Goal: Complete application form

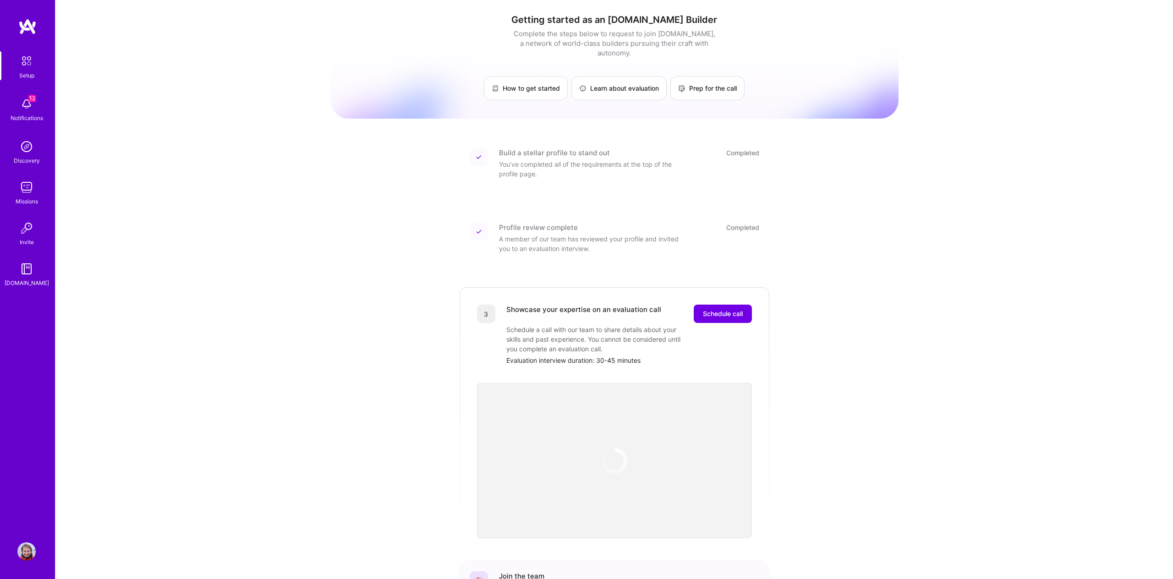
click at [807, 337] on div "Getting started as an [DOMAIN_NAME] Builder Complete the steps below to request…" at bounding box center [614, 337] width 568 height 660
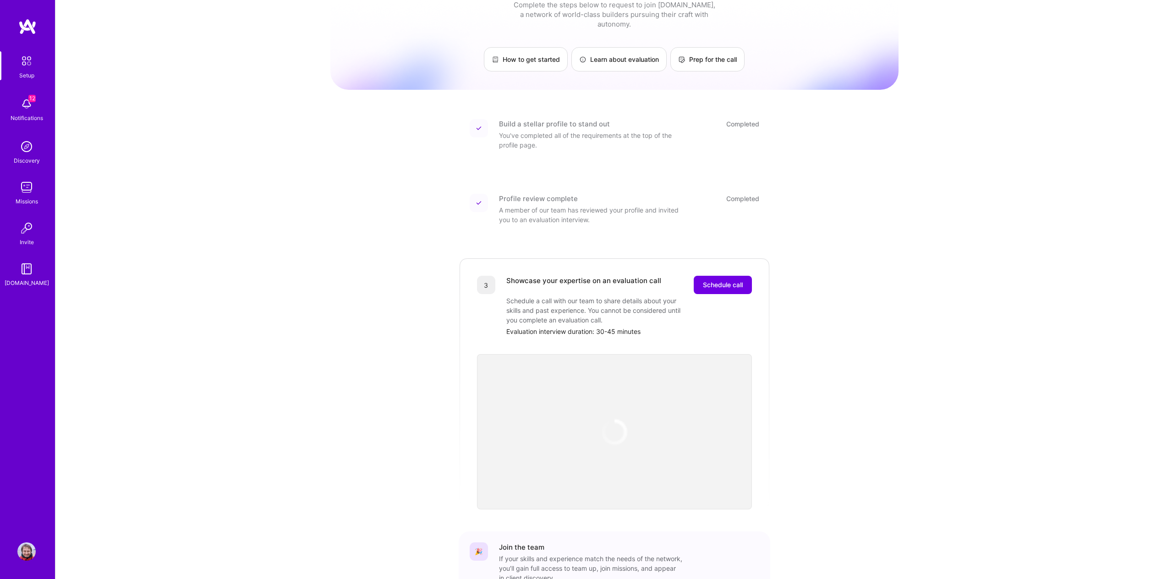
scroll to position [34, 0]
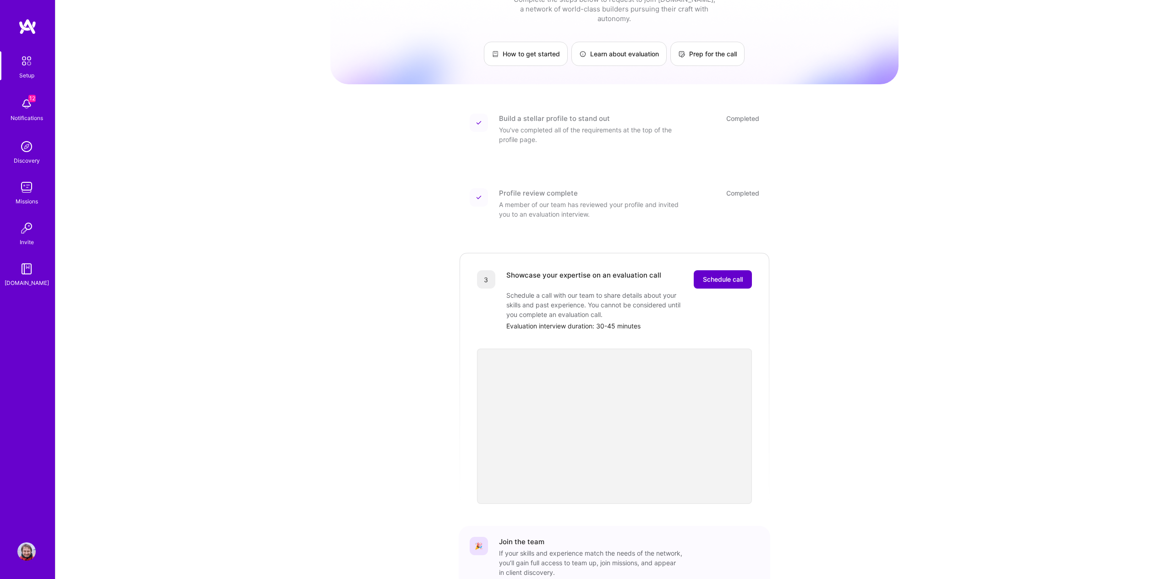
click at [730, 277] on button "Schedule call" at bounding box center [723, 279] width 58 height 18
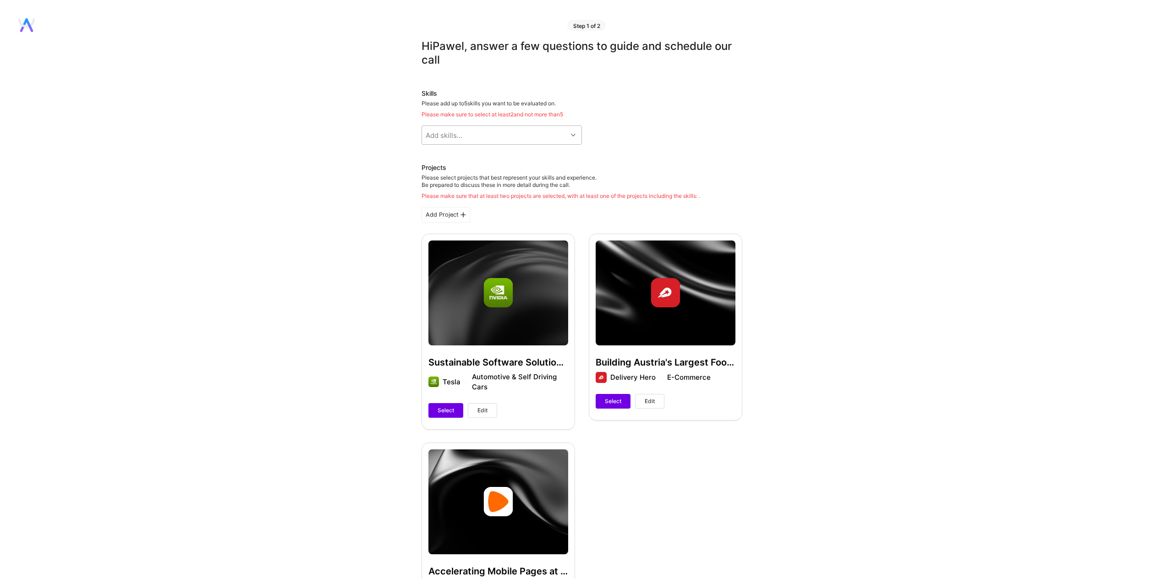
click at [527, 136] on div "Add skills..." at bounding box center [494, 135] width 145 height 18
type input "Type"
click at [467, 175] on div "TypeScript" at bounding box center [501, 176] width 149 height 10
checkbox input "true"
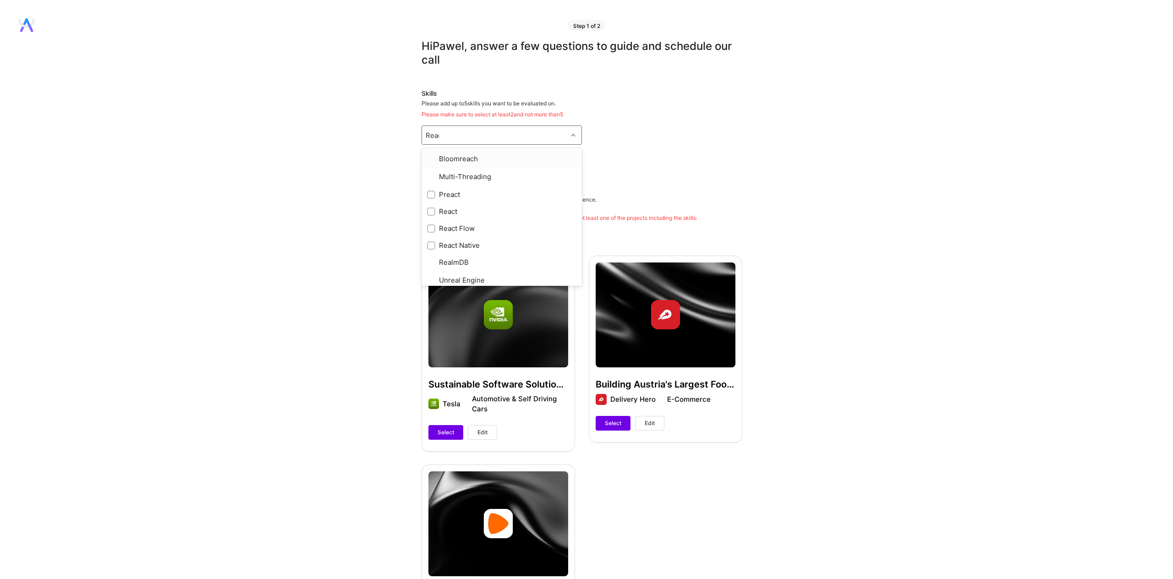
type input "React"
click at [435, 174] on div at bounding box center [431, 176] width 8 height 8
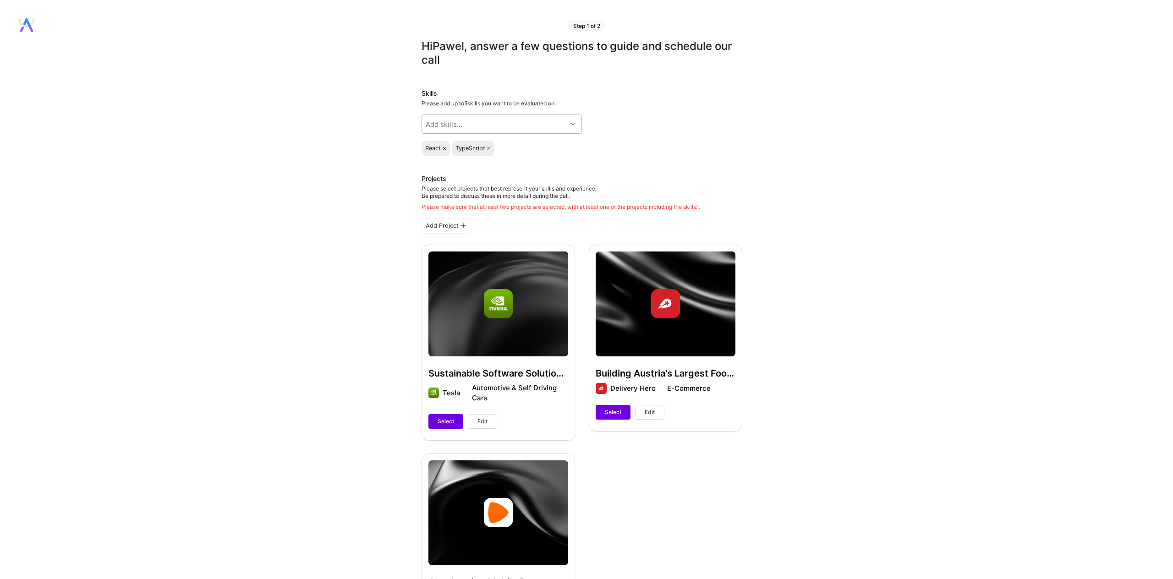
click at [505, 125] on div "Add skills..." at bounding box center [494, 124] width 145 height 18
type input "f"
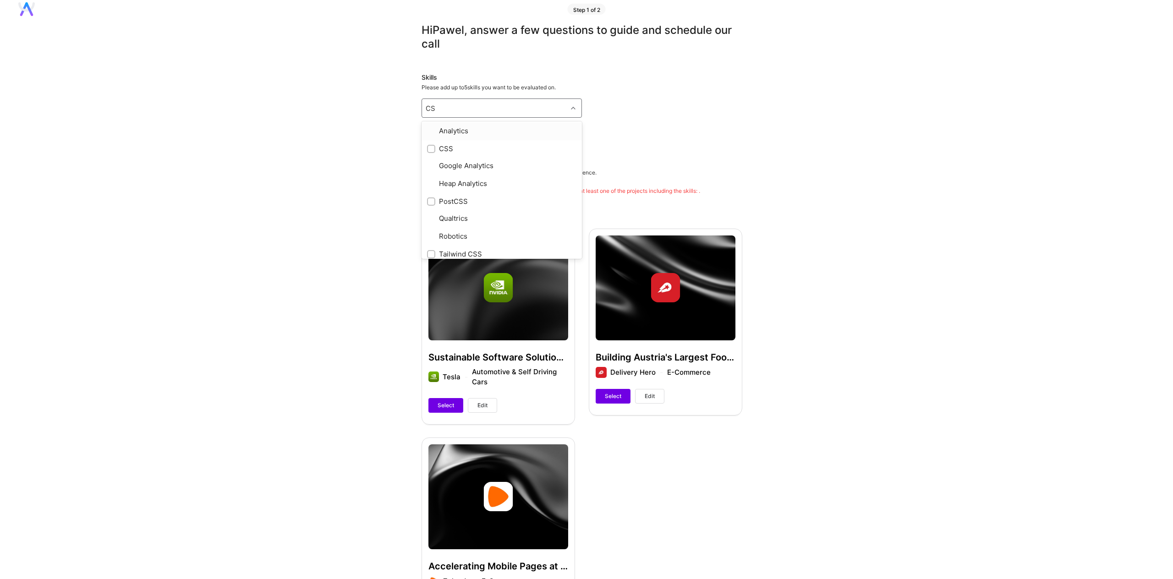
type input "CSS"
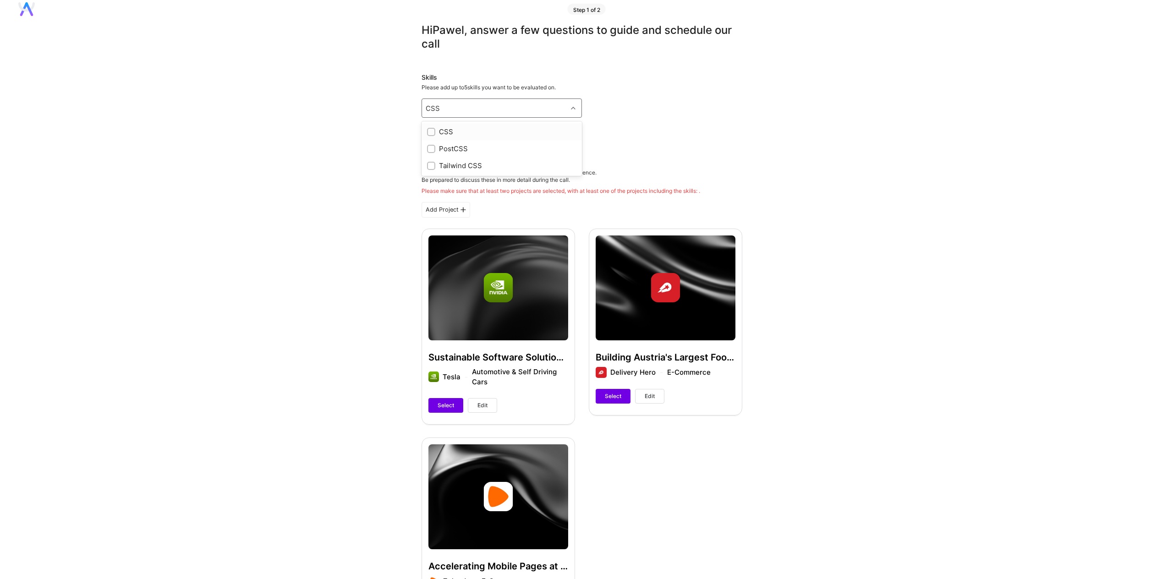
click at [429, 128] on div at bounding box center [431, 132] width 8 height 8
click at [475, 104] on div "Add skills..." at bounding box center [494, 108] width 145 height 18
type input "JavaS"
click at [433, 131] on input "checkbox" at bounding box center [432, 132] width 6 height 6
checkbox input "true"
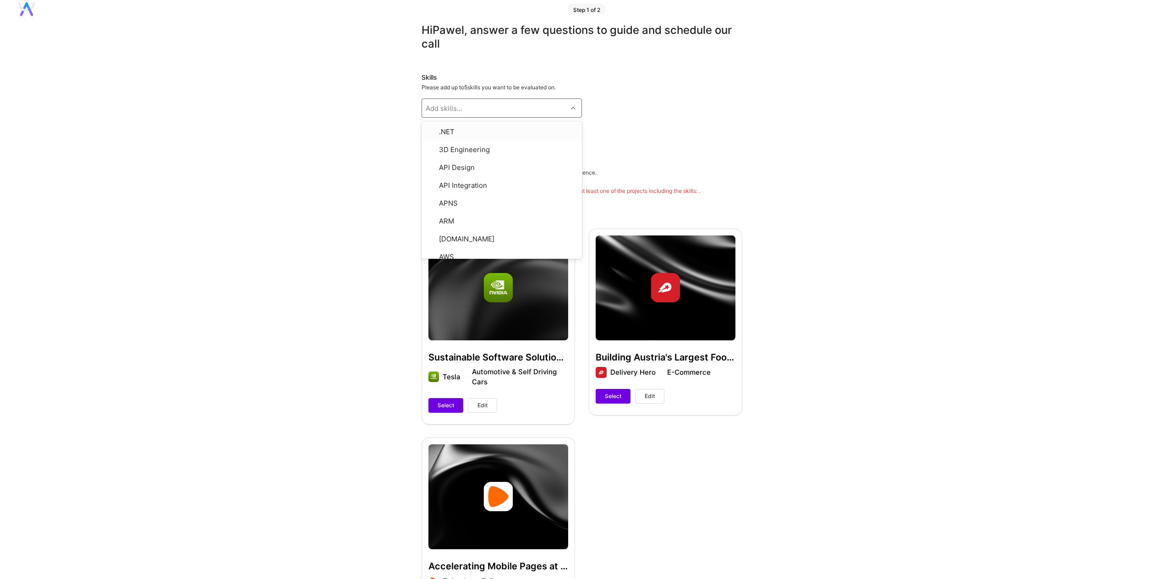
click at [650, 94] on div "Skills Please add up to 5 skills you want to be evaluated on. option JavaScript…" at bounding box center [582, 106] width 321 height 67
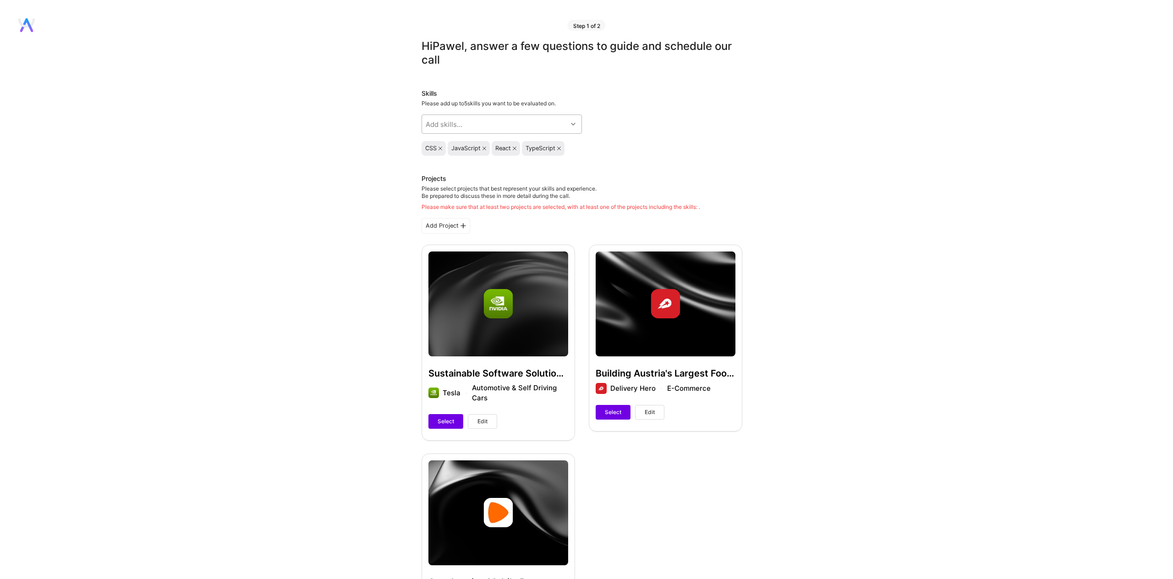
click at [493, 125] on div "Add skills..." at bounding box center [494, 124] width 145 height 18
type input "html"
click at [429, 148] on input "checkbox" at bounding box center [432, 148] width 6 height 6
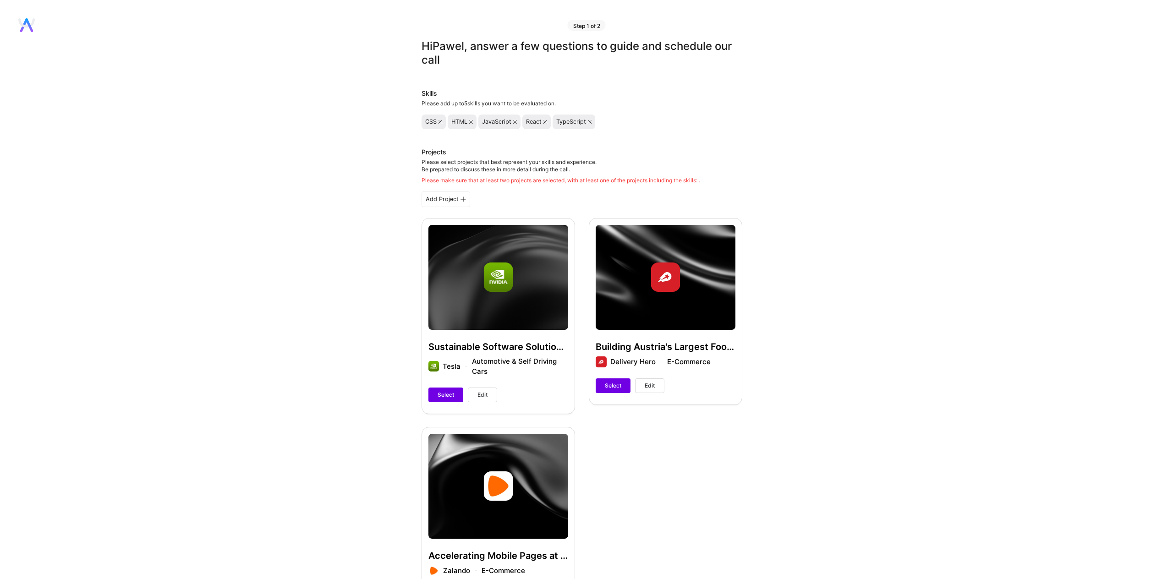
click at [363, 172] on div "Hi [PERSON_NAME] , answer a few questions to guide and schedule our call Skills…" at bounding box center [582, 491] width 1164 height 904
click at [453, 202] on div "Add Project" at bounding box center [446, 200] width 49 height 16
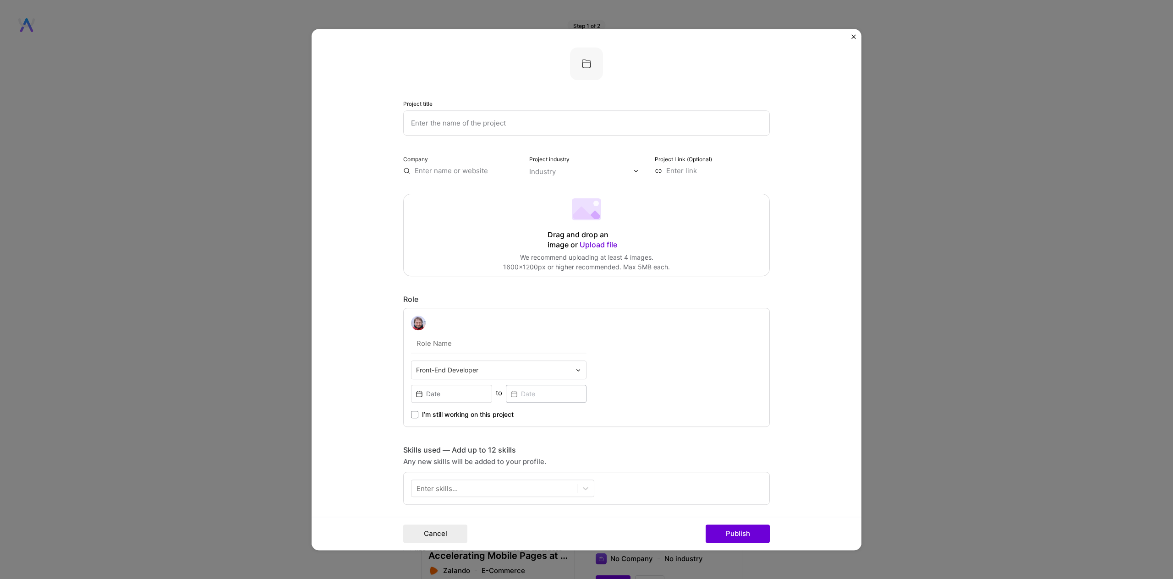
click at [501, 126] on input "text" at bounding box center [586, 122] width 367 height 25
type input "HintCraft"
type input "Hintcraft"
click at [464, 193] on div "Hintcraft" at bounding box center [474, 192] width 38 height 16
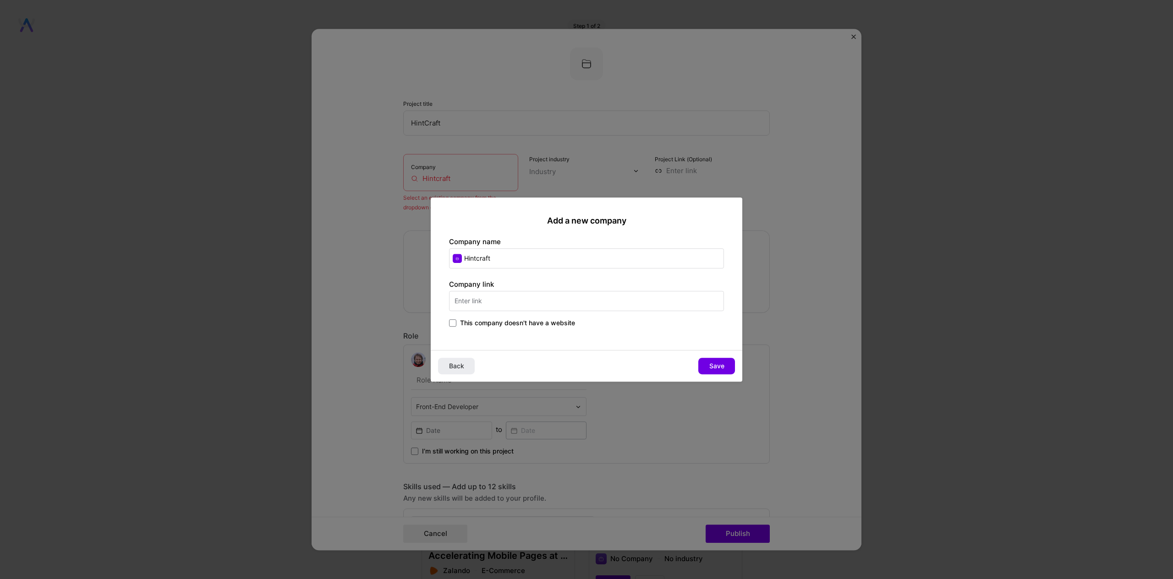
click at [540, 303] on input "text" at bounding box center [586, 301] width 275 height 20
drag, startPoint x: 543, startPoint y: 302, endPoint x: 376, endPoint y: 301, distance: 167.2
click at [376, 301] on div "Add a new company Company name Hintcraft Company link [URL][DOMAIN_NAME] This c…" at bounding box center [586, 289] width 1173 height 579
type input "[URL][DOMAIN_NAME]"
click at [723, 360] on button "Save" at bounding box center [716, 366] width 37 height 16
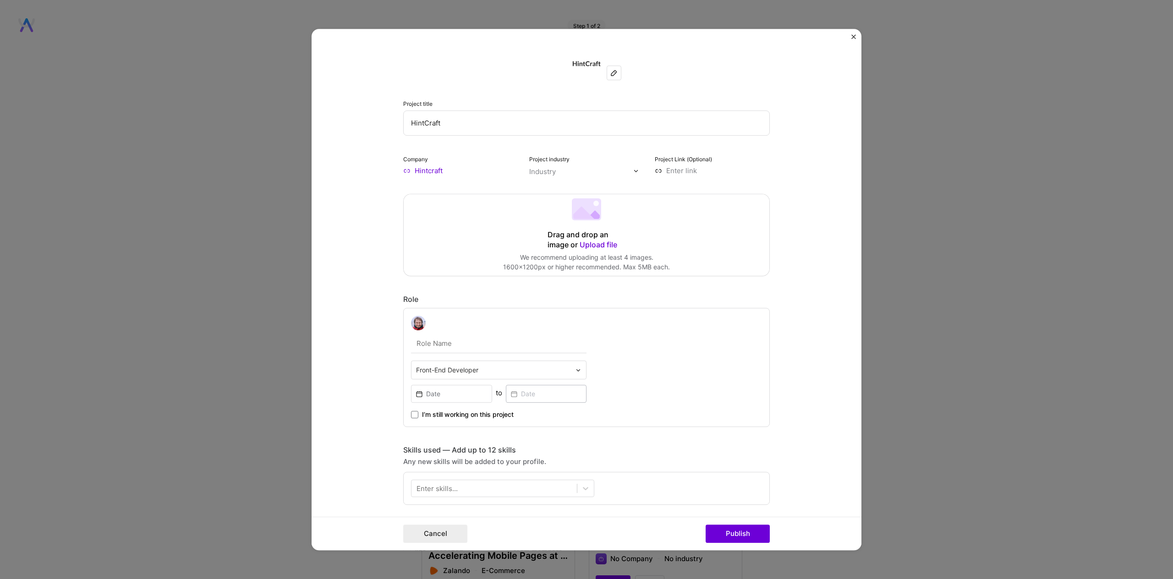
click at [554, 171] on div "Industry" at bounding box center [542, 172] width 27 height 10
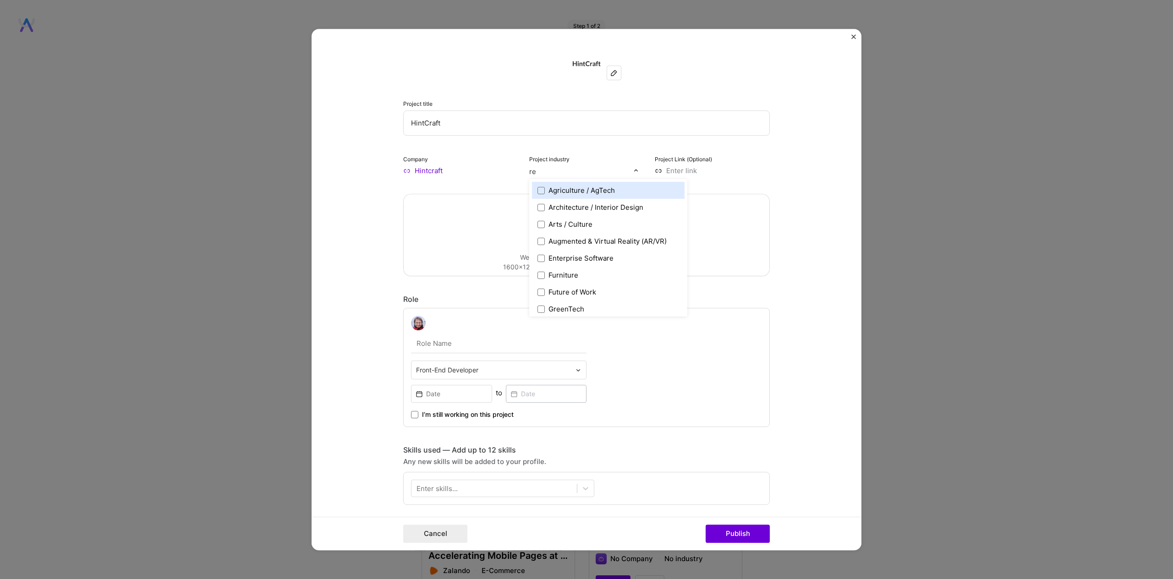
type input "rec"
click at [560, 193] on div "Recruitment" at bounding box center [568, 191] width 40 height 10
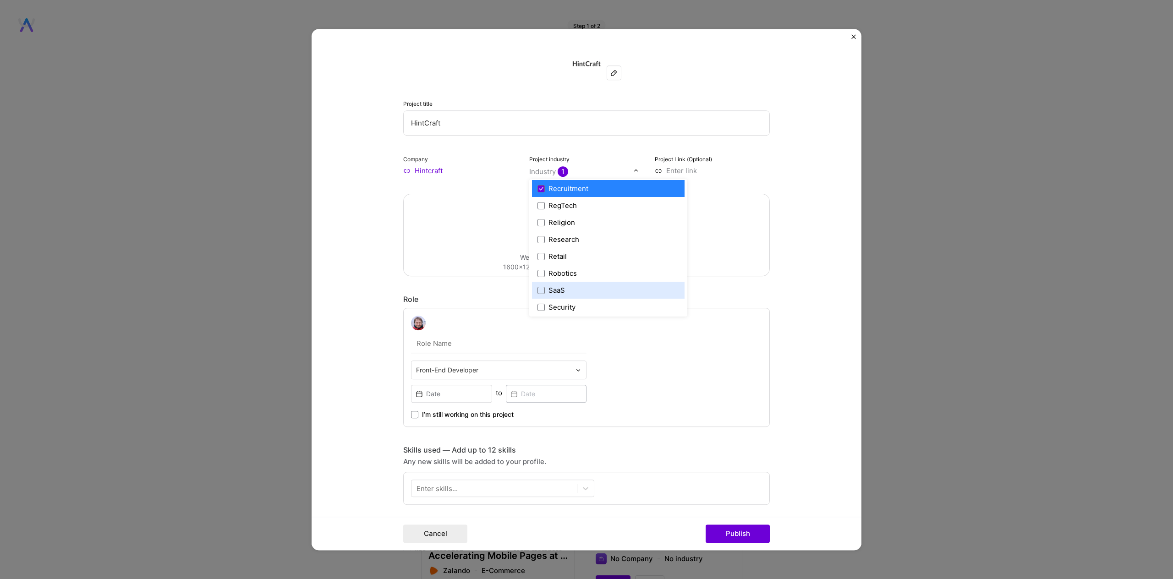
scroll to position [1730, 0]
click at [570, 292] on label "SaaS" at bounding box center [608, 292] width 142 height 10
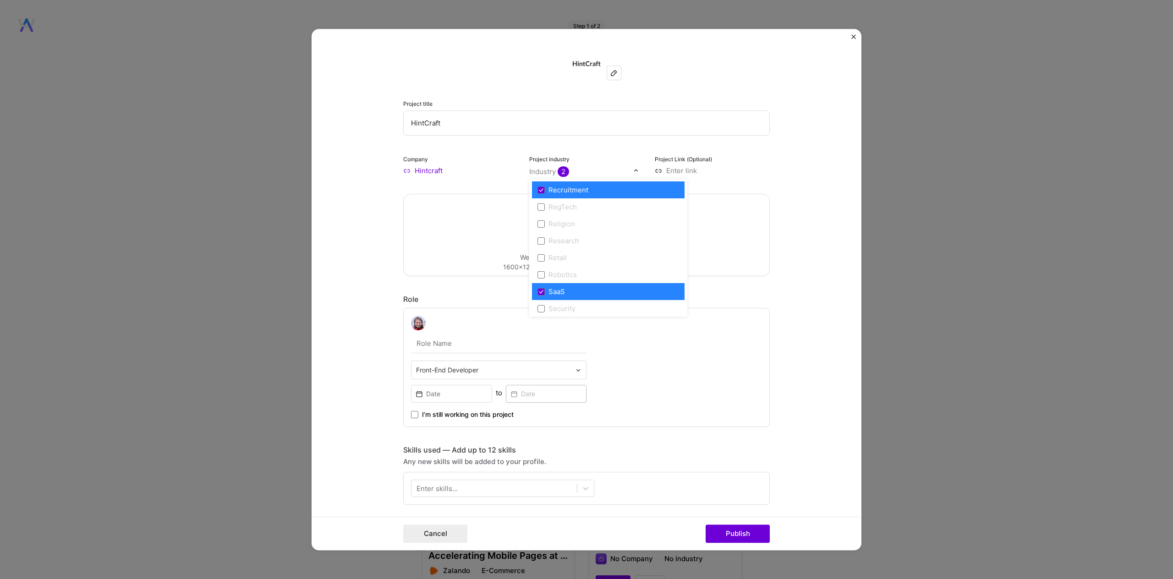
click at [788, 165] on form "Project title HintCraft Company Hintcraft Project industry option SaaS, selecte…" at bounding box center [587, 289] width 550 height 521
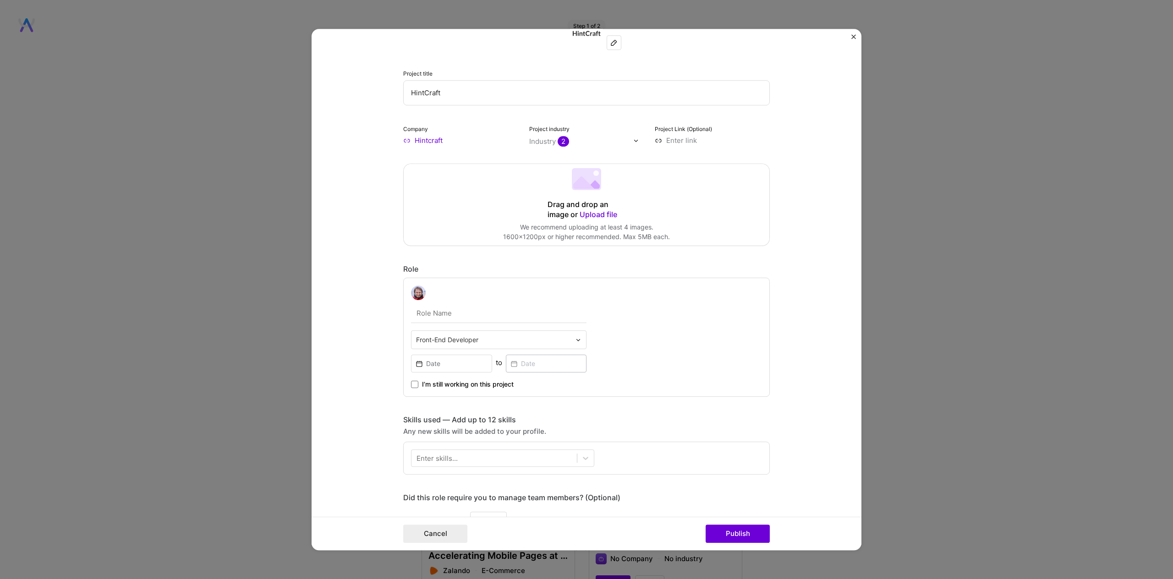
scroll to position [54, 0]
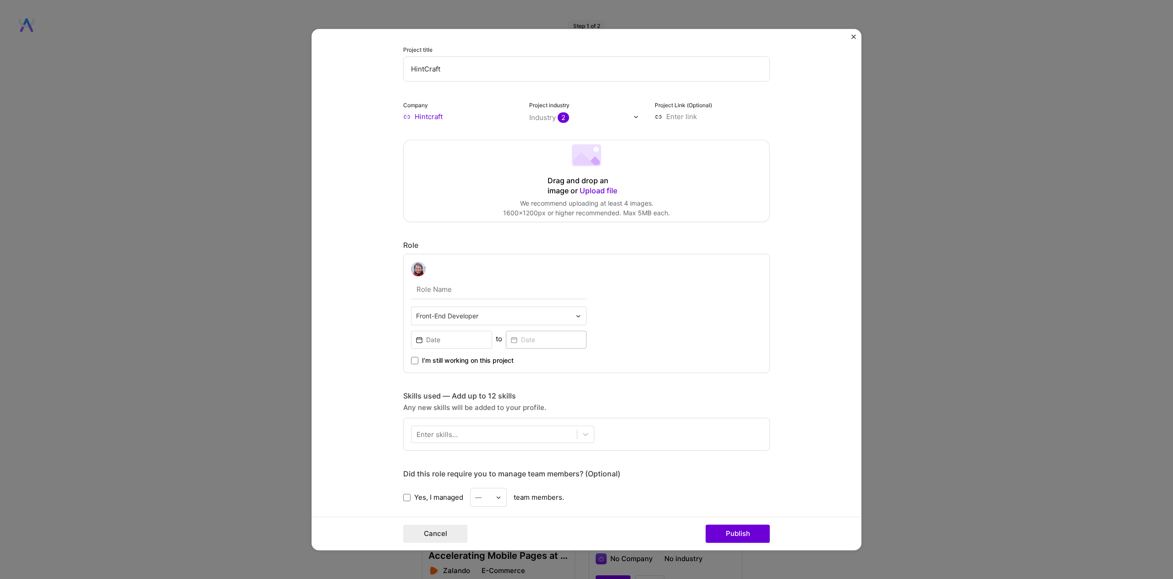
click at [776, 224] on form "Project title HintCraft Company Hintcraft Project industry Industry 2 Project L…" at bounding box center [587, 289] width 550 height 521
click at [588, 178] on div "Drag and drop an image or Upload file" at bounding box center [587, 186] width 78 height 20
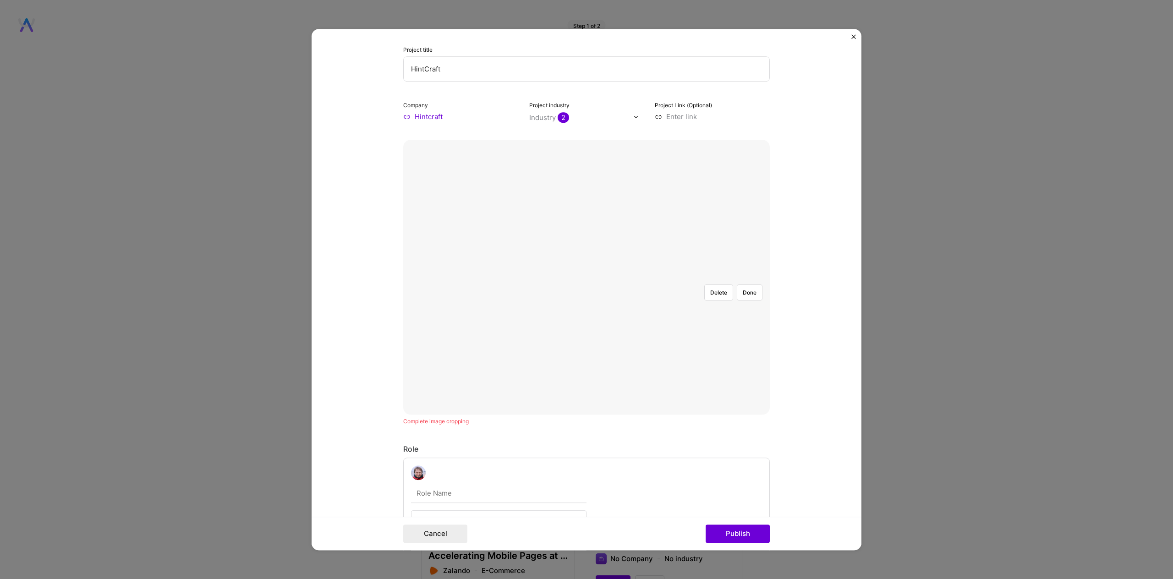
click at [789, 273] on form "Project title HintCraft Company Hintcraft Project industry Industry 2 Project L…" at bounding box center [587, 289] width 550 height 521
click at [751, 277] on div "Delete Done" at bounding box center [586, 277] width 367 height 0
click at [752, 285] on button "Done" at bounding box center [750, 293] width 26 height 16
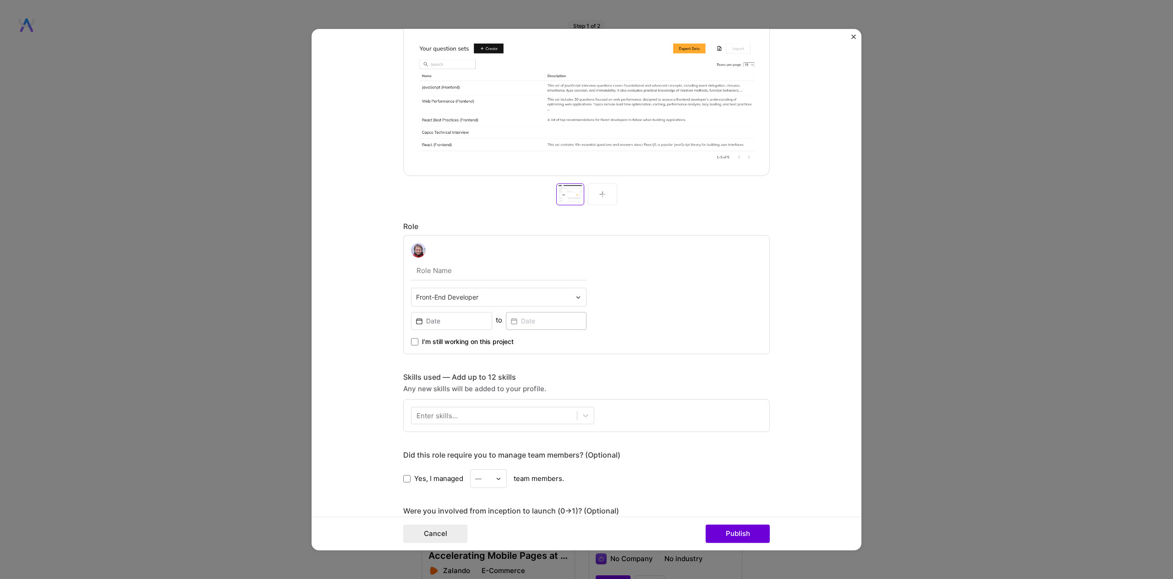
scroll to position [312, 0]
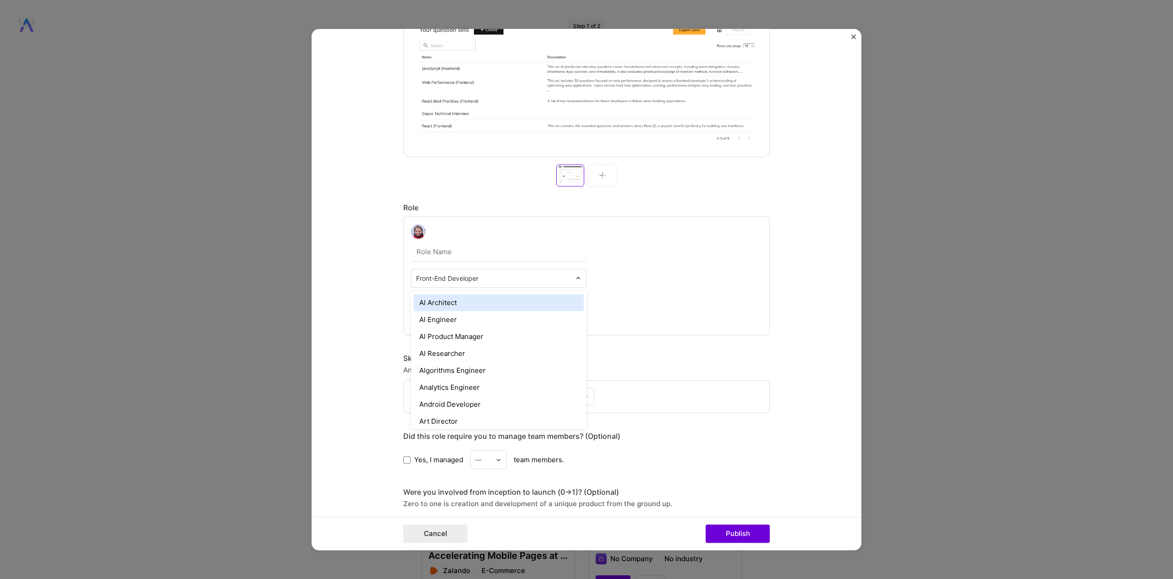
click at [581, 274] on div at bounding box center [580, 278] width 11 height 18
type input "sof"
click at [471, 300] on div "Software Architect" at bounding box center [499, 302] width 170 height 17
click at [476, 303] on input at bounding box center [451, 302] width 81 height 18
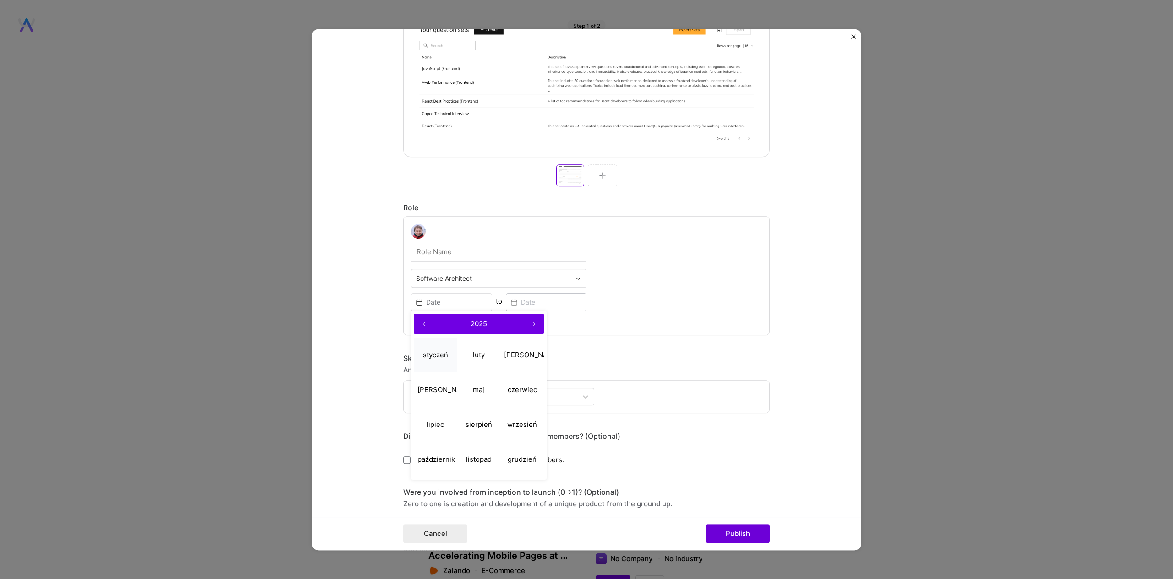
click at [434, 357] on abbr "styczeń" at bounding box center [435, 355] width 25 height 9
type input "[DATE]"
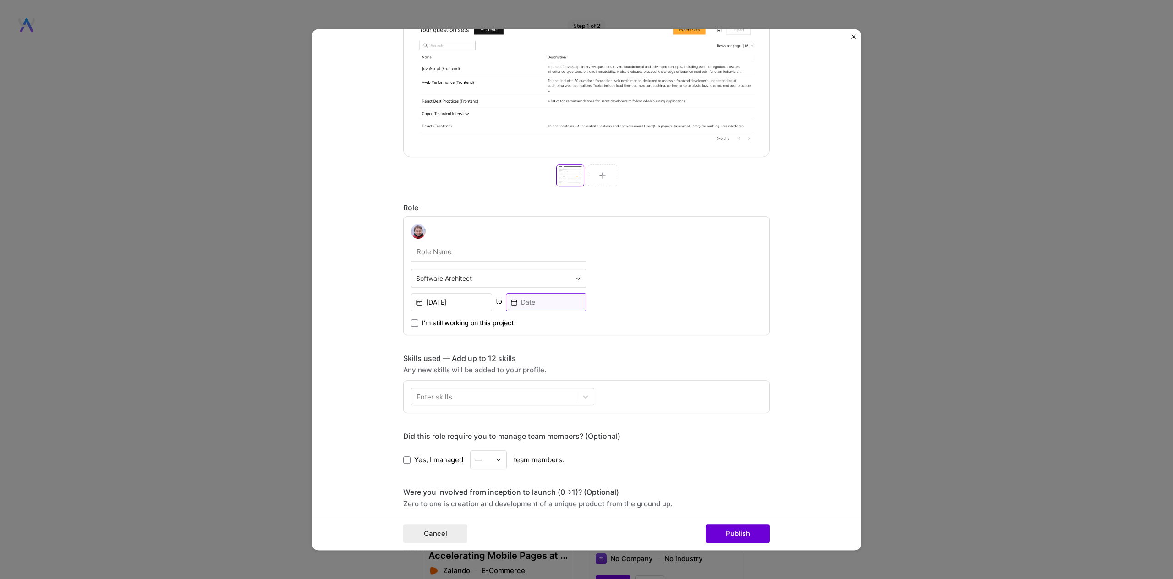
click at [557, 304] on input at bounding box center [546, 302] width 81 height 18
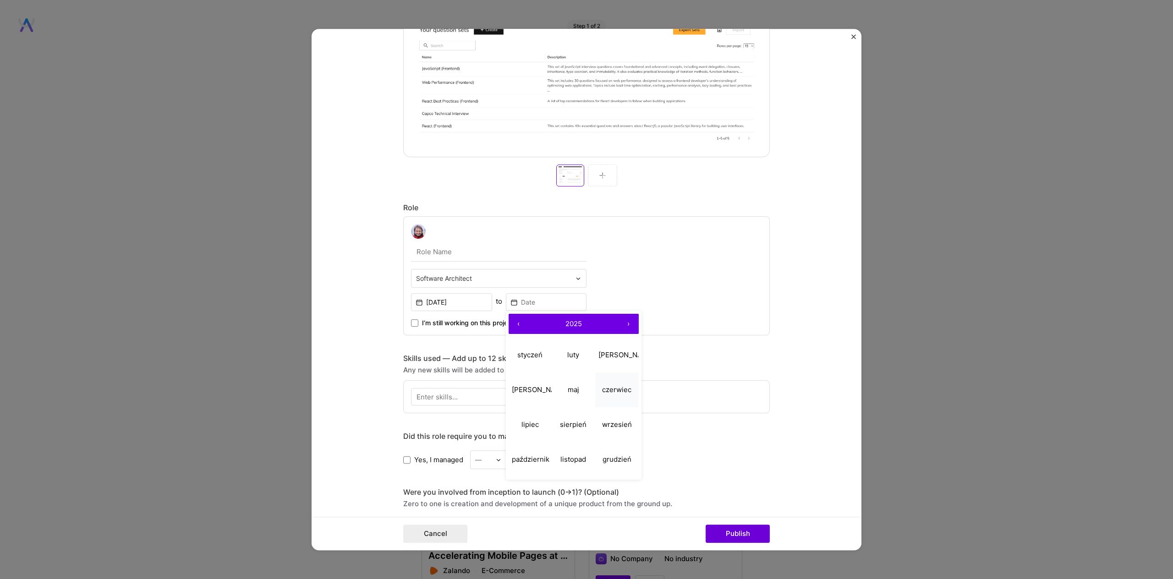
click at [613, 386] on abbr "czerwiec" at bounding box center [616, 389] width 29 height 9
type input "[DATE]"
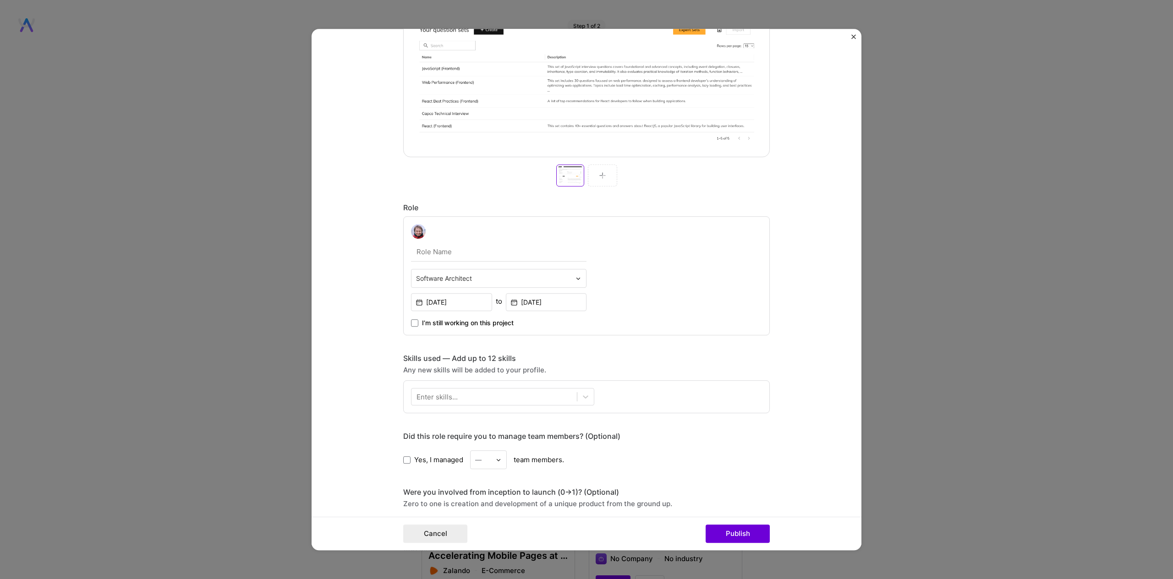
click at [496, 324] on span "I’m still working on this project" at bounding box center [468, 322] width 92 height 9
click at [0, 0] on input "I’m still working on this project" at bounding box center [0, 0] width 0 height 0
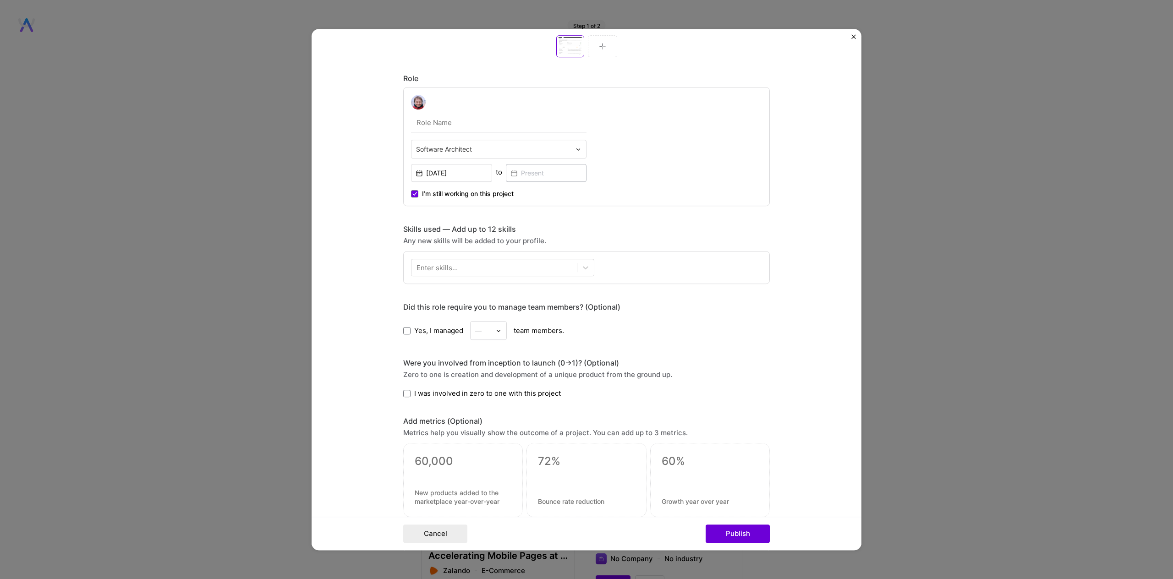
click at [492, 195] on span "I’m still working on this project" at bounding box center [468, 193] width 92 height 9
click at [0, 0] on input "I’m still working on this project" at bounding box center [0, 0] width 0 height 0
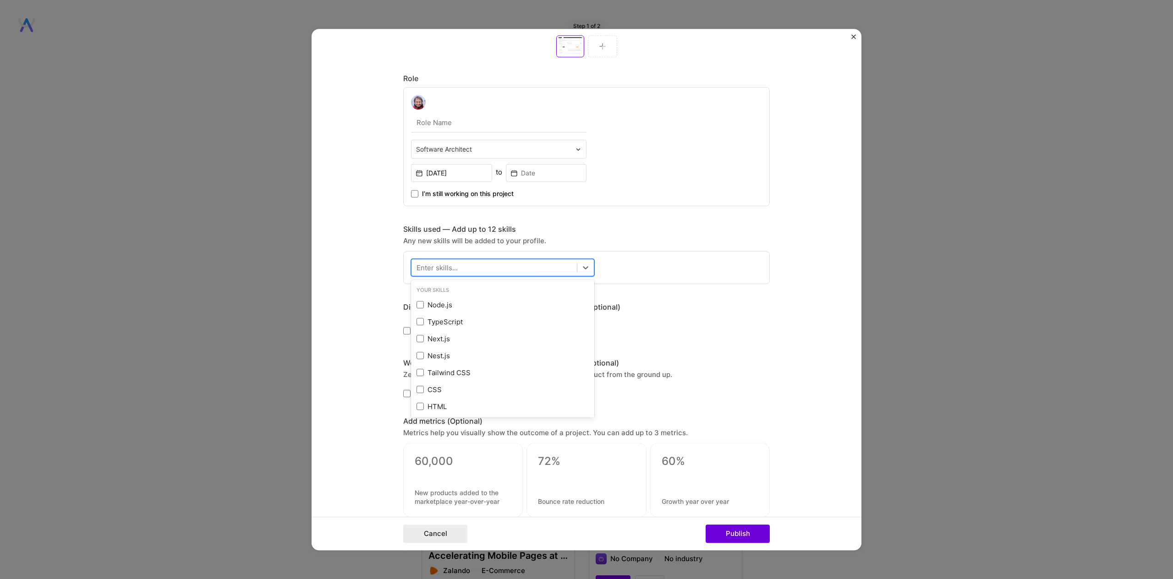
click at [504, 268] on div at bounding box center [493, 267] width 165 height 15
click at [417, 319] on span at bounding box center [419, 321] width 7 height 7
click at [0, 0] on input "checkbox" at bounding box center [0, 0] width 0 height 0
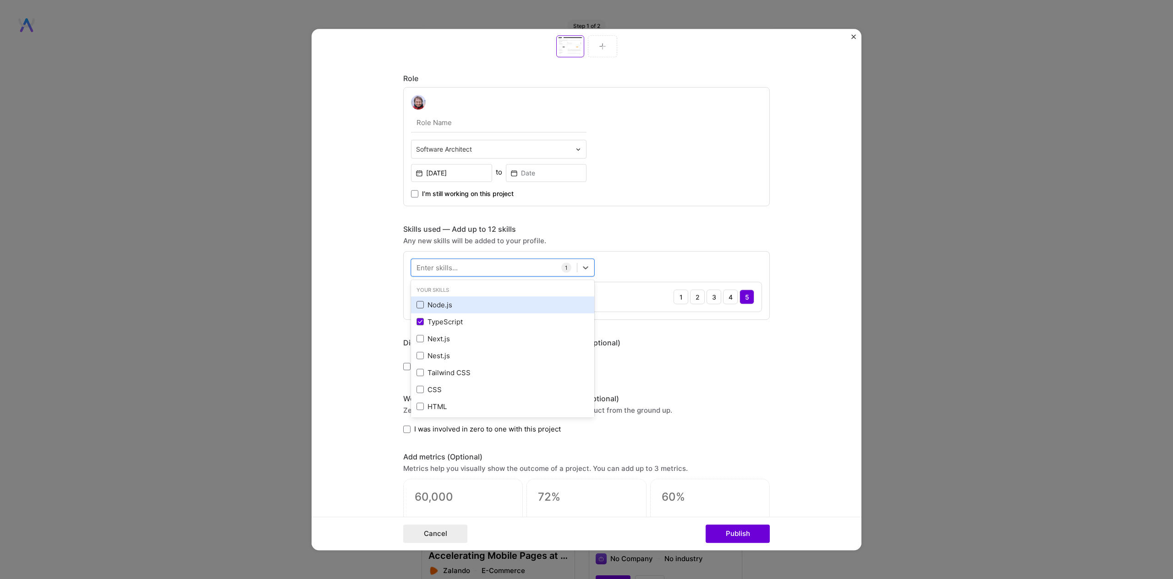
click at [420, 306] on span at bounding box center [419, 304] width 7 height 7
click at [0, 0] on input "checkbox" at bounding box center [0, 0] width 0 height 0
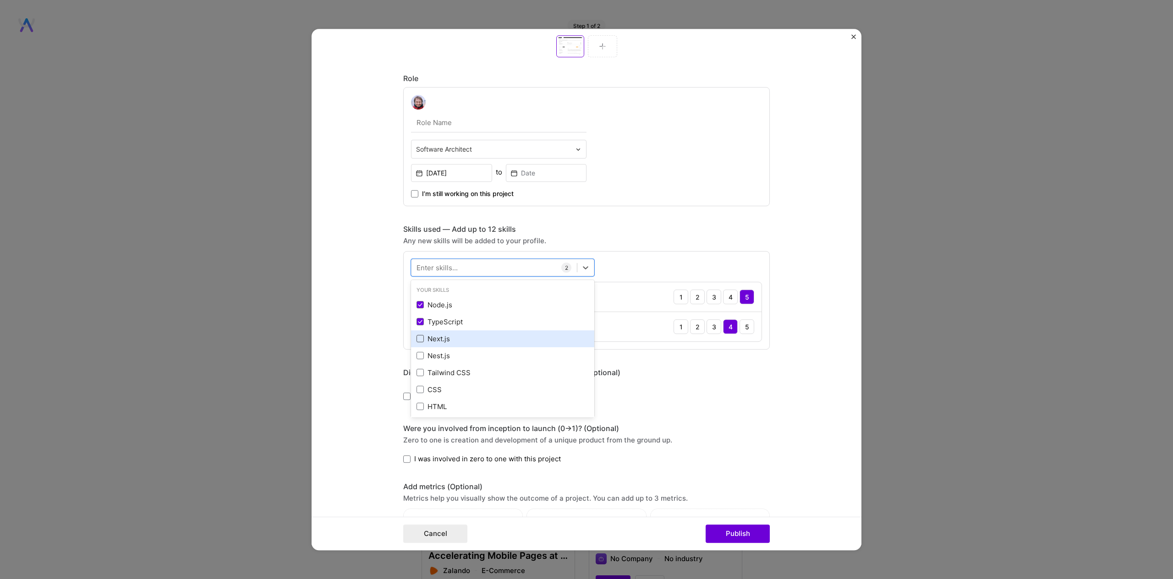
click at [419, 338] on span at bounding box center [419, 338] width 7 height 7
click at [0, 0] on input "checkbox" at bounding box center [0, 0] width 0 height 0
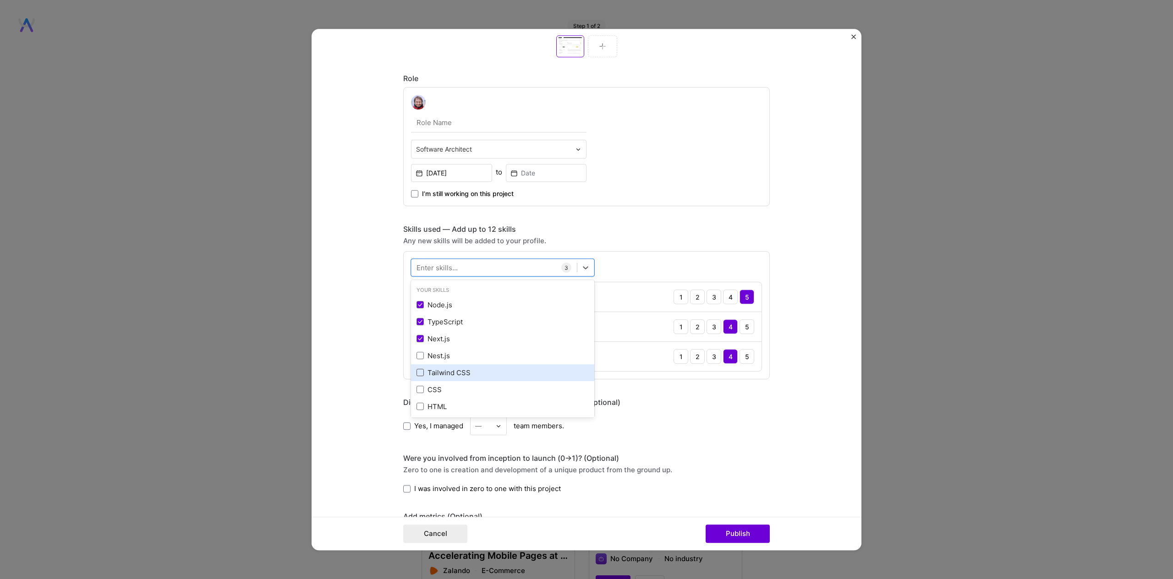
click at [419, 373] on span at bounding box center [419, 372] width 7 height 7
click at [0, 0] on input "checkbox" at bounding box center [0, 0] width 0 height 0
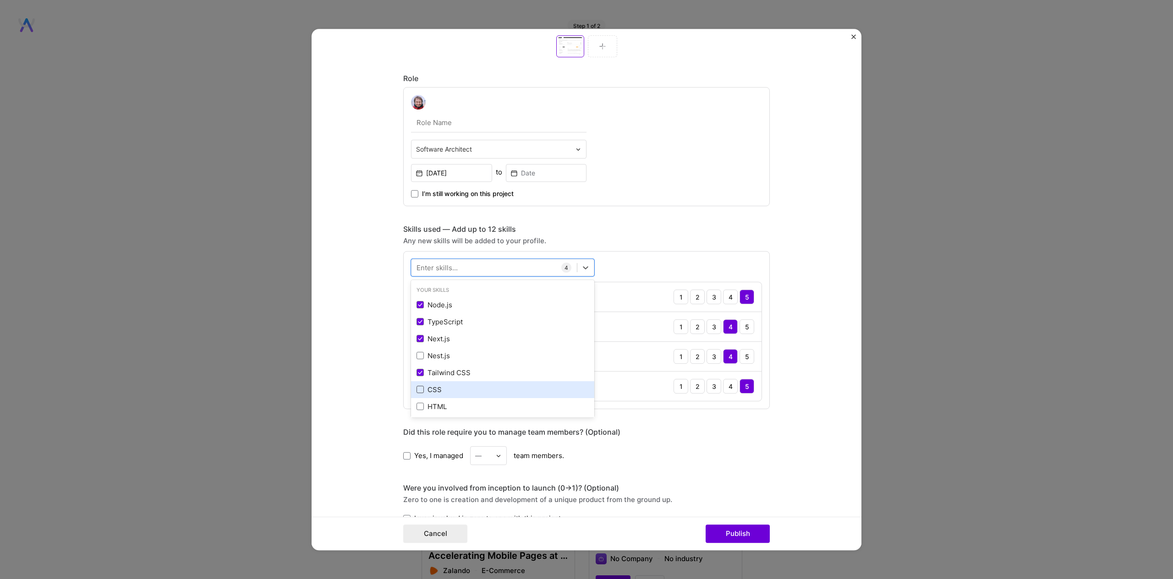
click at [419, 393] on span at bounding box center [419, 389] width 7 height 7
click at [0, 0] on input "checkbox" at bounding box center [0, 0] width 0 height 0
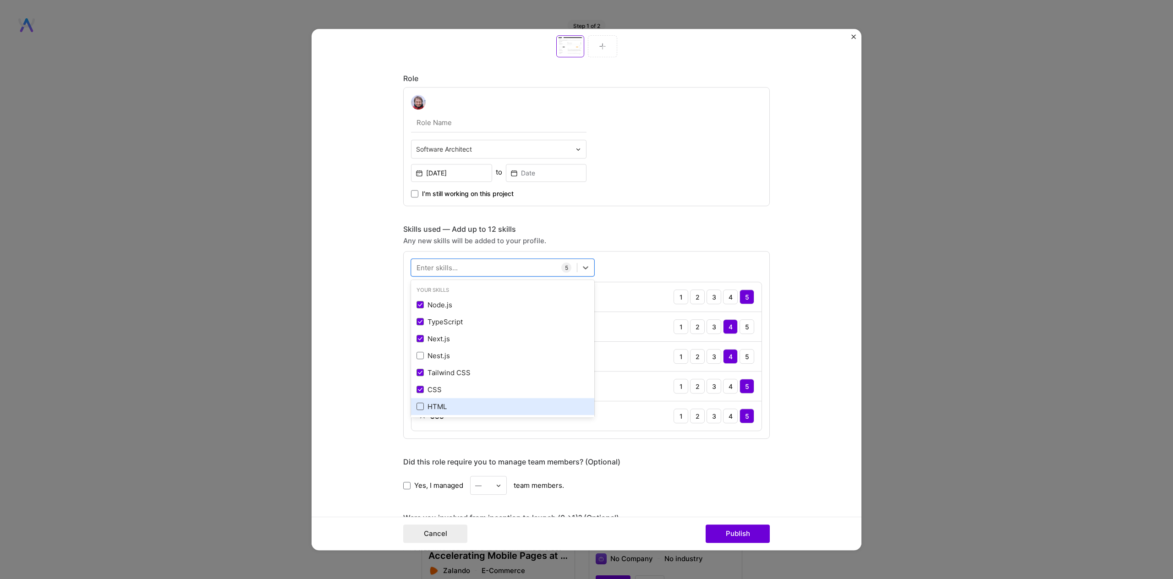
click at [419, 409] on span at bounding box center [419, 406] width 7 height 7
click at [0, 0] on input "checkbox" at bounding box center [0, 0] width 0 height 0
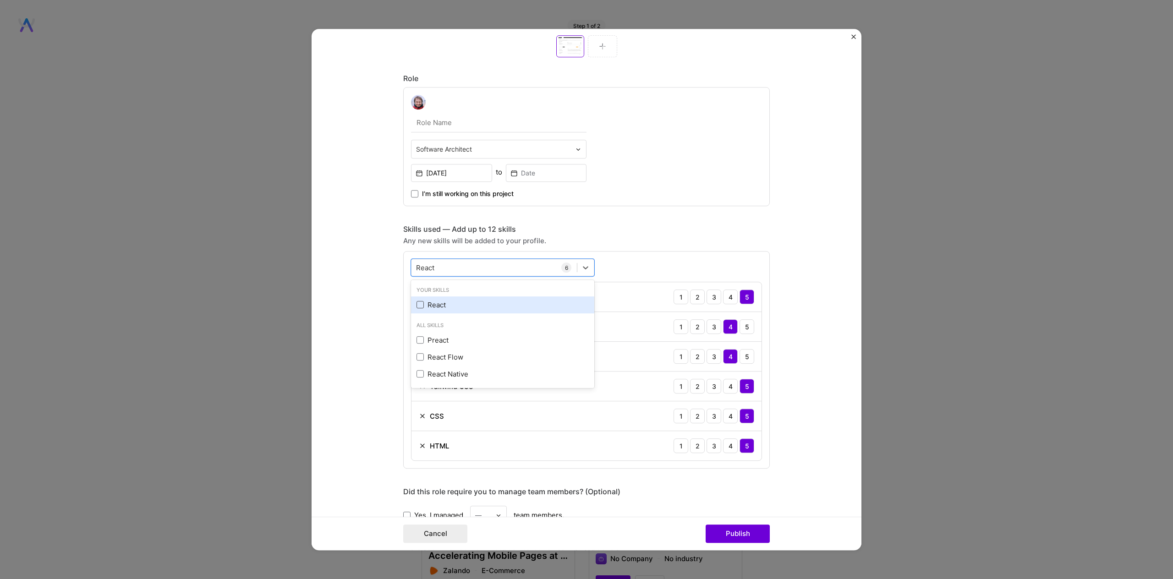
click at [419, 303] on span at bounding box center [419, 304] width 7 height 7
click at [0, 0] on input "checkbox" at bounding box center [0, 0] width 0 height 0
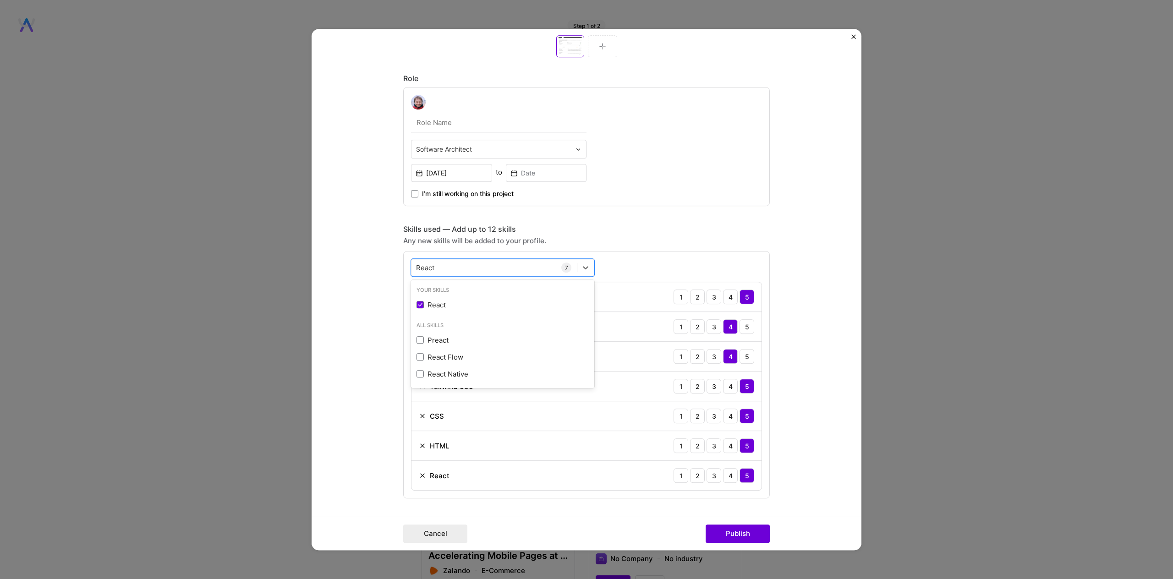
type input "React"
click at [356, 308] on form "Project title HintCraft Company Hintcraft Project industry Industry 2 Project L…" at bounding box center [587, 289] width 550 height 521
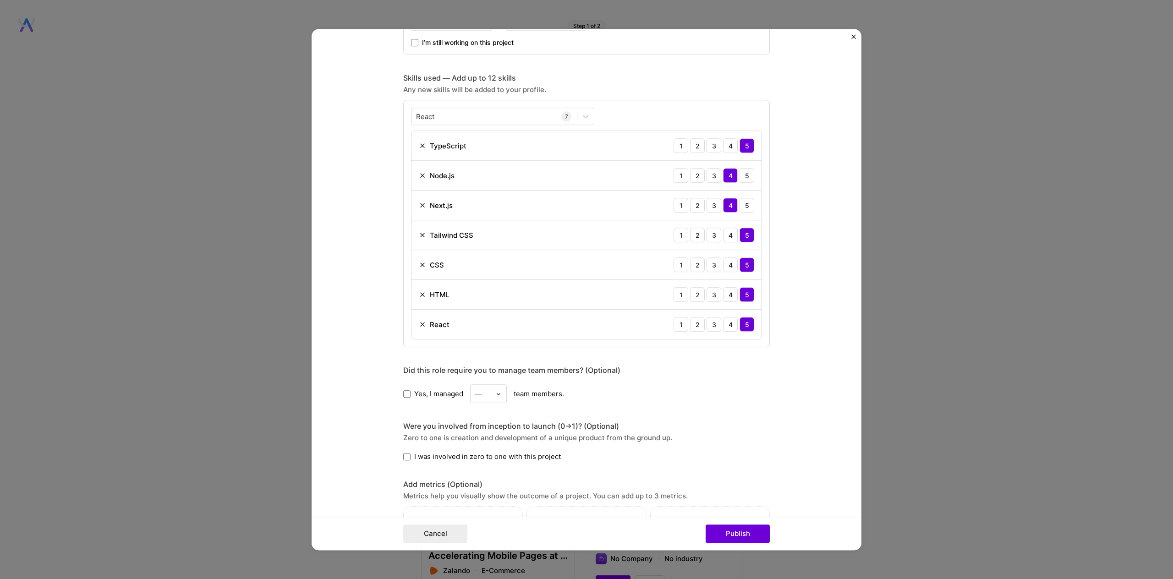
scroll to position [681, 0]
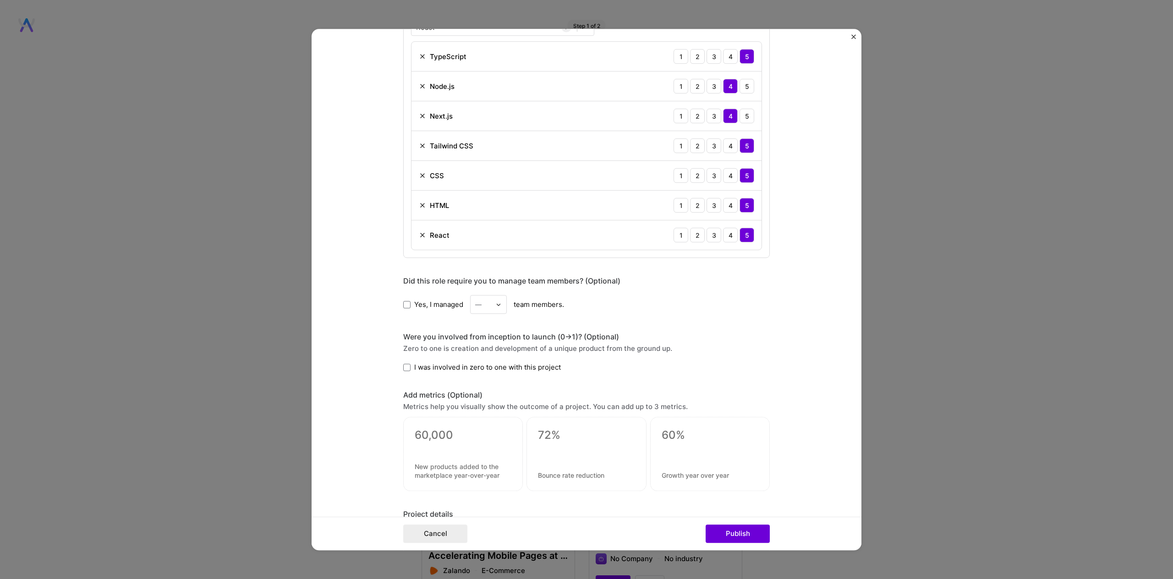
click at [443, 306] on span "Yes, I managed" at bounding box center [438, 305] width 49 height 10
click at [0, 0] on input "Yes, I managed" at bounding box center [0, 0] width 0 height 0
click at [502, 302] on div at bounding box center [501, 305] width 11 height 18
click at [491, 334] on div "1" at bounding box center [488, 328] width 31 height 17
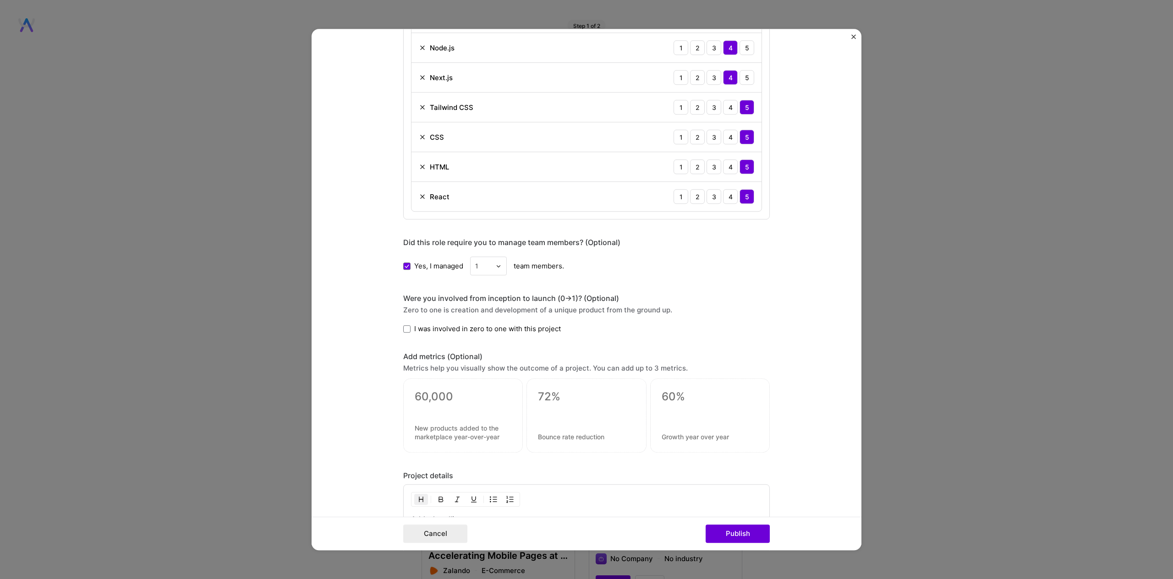
scroll to position [772, 0]
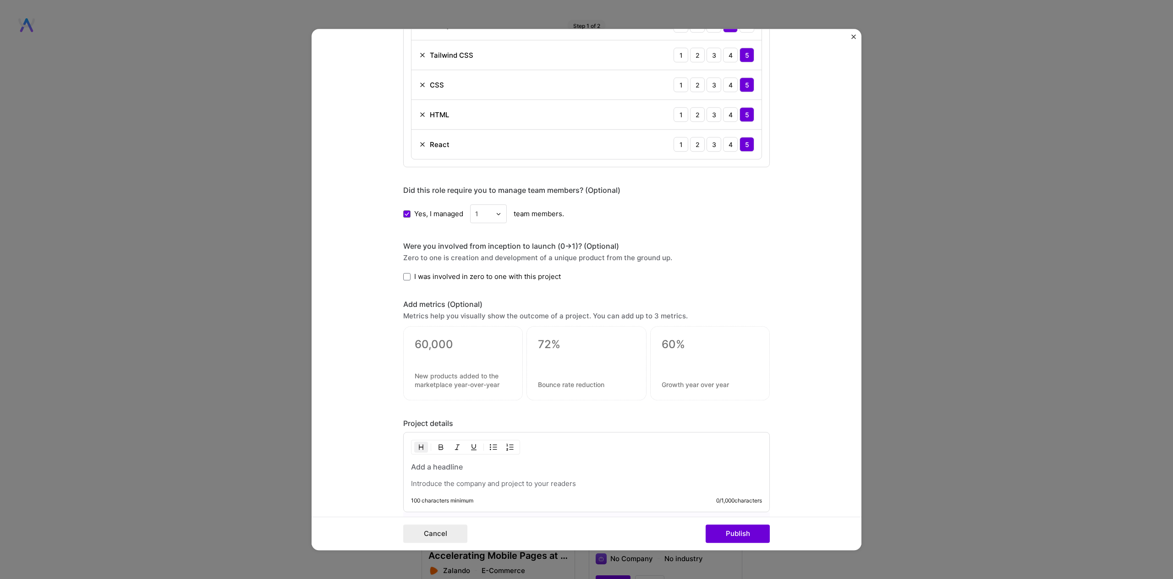
click at [456, 280] on span "I was involved in zero to one with this project" at bounding box center [487, 277] width 147 height 10
click at [0, 0] on input "I was involved in zero to one with this project" at bounding box center [0, 0] width 0 height 0
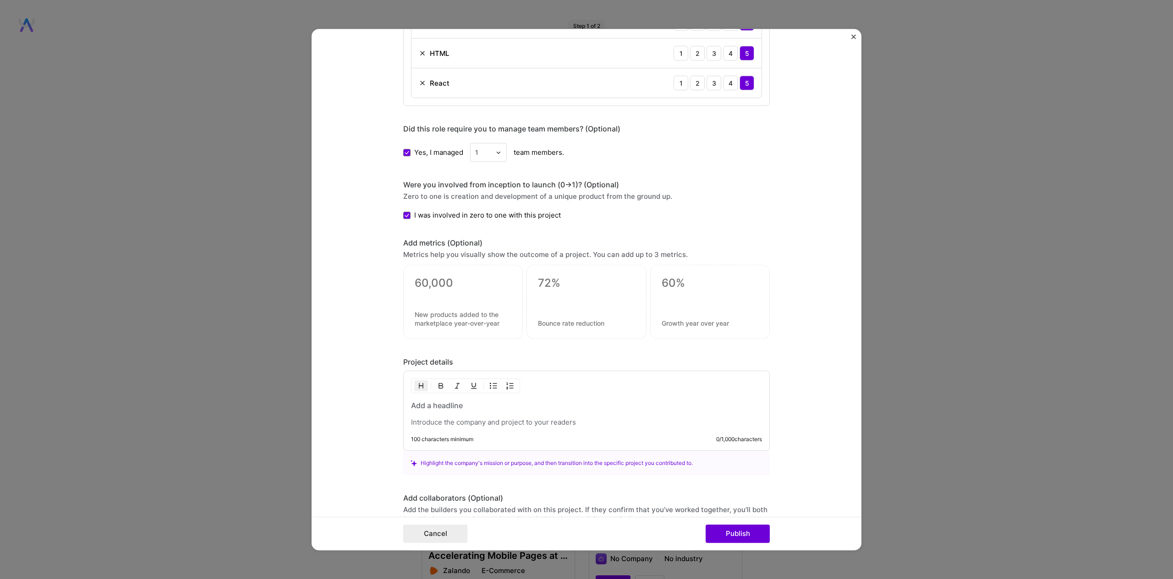
scroll to position [898, 0]
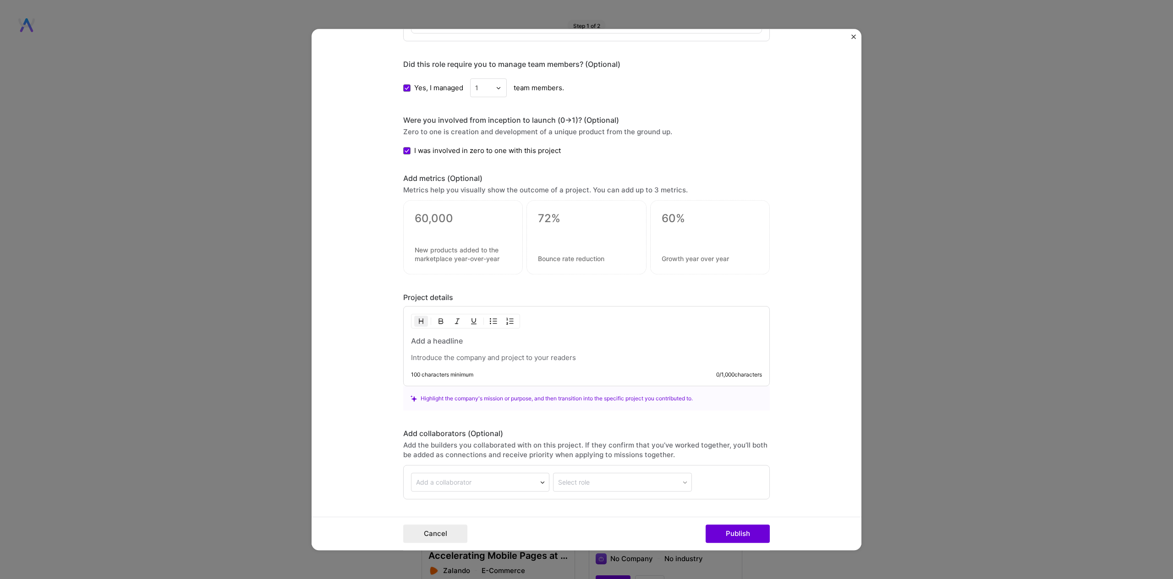
click at [481, 249] on textarea at bounding box center [463, 254] width 97 height 17
click at [352, 252] on form "Project title HintCraft Company Hintcraft Project industry Industry 2 Project L…" at bounding box center [587, 289] width 550 height 521
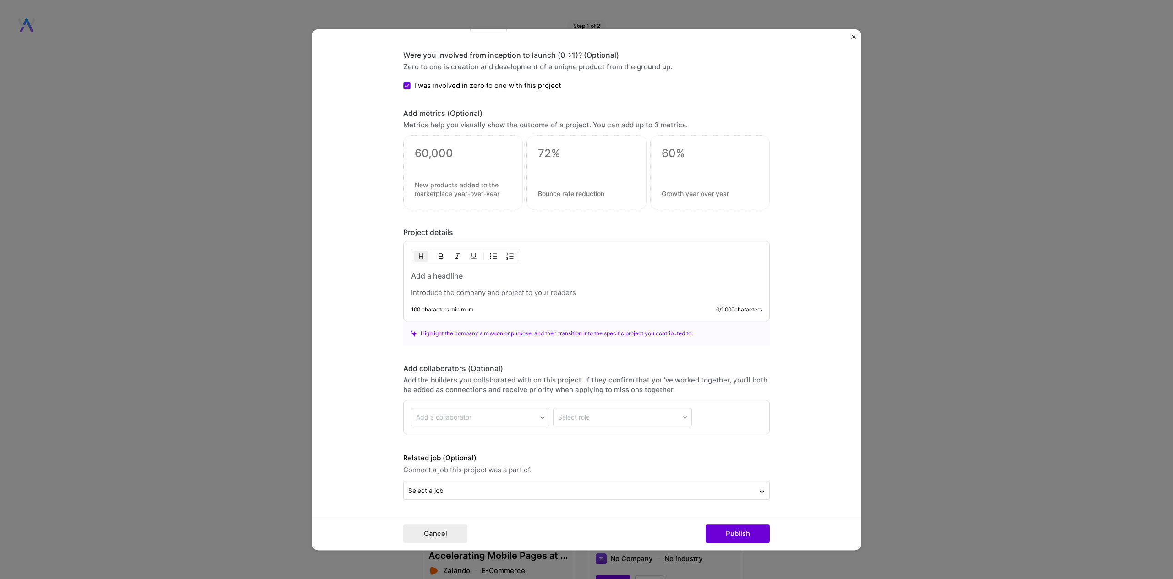
click at [515, 419] on input "text" at bounding box center [473, 418] width 115 height 10
click at [531, 492] on input "text" at bounding box center [579, 491] width 342 height 10
click at [322, 402] on form "Project title HintCraft Company Hintcraft Project industry Industry 2 Project L…" at bounding box center [587, 289] width 550 height 521
click at [490, 284] on div at bounding box center [586, 284] width 351 height 27
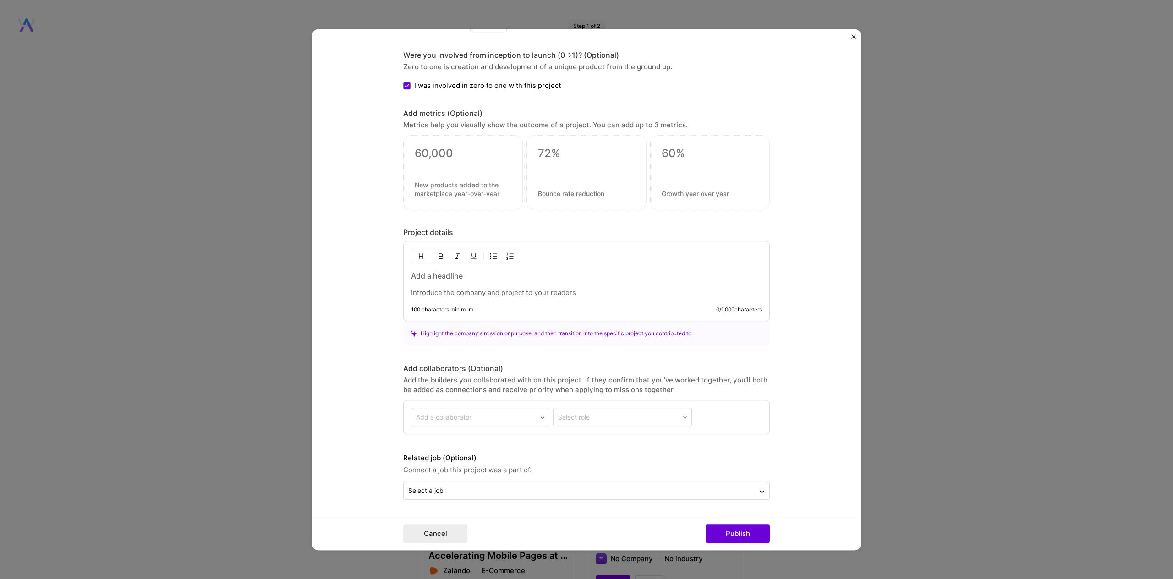
click at [455, 279] on h3 at bounding box center [586, 276] width 351 height 10
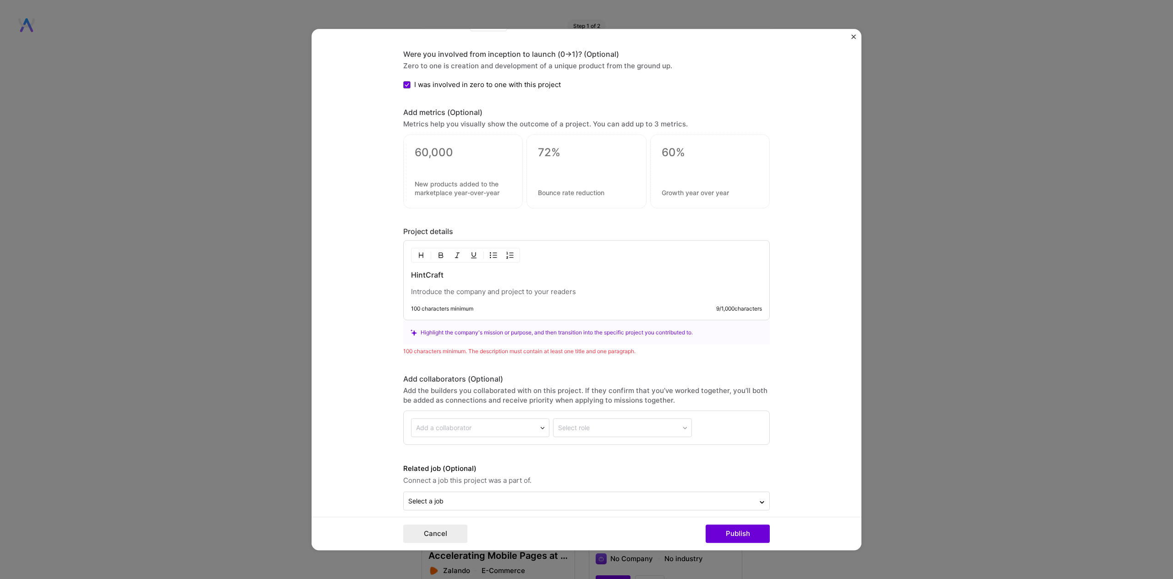
click at [443, 290] on p at bounding box center [586, 292] width 351 height 9
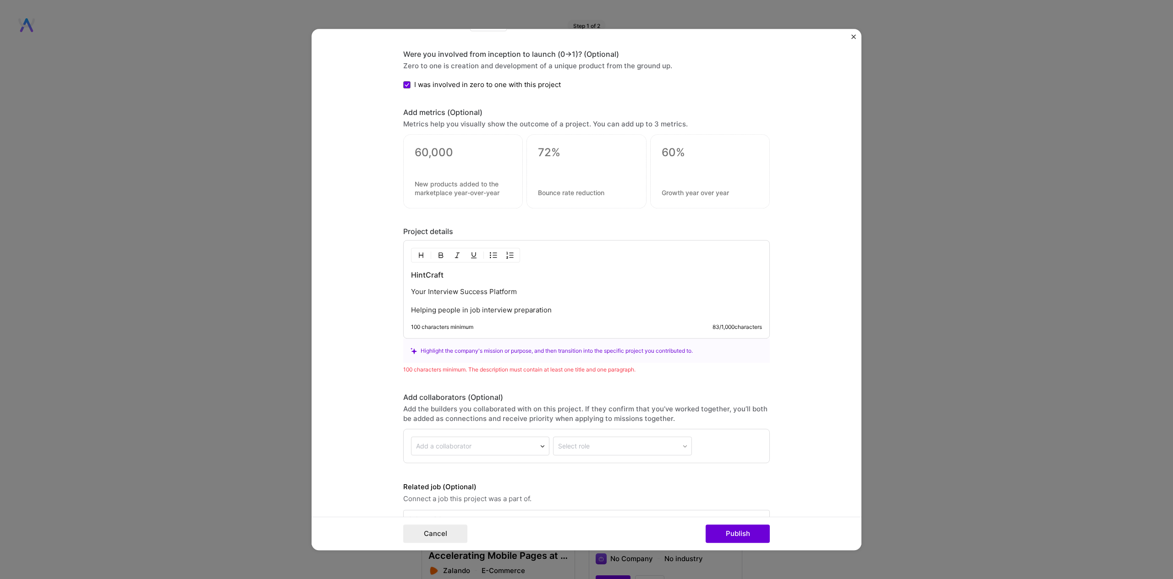
click at [572, 312] on p "Your Interview Success Platform Helping people in job interview preparation" at bounding box center [586, 301] width 351 height 27
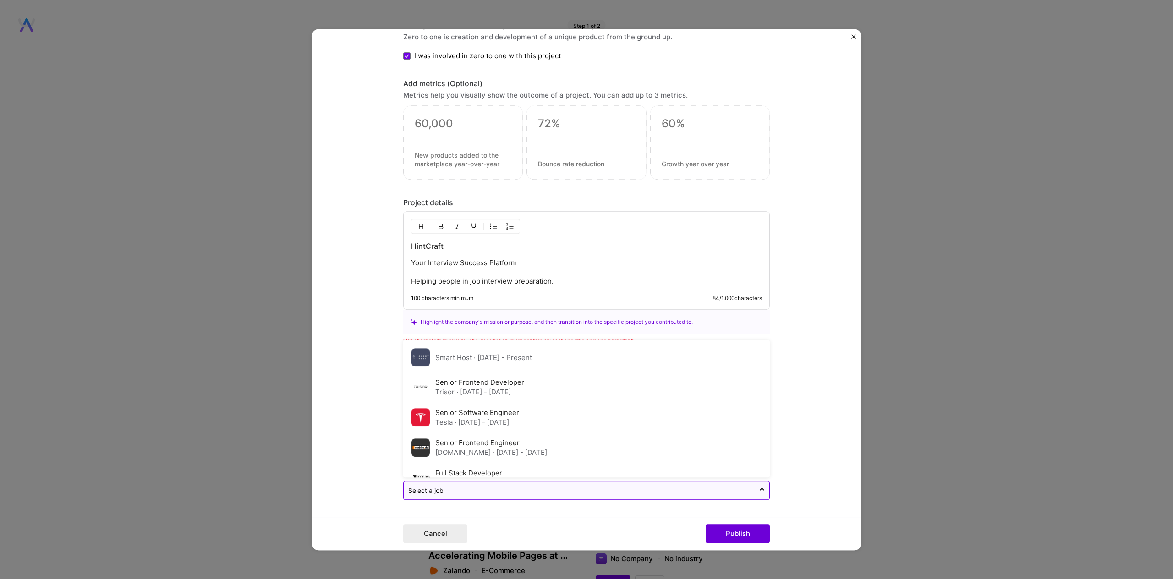
click at [496, 488] on input "text" at bounding box center [579, 491] width 342 height 10
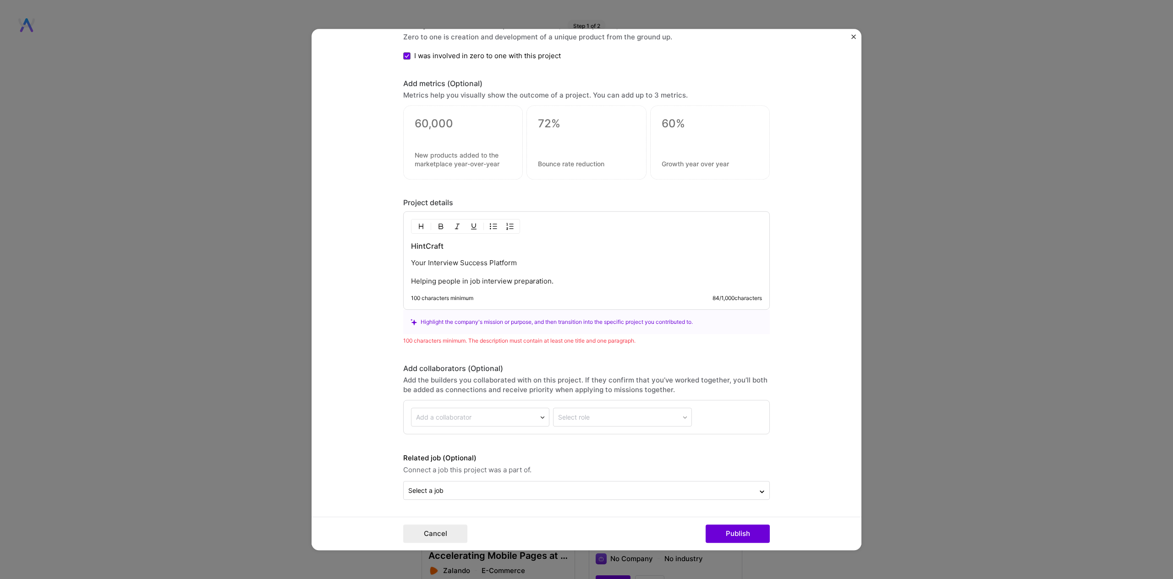
click at [368, 481] on form "Project title HintCraft Company Hintcraft Project industry Industry 2 Project L…" at bounding box center [587, 289] width 550 height 521
click at [578, 281] on p "Your Interview Success Platform Helping people in job interview preparation." at bounding box center [586, 272] width 351 height 27
drag, startPoint x: 588, startPoint y: 281, endPoint x: 322, endPoint y: 280, distance: 266.7
click at [321, 280] on form "Project title HintCraft Company Hintcraft Project industry Industry 2 Project L…" at bounding box center [587, 289] width 550 height 521
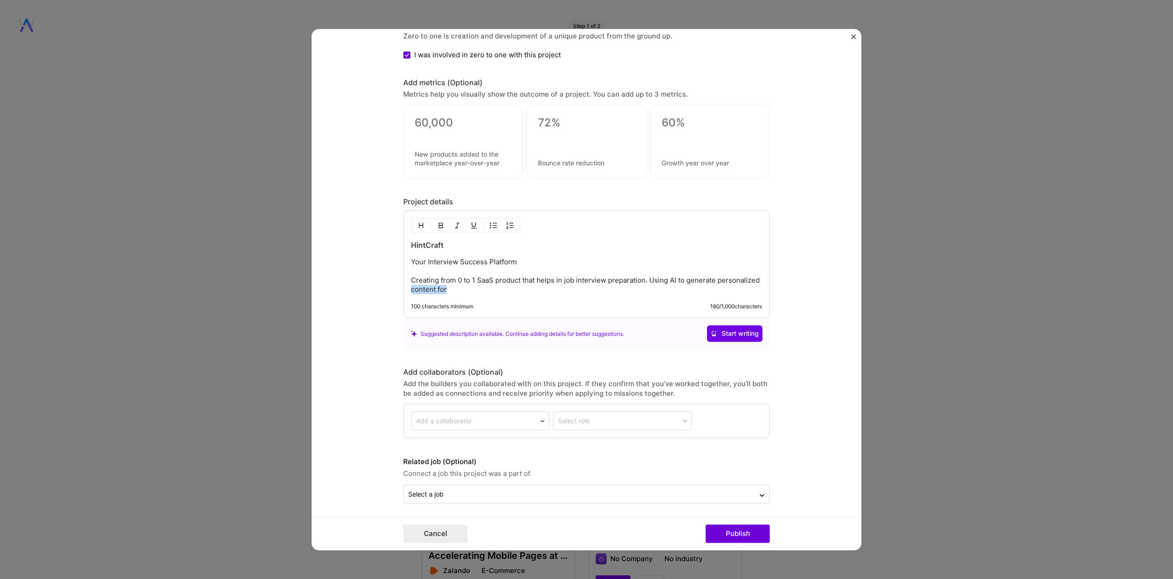
drag, startPoint x: 414, startPoint y: 290, endPoint x: 306, endPoint y: 290, distance: 108.1
click at [306, 290] on div "Project title HintCraft Company Hintcraft Project industry Industry 2 Project L…" at bounding box center [586, 289] width 1173 height 579
click at [376, 297] on form "Project title HintCraft Company Hintcraft Project industry Industry 2 Project L…" at bounding box center [587, 289] width 550 height 521
drag, startPoint x: 457, startPoint y: 291, endPoint x: 361, endPoint y: 291, distance: 96.2
click at [361, 291] on form "Project title HintCraft Company Hintcraft Project industry Industry 2 Project L…" at bounding box center [587, 289] width 550 height 521
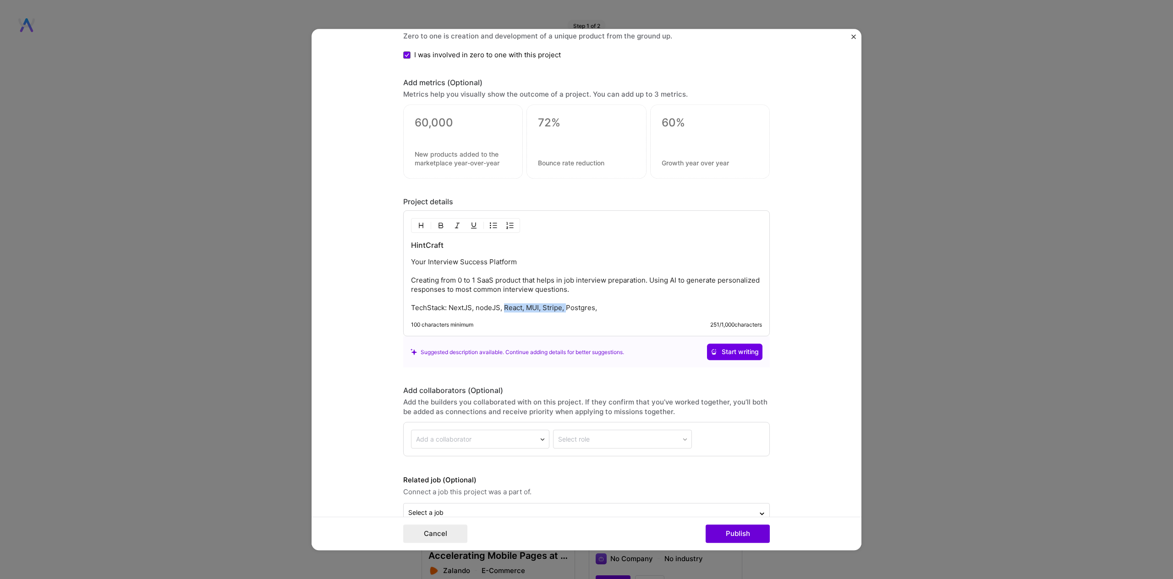
drag, startPoint x: 504, startPoint y: 308, endPoint x: 567, endPoint y: 306, distance: 63.3
click at [567, 306] on p "Your Interview Success Platform Creating from 0 to 1 SaaS product that helps in…" at bounding box center [586, 285] width 351 height 55
click at [548, 312] on p "Your Interview Success Platform Creating from 0 to 1 SaaS product that helps in…" at bounding box center [586, 285] width 351 height 55
click at [633, 308] on p "Your Interview Success Platform Creating from 0 to 1 SaaS product that helps in…" at bounding box center [586, 285] width 351 height 55
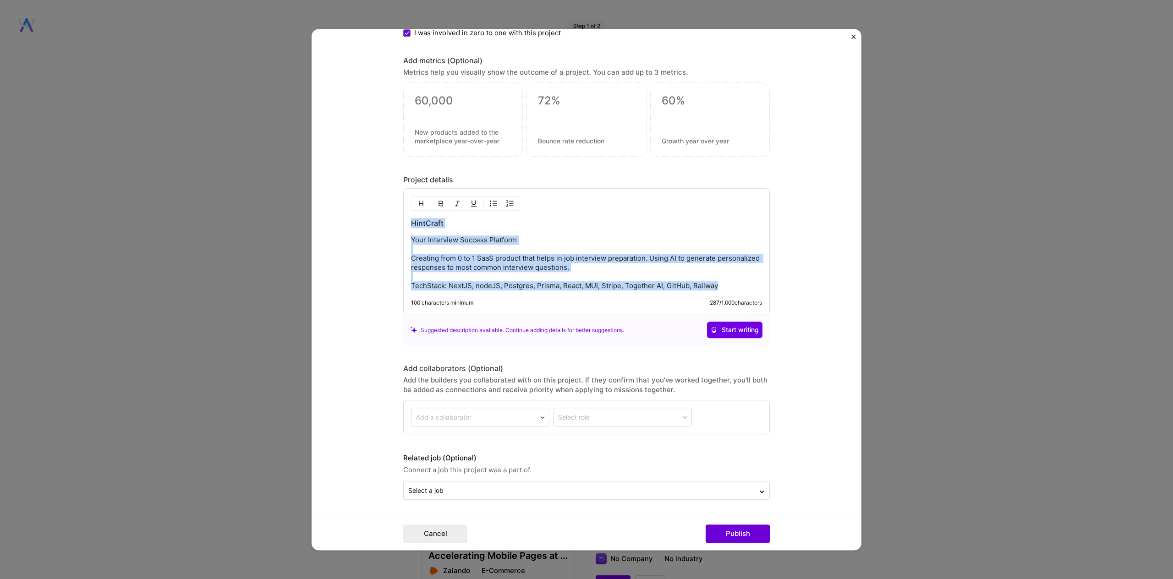
drag, startPoint x: 738, startPoint y: 287, endPoint x: 398, endPoint y: 220, distance: 346.5
click at [398, 220] on form "Project title HintCraft Company Hintcraft Project industry Industry 2 Project L…" at bounding box center [587, 289] width 550 height 521
copy div "HintCraft Your Interview Success Platform Creating from 0 to 1 SaaS product tha…"
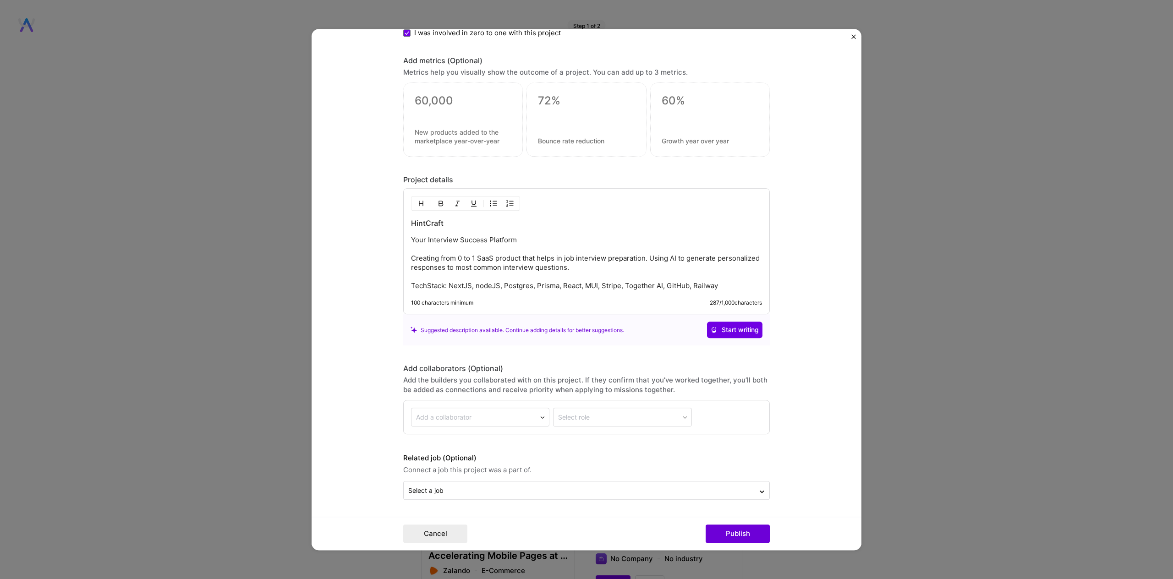
click at [455, 260] on p "Your Interview Success Platform Creating from 0 to 1 SaaS product that helps in…" at bounding box center [586, 263] width 351 height 55
click at [411, 259] on p "Your Interview Success Platform Creating from 0 to 1 SaaS product that helps in…" at bounding box center [586, 263] width 351 height 55
click at [449, 257] on p "Your Interview Success Platform Design, Creating from 0 to 1 SaaS product that …" at bounding box center [586, 263] width 351 height 55
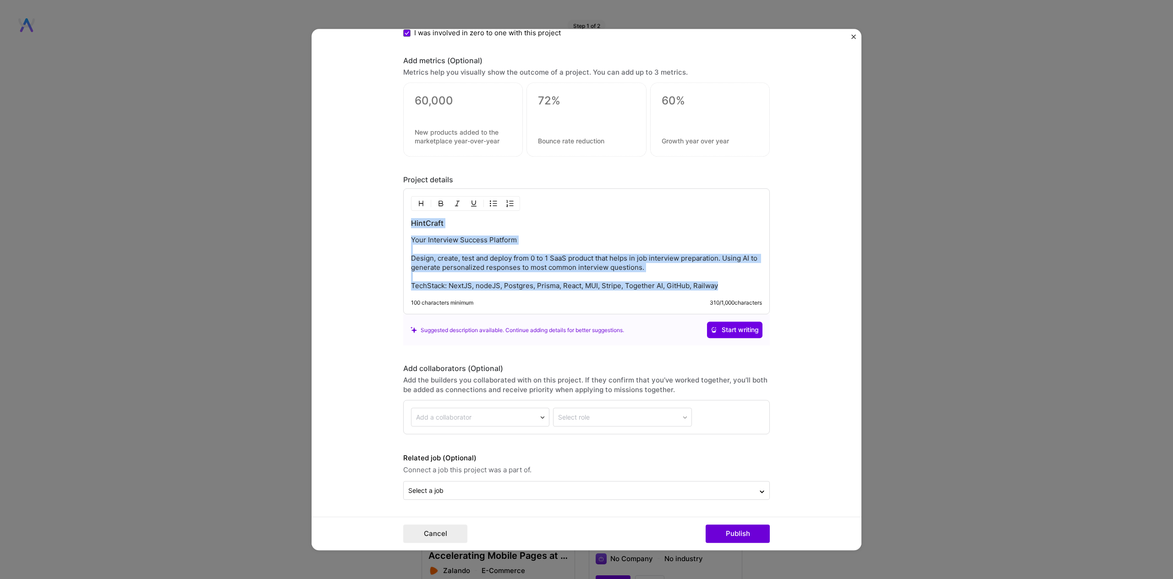
drag, startPoint x: 730, startPoint y: 285, endPoint x: 364, endPoint y: 220, distance: 371.3
click at [364, 220] on form "Project title HintCraft Company Hintcraft Project industry Industry 2 Project L…" at bounding box center [587, 289] width 550 height 521
copy div "HintCraft Your Interview Success Platform Design, create, test and deploy from …"
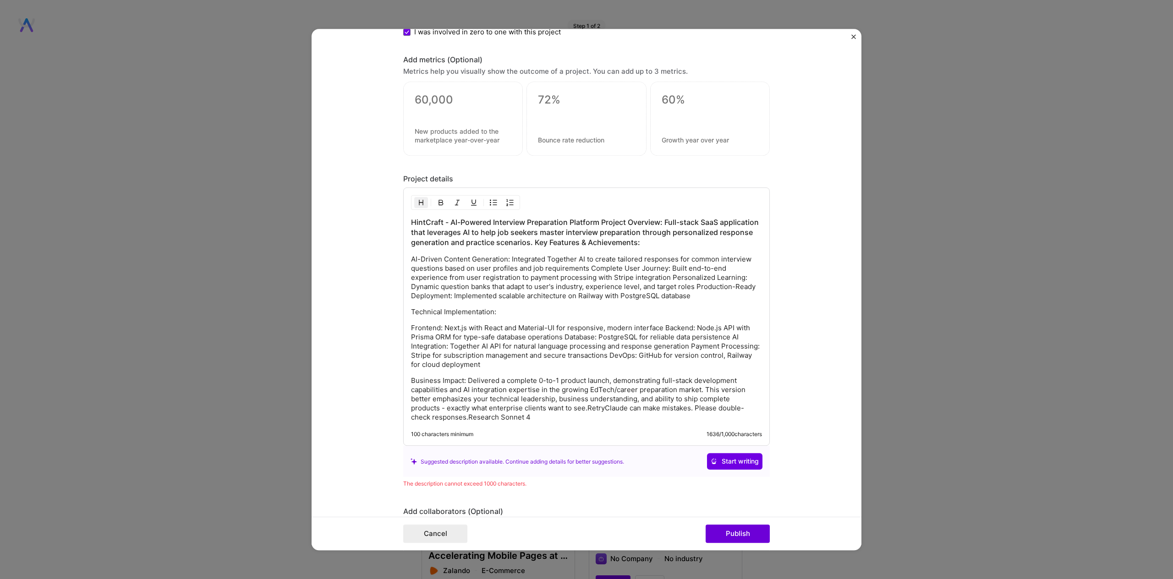
scroll to position [1014, 0]
click at [574, 230] on h3 "HintCraft - AI-Powered Interview Preparation Platform Project Overview: Full-st…" at bounding box center [586, 236] width 351 height 30
click at [643, 228] on h3 "HintCraft - AI-Powered Interview Preparation Platform Project Overview: Full-st…" at bounding box center [586, 236] width 351 height 30
click at [607, 225] on h3 "HintCraft - AI-Powered Interview Preparation Platform Project Overview: Full-st…" at bounding box center [586, 236] width 351 height 30
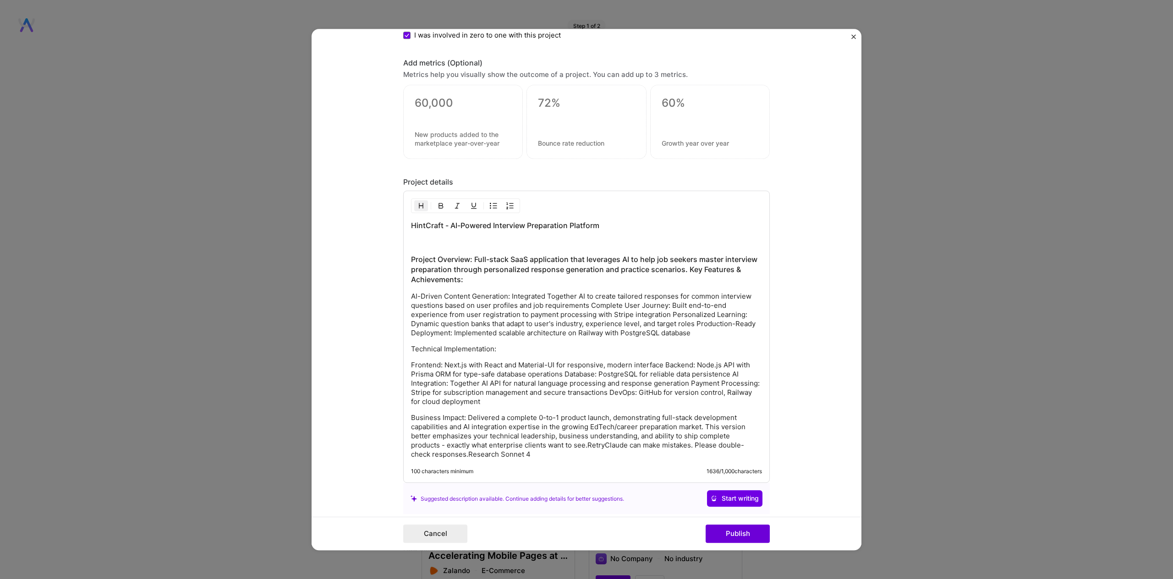
click at [689, 271] on h3 "Project Overview: Full-stack SaaS application that leverages AI to help job see…" at bounding box center [586, 270] width 351 height 30
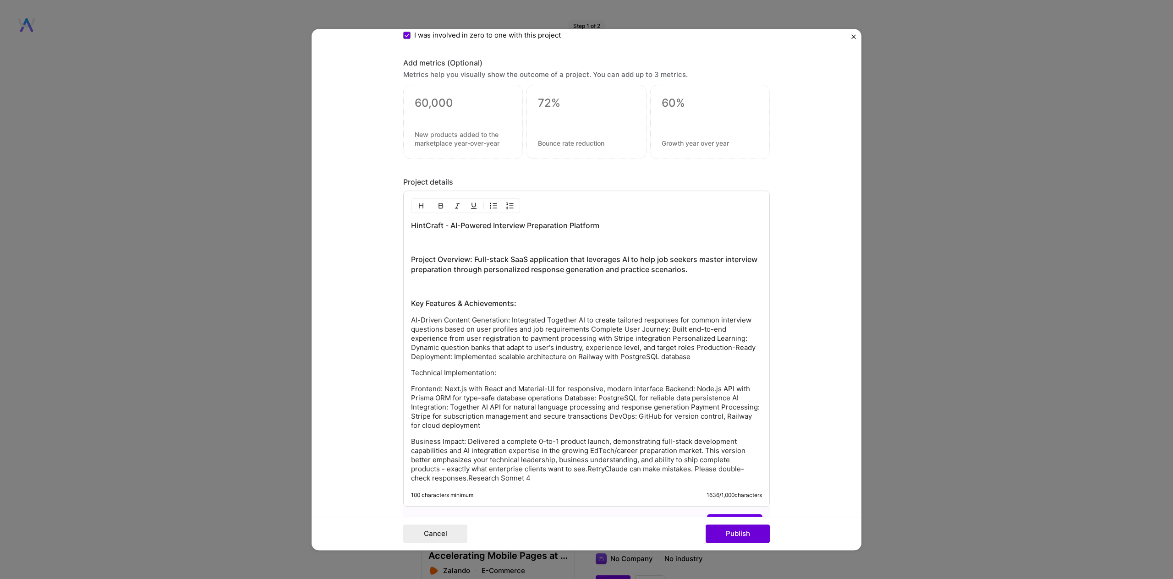
click at [490, 204] on img "button" at bounding box center [493, 206] width 7 height 7
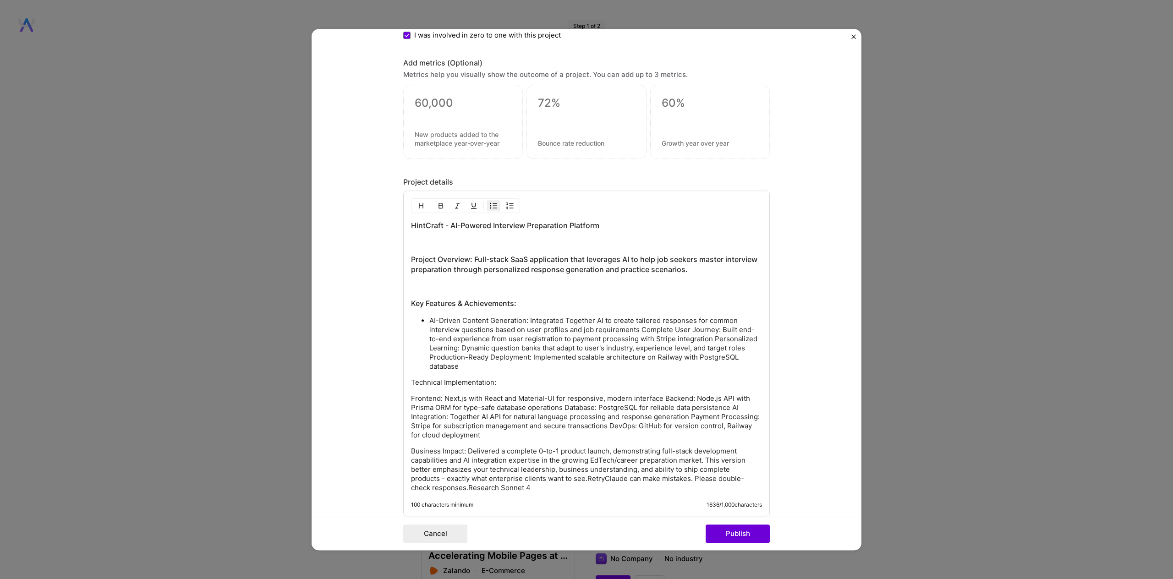
click at [667, 333] on p "AI-Driven Content Generation: Integrated Together AI to create tailored respons…" at bounding box center [595, 344] width 333 height 55
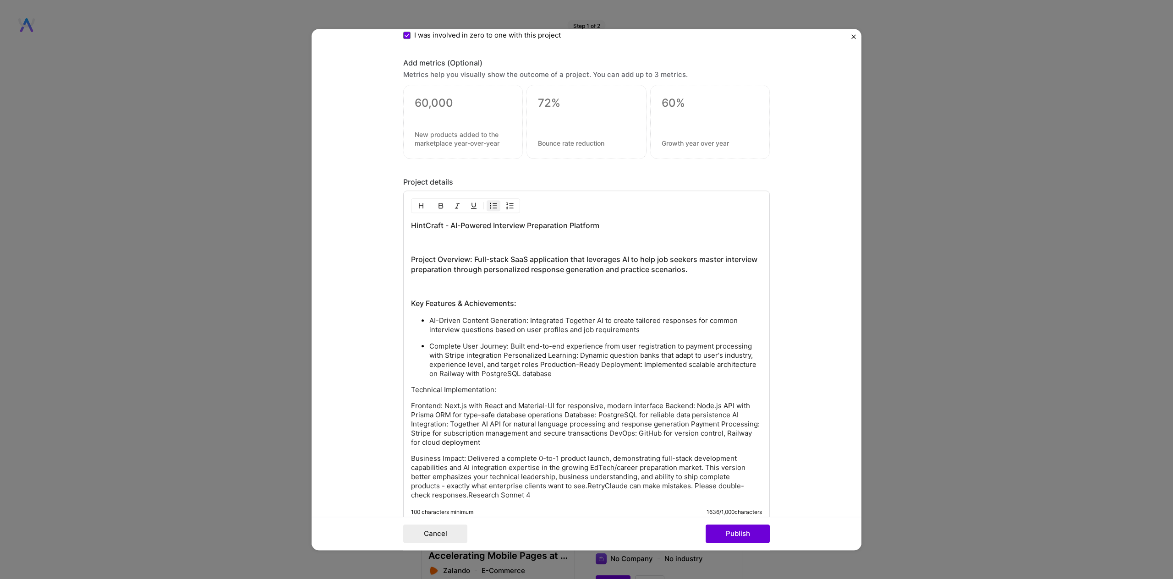
click at [580, 357] on p "Complete User Journey: Built end-to-end experience from user registration to pa…" at bounding box center [595, 360] width 333 height 37
click at [537, 358] on p "Complete User Journey: Built end-to-end experience from user registration to pa…" at bounding box center [595, 360] width 333 height 37
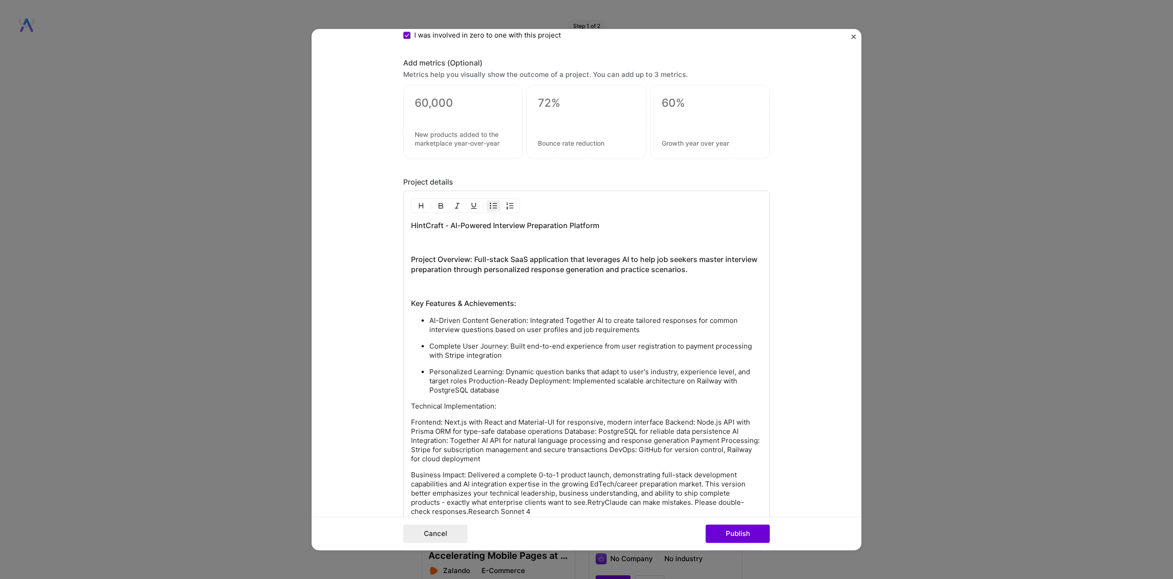
click at [471, 382] on p "Personalized Learning: Dynamic question banks that adapt to user's industry, ex…" at bounding box center [595, 381] width 333 height 27
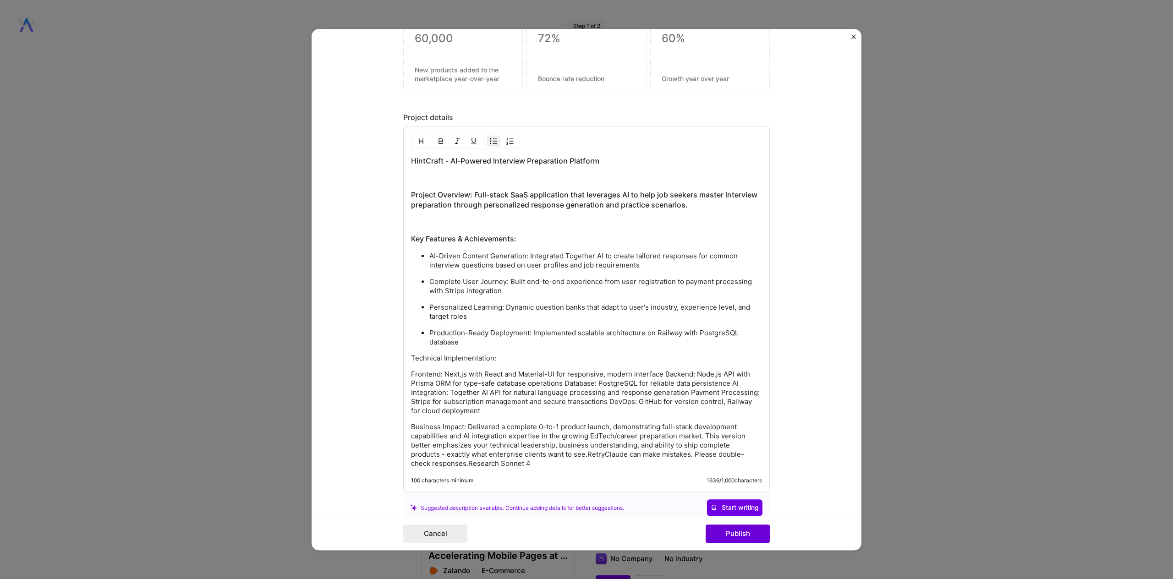
scroll to position [1116, 0]
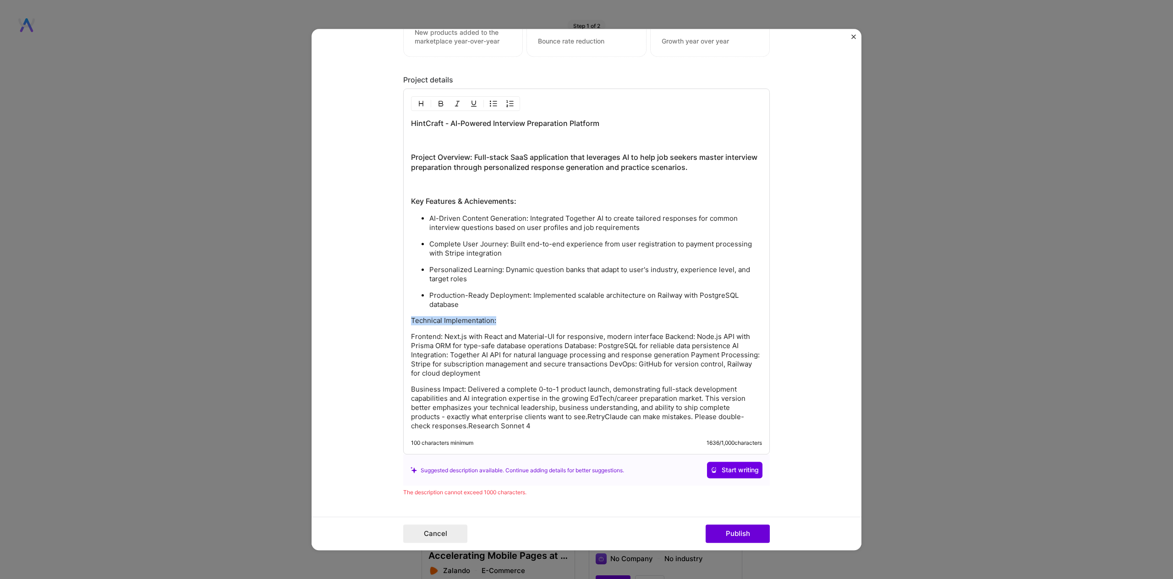
drag, startPoint x: 520, startPoint y: 320, endPoint x: 365, endPoint y: 320, distance: 154.9
click at [365, 320] on form "Project title HintCraft Company Hintcraft Project industry Industry 2 Project L…" at bounding box center [587, 289] width 550 height 521
click at [419, 103] on img "button" at bounding box center [420, 103] width 7 height 7
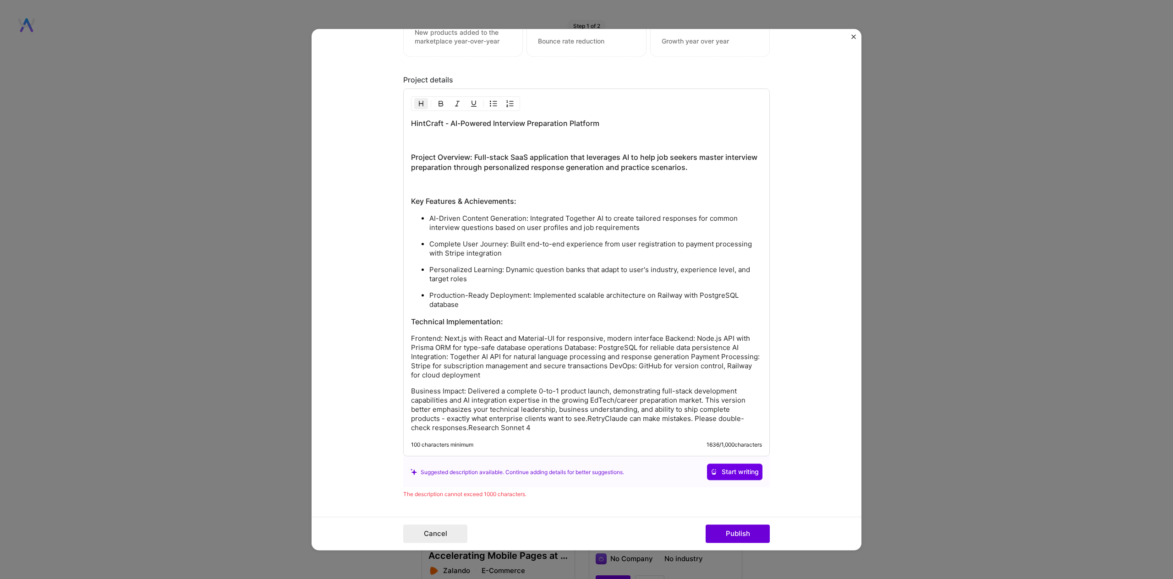
click at [488, 304] on p "Production-Ready Deployment: Implemented scalable architecture on Railway with …" at bounding box center [595, 300] width 333 height 18
click at [411, 337] on p "Frontend: Next.js with React and Material-UI for responsive, modern interface B…" at bounding box center [586, 357] width 351 height 46
click at [493, 104] on img "button" at bounding box center [493, 103] width 7 height 7
click at [681, 342] on p "Frontend: Next.js with React and Material-UI for responsive, modern interface B…" at bounding box center [595, 358] width 333 height 46
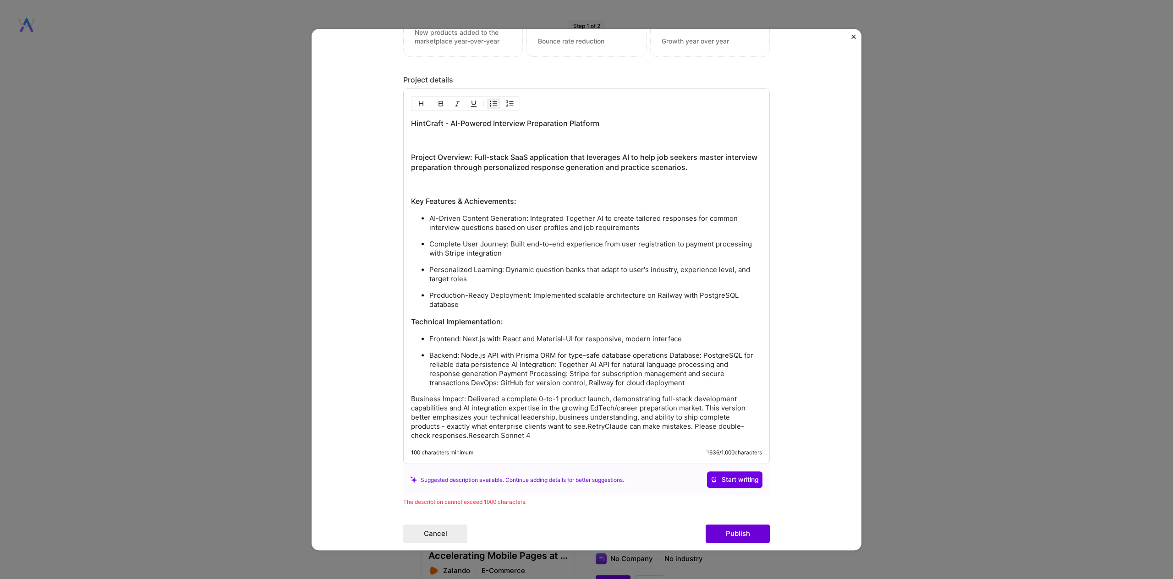
click at [671, 357] on p "Backend: Node.js API with Prisma ORM for type-safe database operations Database…" at bounding box center [595, 369] width 333 height 37
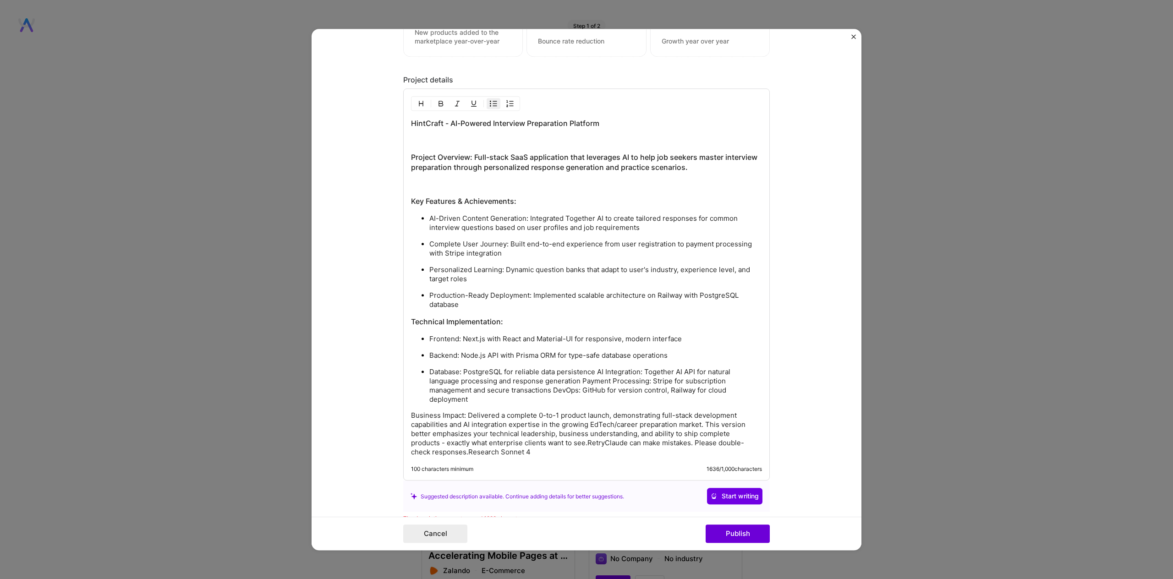
click at [647, 373] on p "Database: PostgreSQL for reliable data persistence AI Integration: Together AI …" at bounding box center [595, 386] width 333 height 37
click at [596, 372] on p "Database: PostgreSQL for reliable data persistence AI Integration: Together AI …" at bounding box center [595, 386] width 333 height 37
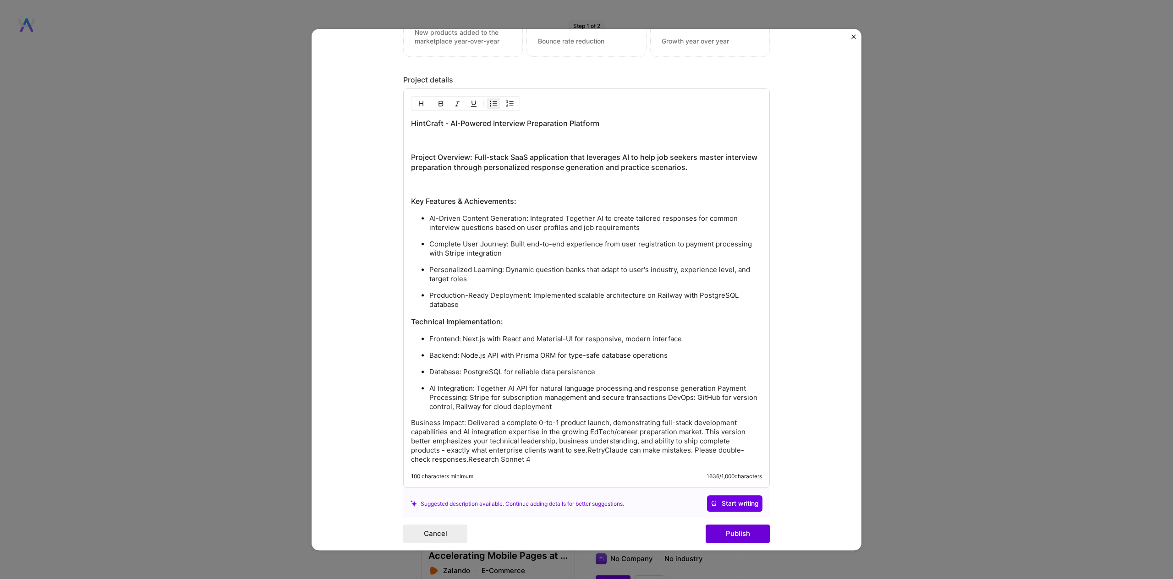
click at [722, 390] on p "AI Integration: Together AI API for natural language processing and response ge…" at bounding box center [595, 397] width 333 height 27
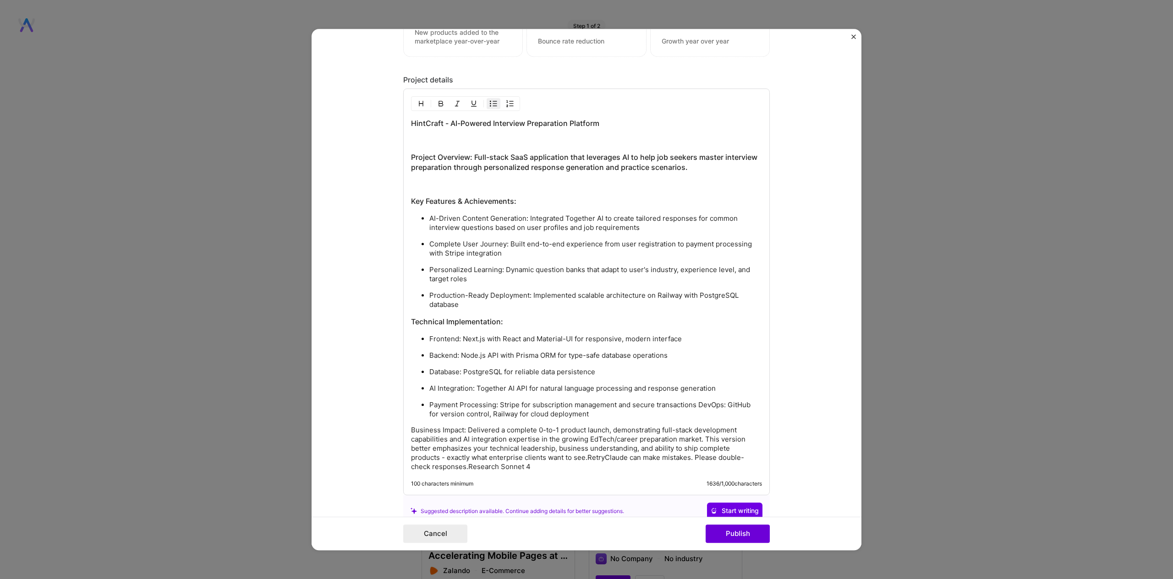
click at [698, 405] on p "Payment Processing: Stripe for subscription management and secure transactions …" at bounding box center [595, 410] width 333 height 18
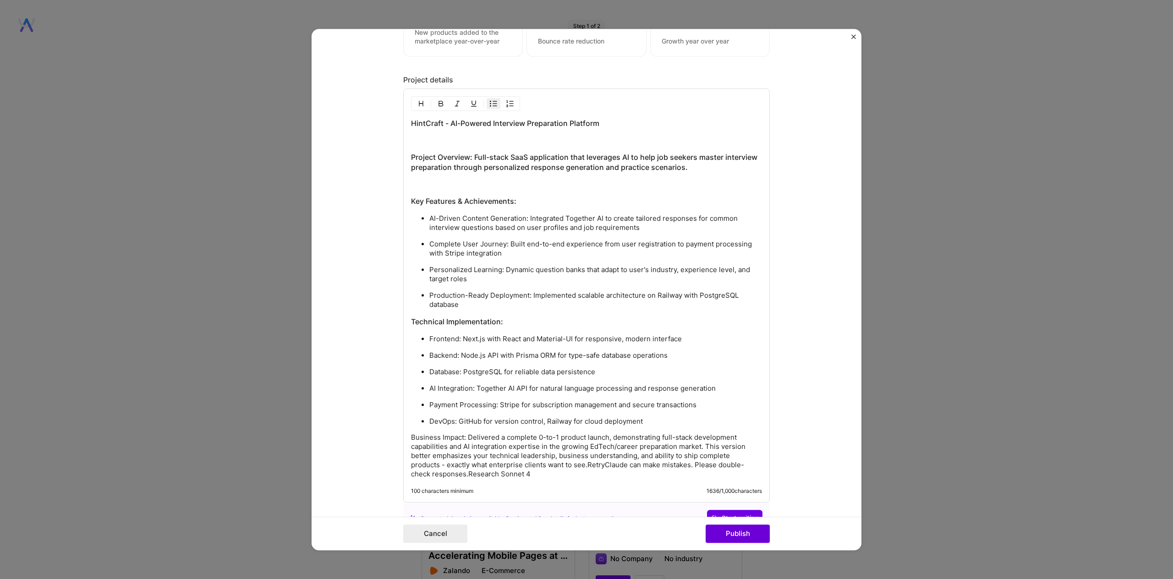
scroll to position [1155, 0]
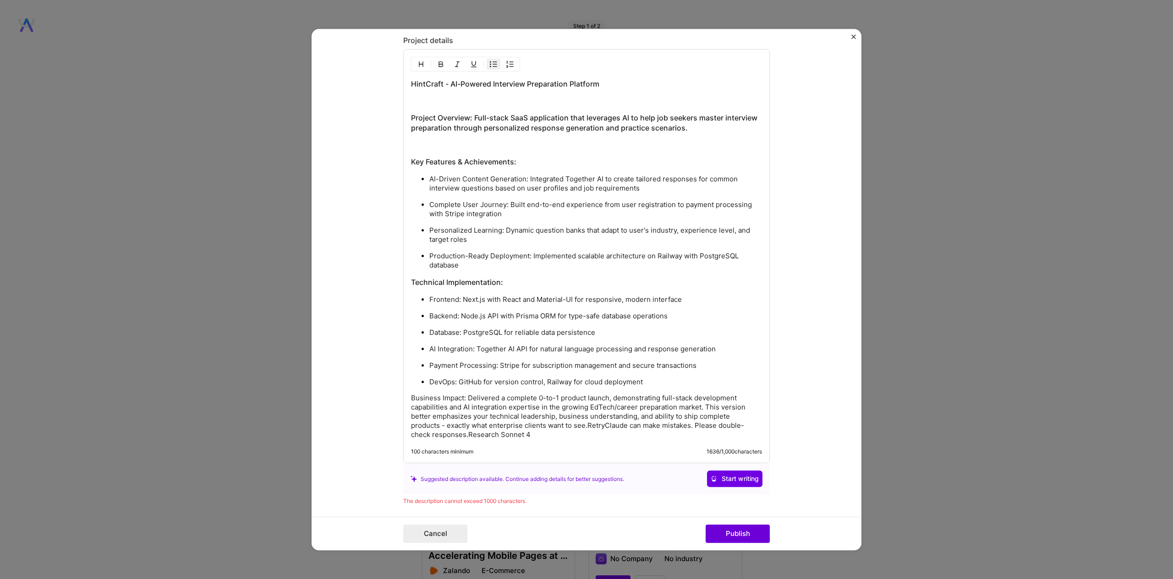
click at [468, 399] on p "Business Impact: Delivered a complete 0-to-1 product launch, demonstrating full…" at bounding box center [586, 417] width 351 height 46
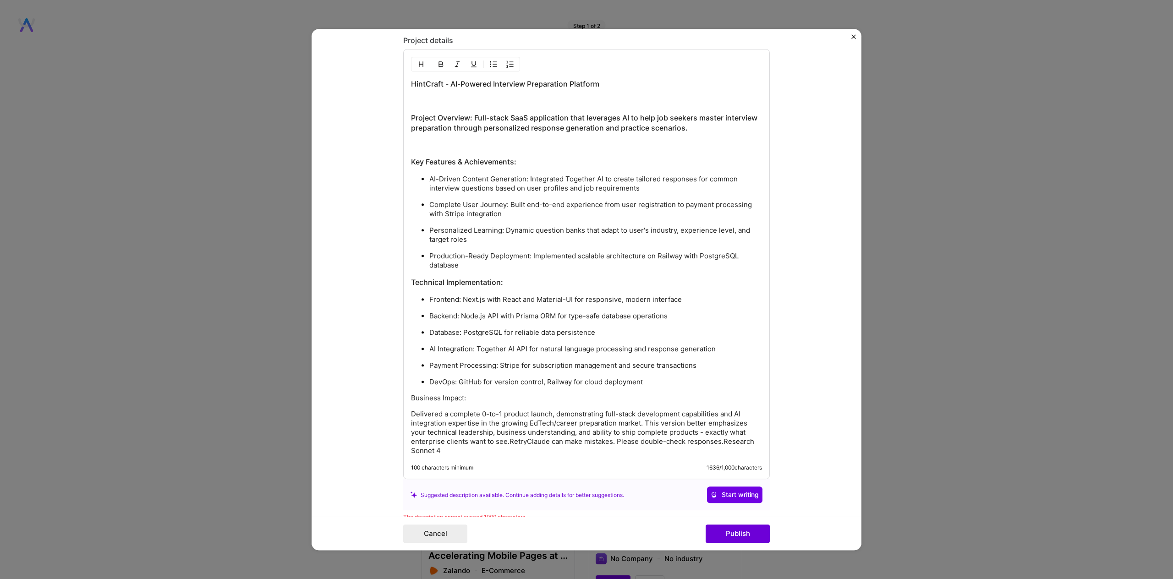
drag, startPoint x: 473, startPoint y: 396, endPoint x: 328, endPoint y: 395, distance: 145.7
click at [328, 395] on form "Project title HintCraft Company Hintcraft Project industry Industry 2 Project L…" at bounding box center [587, 289] width 550 height 521
click at [421, 62] on img "button" at bounding box center [420, 64] width 7 height 7
click at [642, 424] on p "Delivered a complete 0-to-1 product launch, demonstrating full-stack developmen…" at bounding box center [586, 435] width 351 height 46
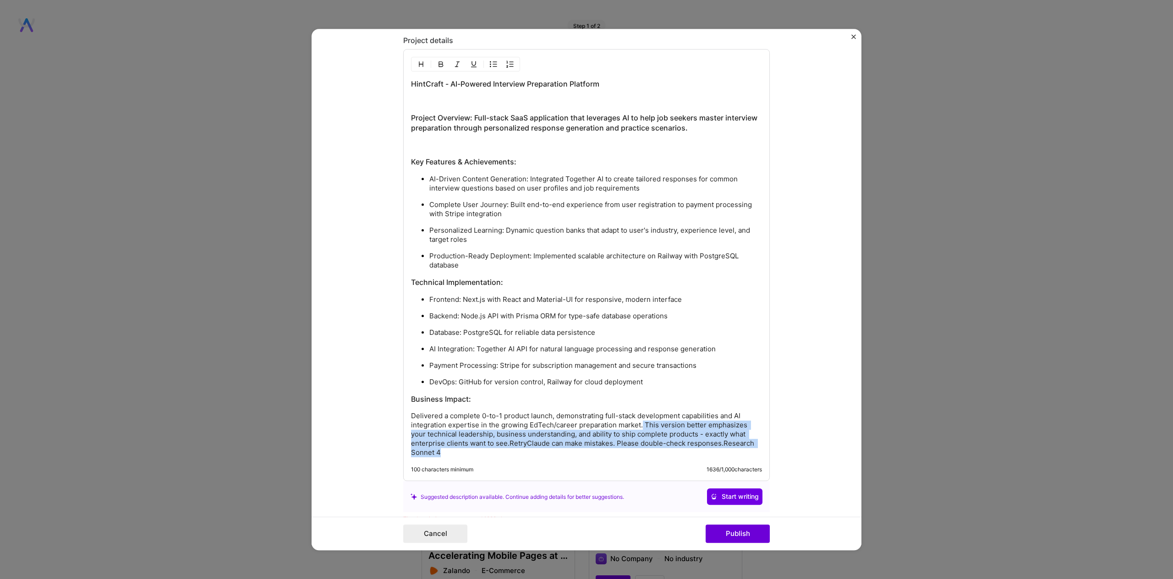
drag, startPoint x: 641, startPoint y: 424, endPoint x: 650, endPoint y: 460, distance: 36.7
click at [650, 462] on div "HintCraft - AI-Powered Interview Preparation Platform Project Overview: Full-st…" at bounding box center [586, 265] width 367 height 432
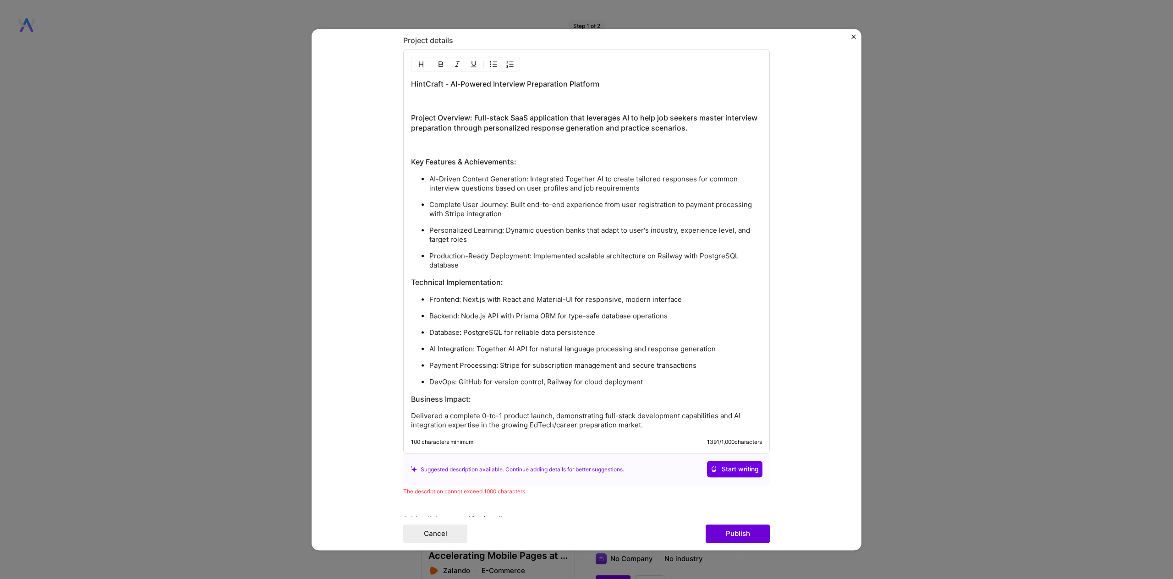
scroll to position [1089, 0]
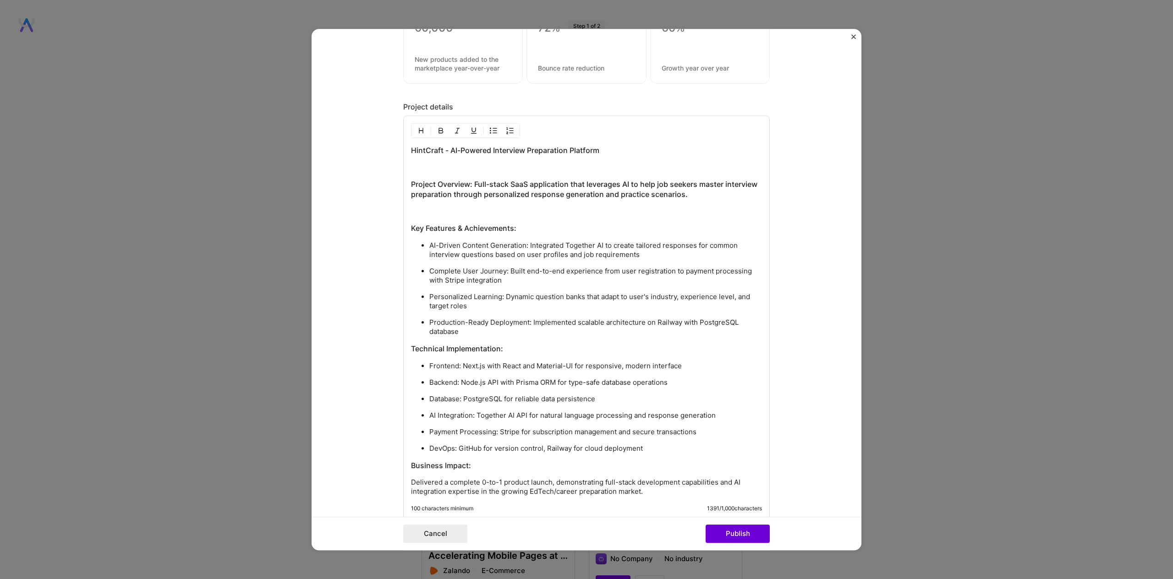
click at [500, 208] on p at bounding box center [586, 211] width 351 height 9
drag, startPoint x: 709, startPoint y: 192, endPoint x: 477, endPoint y: 187, distance: 232.4
click at [477, 187] on h3 "Project Overview: Full-stack SaaS application that leverages AI to help job see…" at bounding box center [586, 190] width 351 height 20
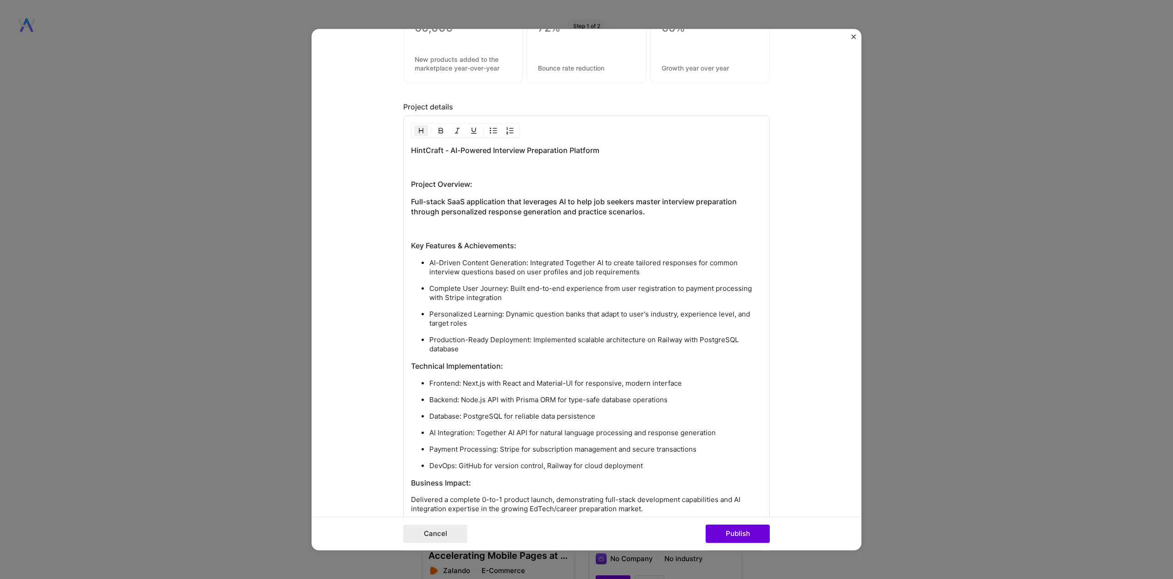
drag, startPoint x: 654, startPoint y: 215, endPoint x: 347, endPoint y: 198, distance: 307.5
click at [347, 198] on form "Project title HintCraft Company Hintcraft Project industry Industry 2 Project L…" at bounding box center [587, 289] width 550 height 521
click at [419, 130] on img "button" at bounding box center [420, 130] width 7 height 7
click at [448, 163] on div "HintCraft - AI-Powered Interview Preparation Platform Project Overview: Full-st…" at bounding box center [586, 329] width 351 height 366
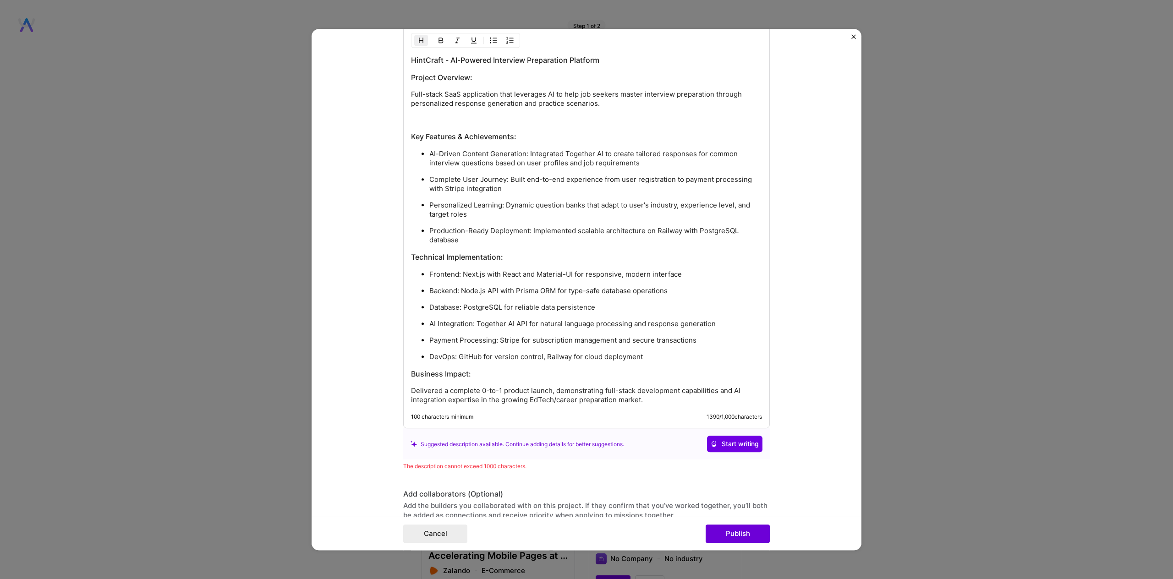
scroll to position [1303, 0]
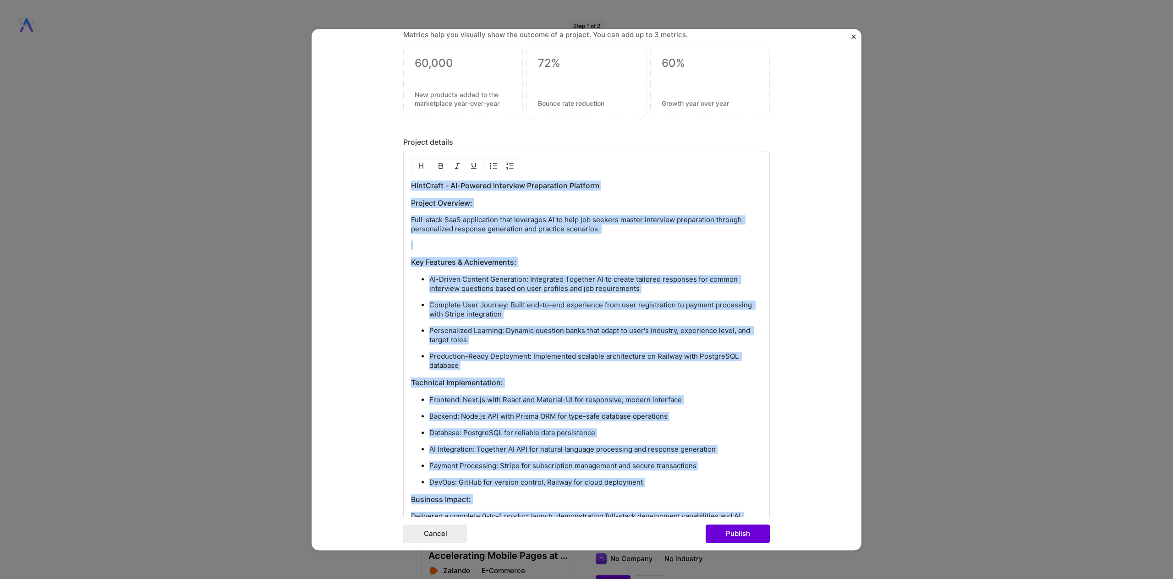
drag, startPoint x: 671, startPoint y: 273, endPoint x: 349, endPoint y: 55, distance: 389.4
click at [348, 55] on form "Project title HintCraft Company Hintcraft Project industry Industry 2 Project L…" at bounding box center [587, 289] width 550 height 521
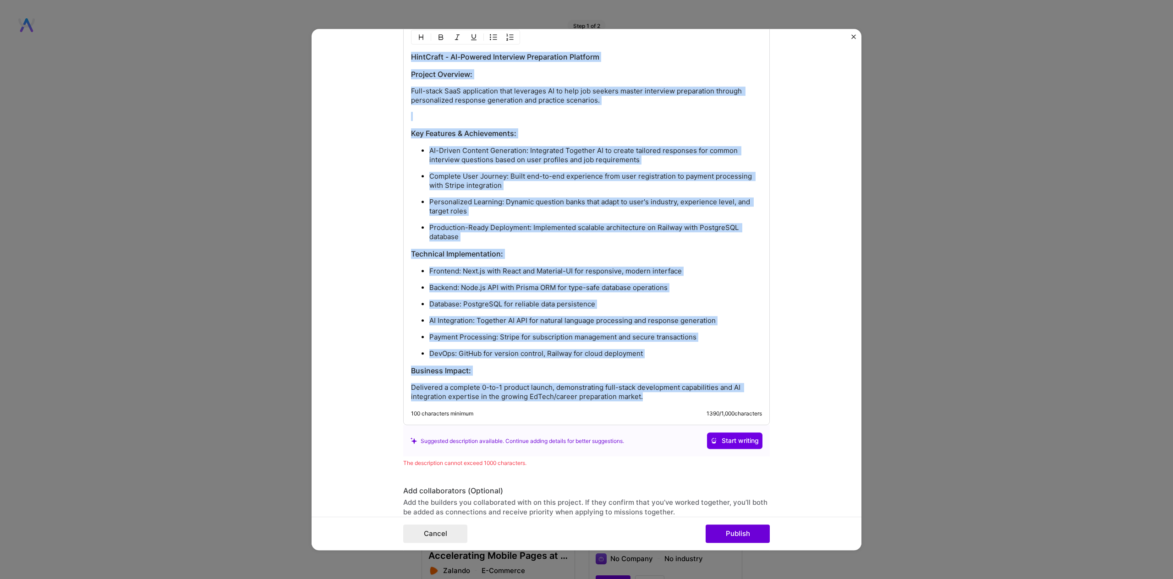
scroll to position [1197, 0]
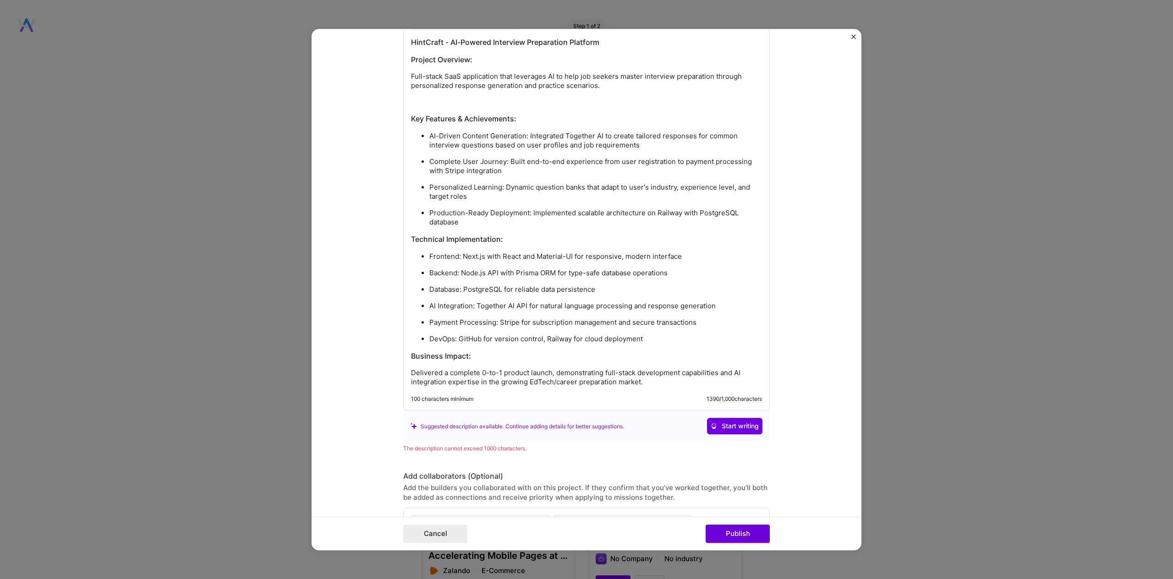
click at [560, 269] on p "Backend: Node.js API with Prisma ORM for type-safe database operations" at bounding box center [595, 273] width 333 height 9
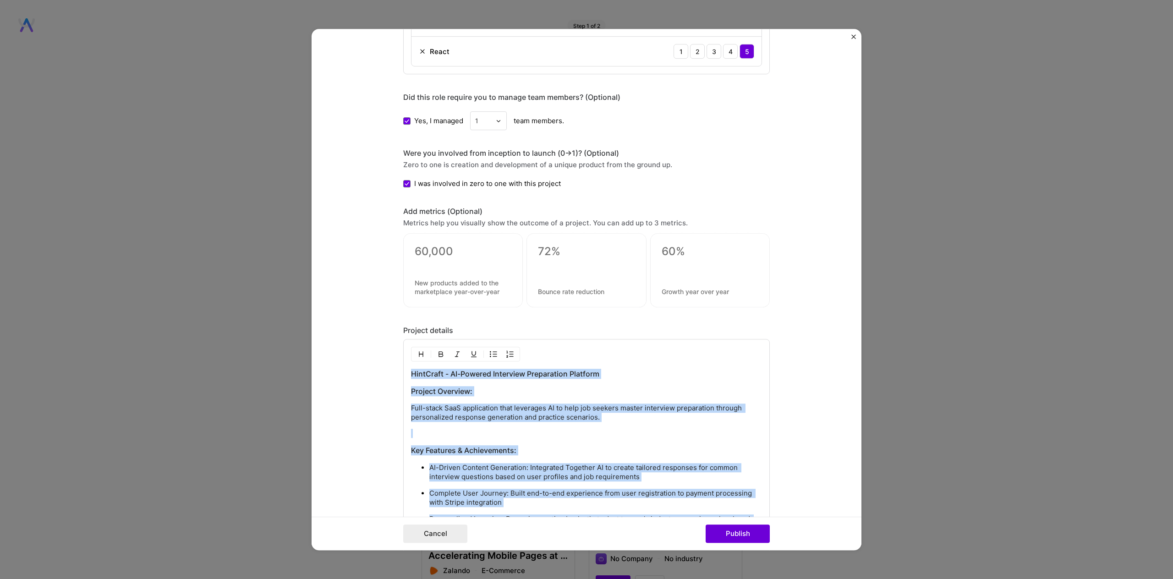
scroll to position [786, 0]
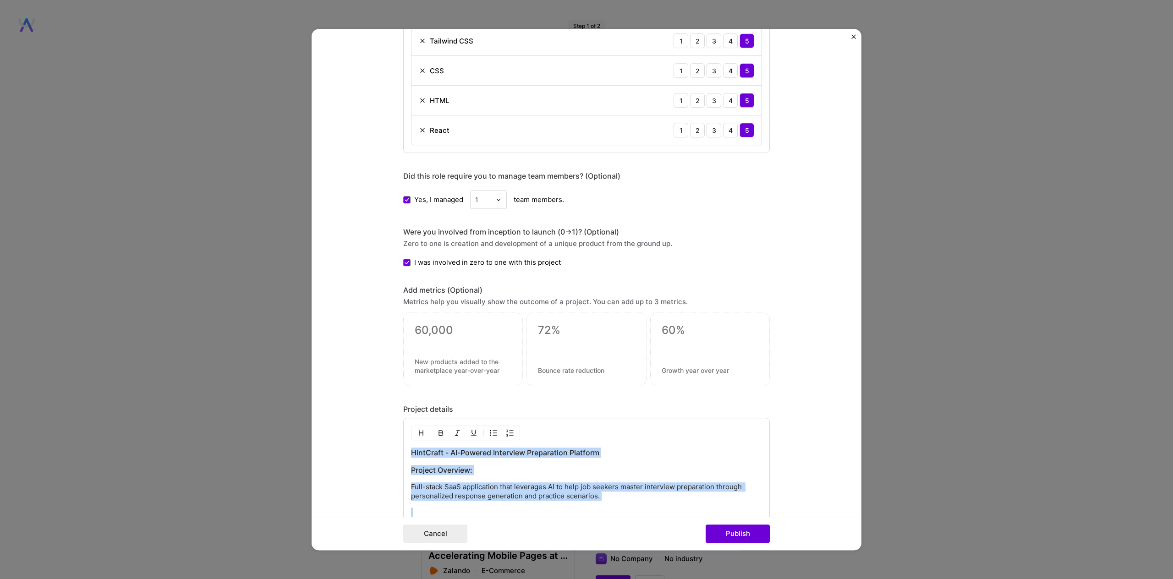
drag, startPoint x: 652, startPoint y: 363, endPoint x: 405, endPoint y: 452, distance: 262.5
copy div "HintCraft - AI-Powered Interview Preparation Platform Project Overview: Full-st…"
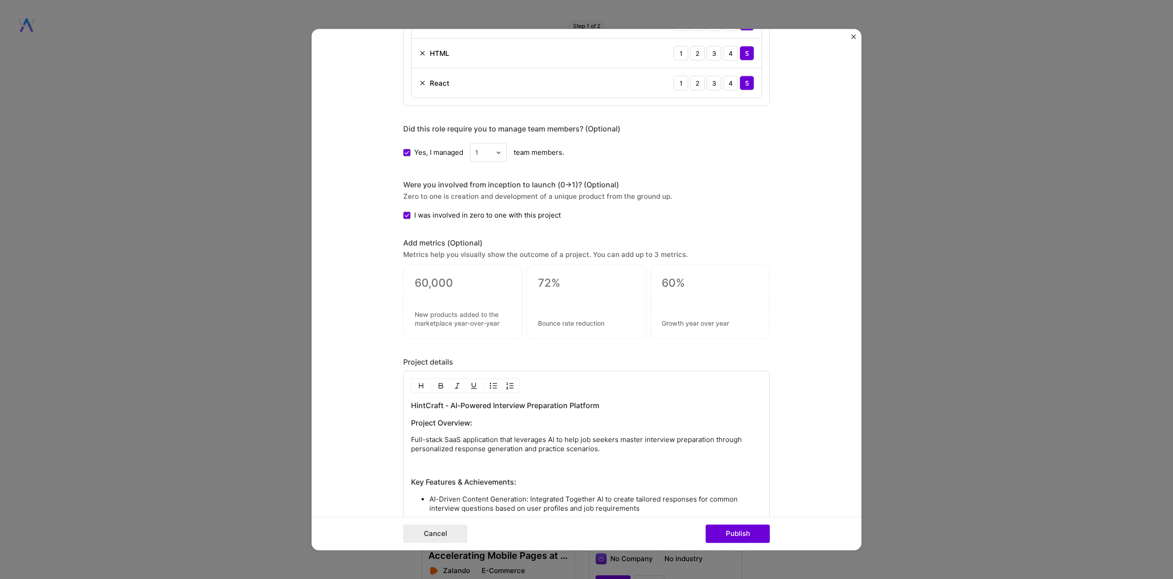
click at [644, 349] on div "Project title HintCraft Company Hintcraft Project industry Industry 2 Project L…" at bounding box center [586, 92] width 367 height 1757
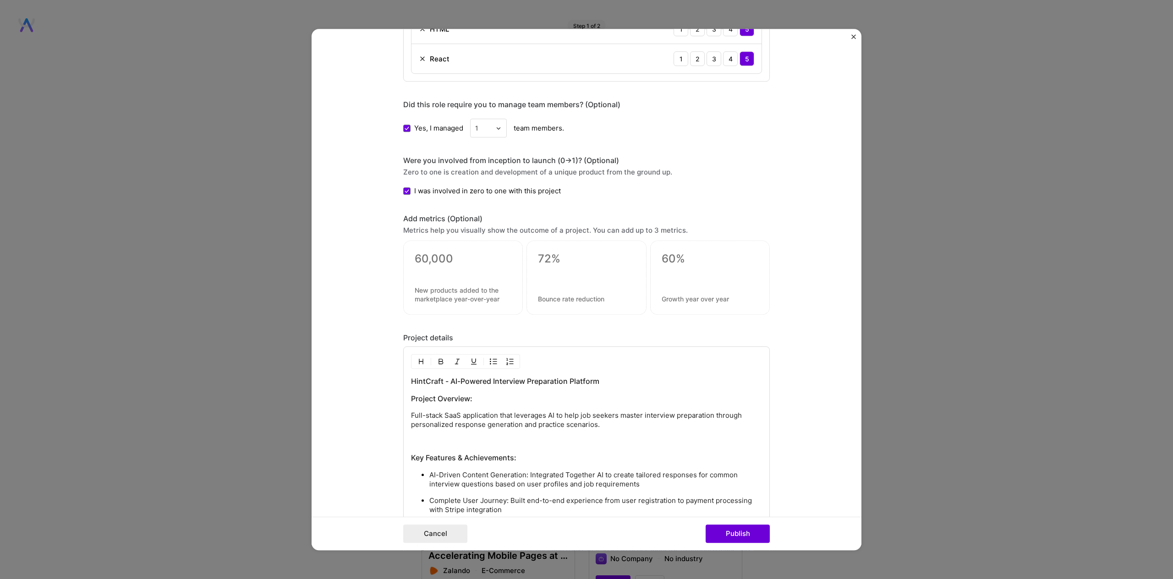
scroll to position [885, 0]
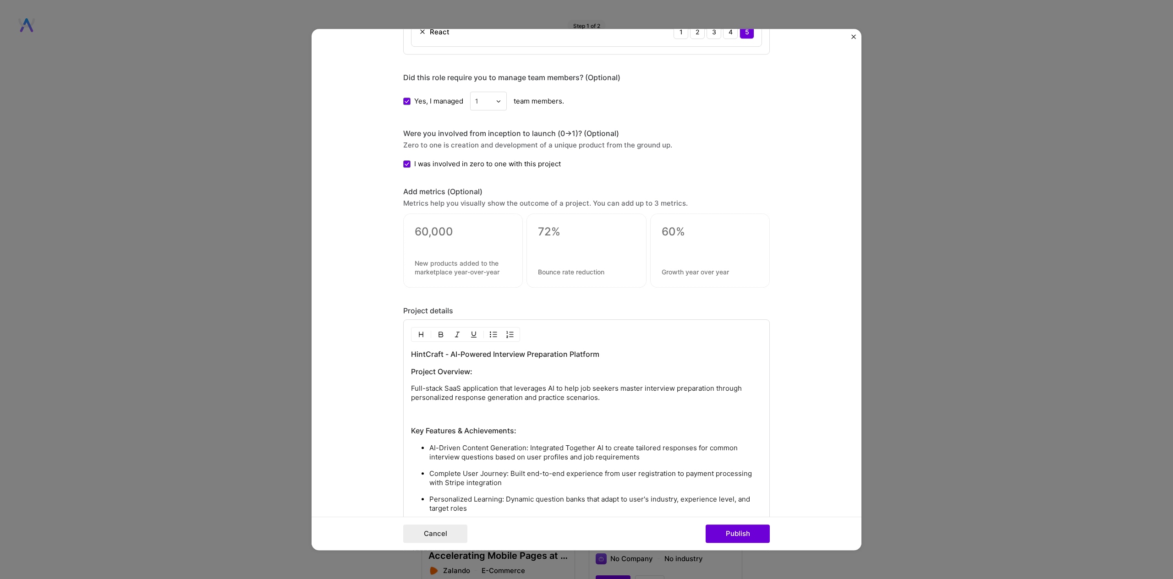
drag, startPoint x: 633, startPoint y: 400, endPoint x: 407, endPoint y: 370, distance: 227.9
click at [407, 370] on div "HintCraft - AI-Powered Interview Preparation Platform Project Overview: Full-st…" at bounding box center [586, 521] width 367 height 403
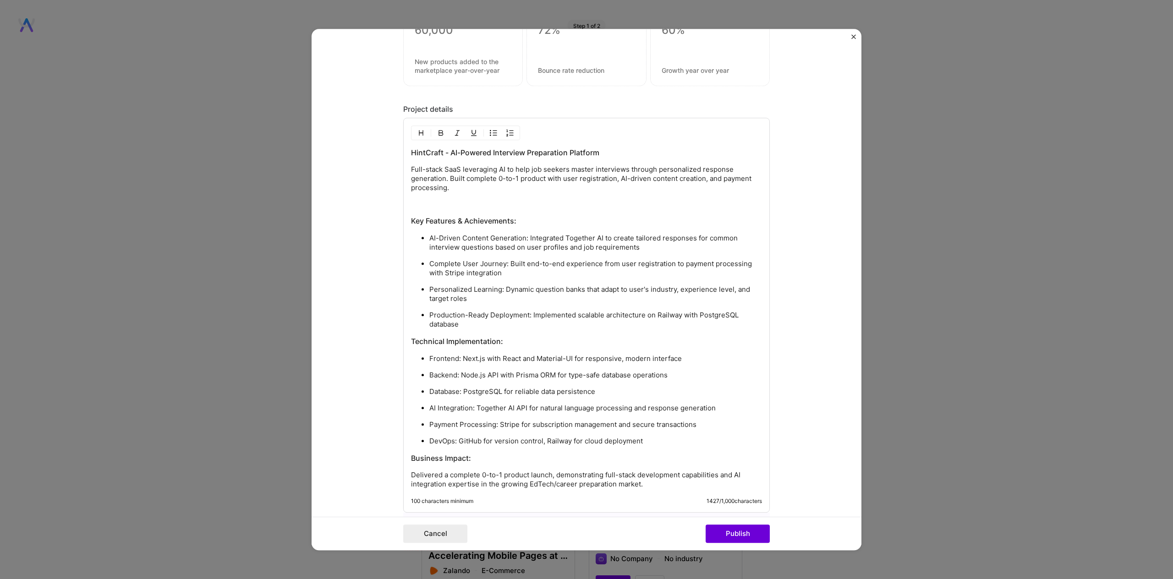
scroll to position [1125, 0]
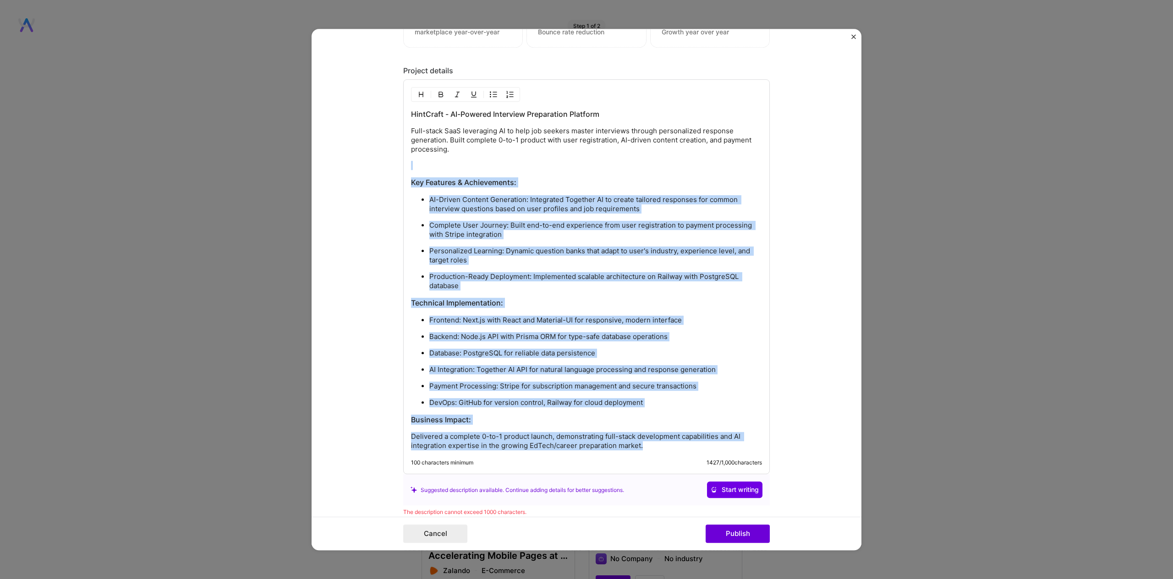
drag, startPoint x: 664, startPoint y: 442, endPoint x: 408, endPoint y: 170, distance: 373.1
click at [408, 170] on div "HintCraft - AI-Powered Interview Preparation Platform Full-stack SaaS leveragin…" at bounding box center [586, 277] width 367 height 395
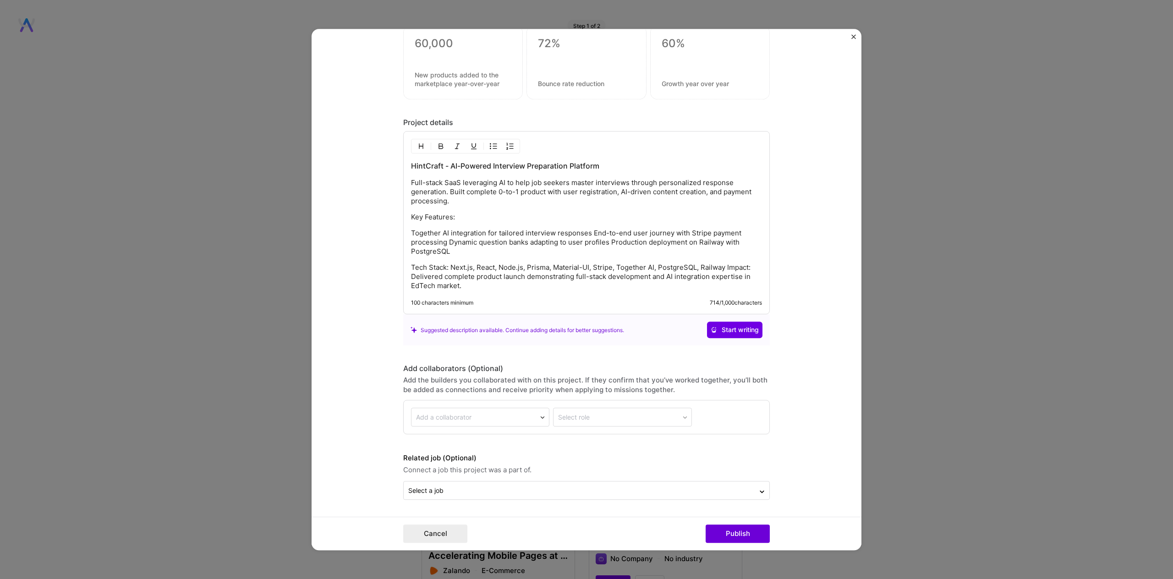
scroll to position [1074, 0]
drag, startPoint x: 478, startPoint y: 219, endPoint x: 396, endPoint y: 217, distance: 82.5
click at [395, 218] on form "Project title HintCraft Company Hintcraft Project industry Industry 2 Project L…" at bounding box center [587, 289] width 550 height 521
click at [422, 144] on img "button" at bounding box center [420, 146] width 7 height 7
click at [411, 236] on p "Together AI integration for tailored interview responses End-to-end user journe…" at bounding box center [586, 243] width 351 height 27
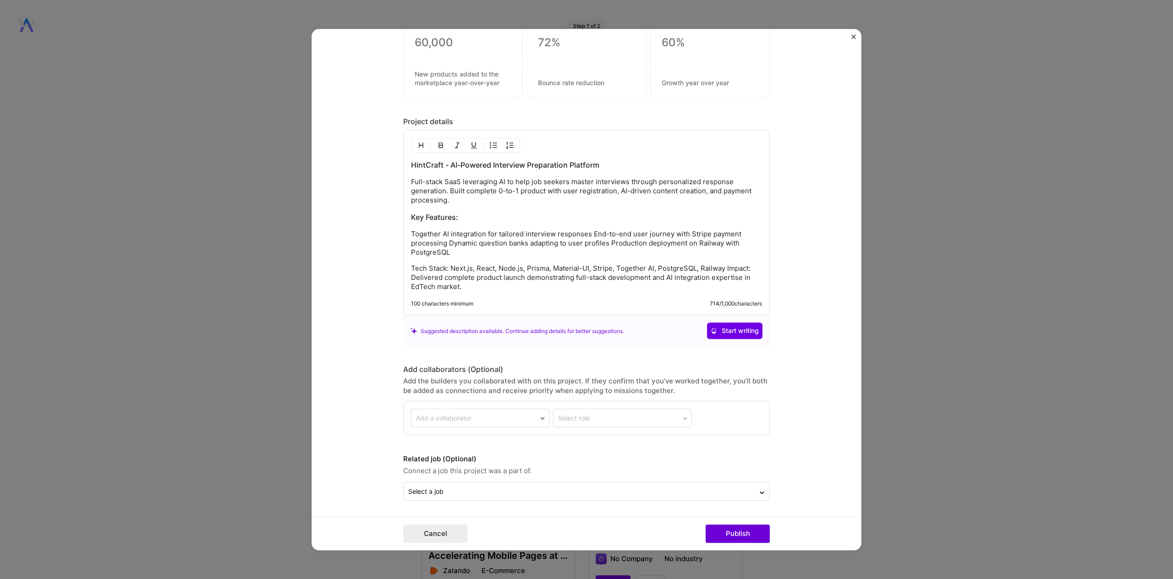
click at [491, 147] on img "button" at bounding box center [493, 145] width 7 height 7
click at [649, 235] on p "Together AI integration for tailored interview responses End-to-end user journe…" at bounding box center [595, 243] width 333 height 27
click at [610, 236] on p "Together AI integration for tailored interview responses End-to-end user journe…" at bounding box center [595, 243] width 333 height 27
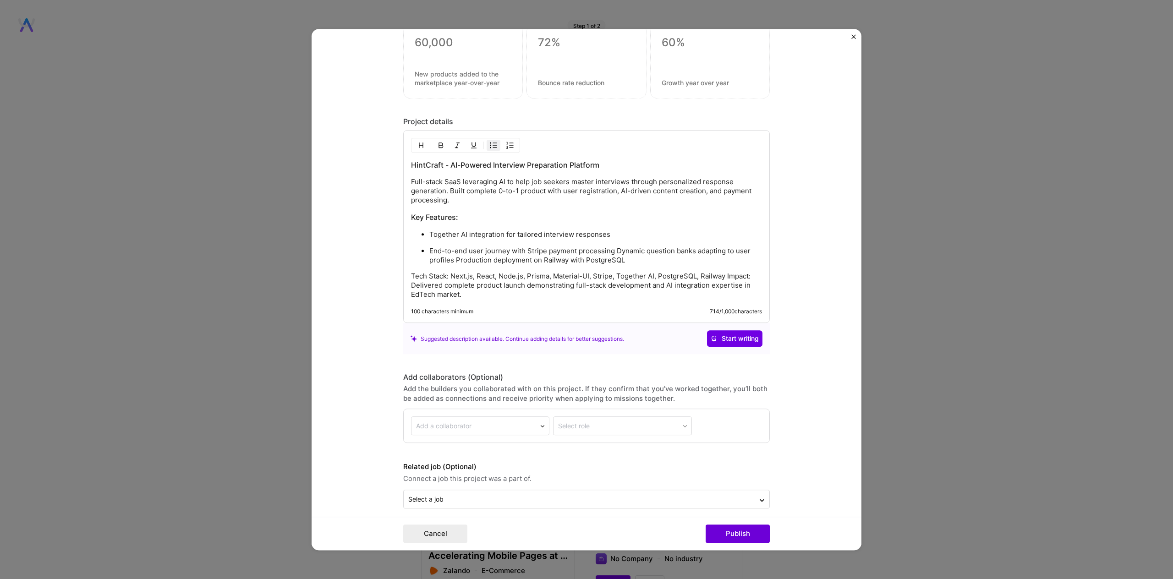
click at [526, 253] on p "End-to-end user journey with Stripe payment processing Dynamic question banks a…" at bounding box center [595, 256] width 333 height 18
click at [639, 253] on p "End-to-end user journey with Auth0, Stripe payment processing Dynamic question …" at bounding box center [595, 256] width 333 height 18
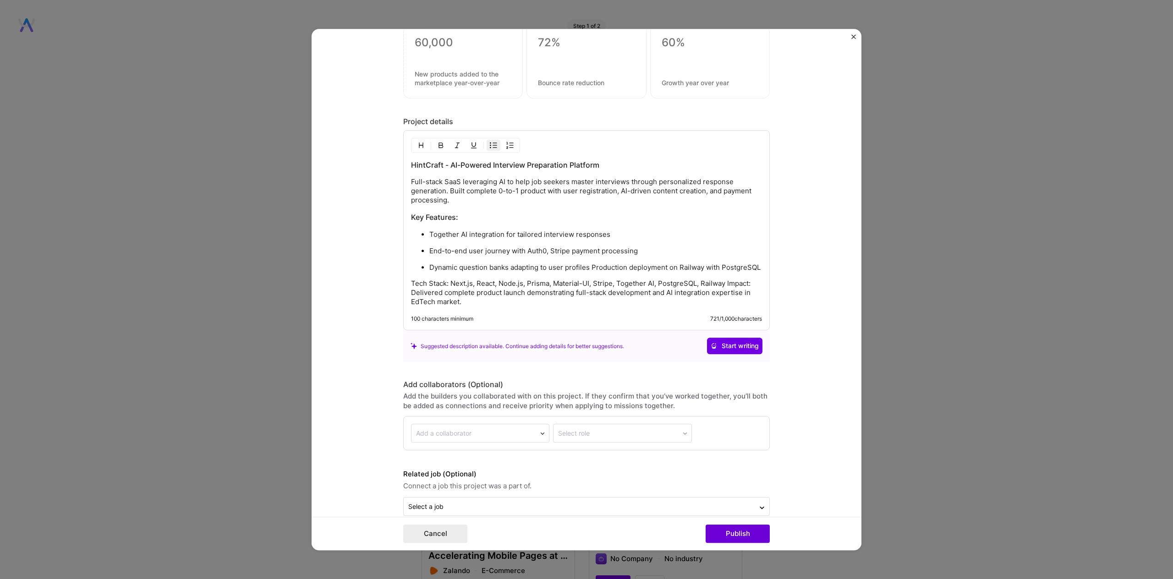
click at [592, 269] on p "Dynamic question banks adapting to user profiles Production deployment on Railw…" at bounding box center [595, 267] width 333 height 9
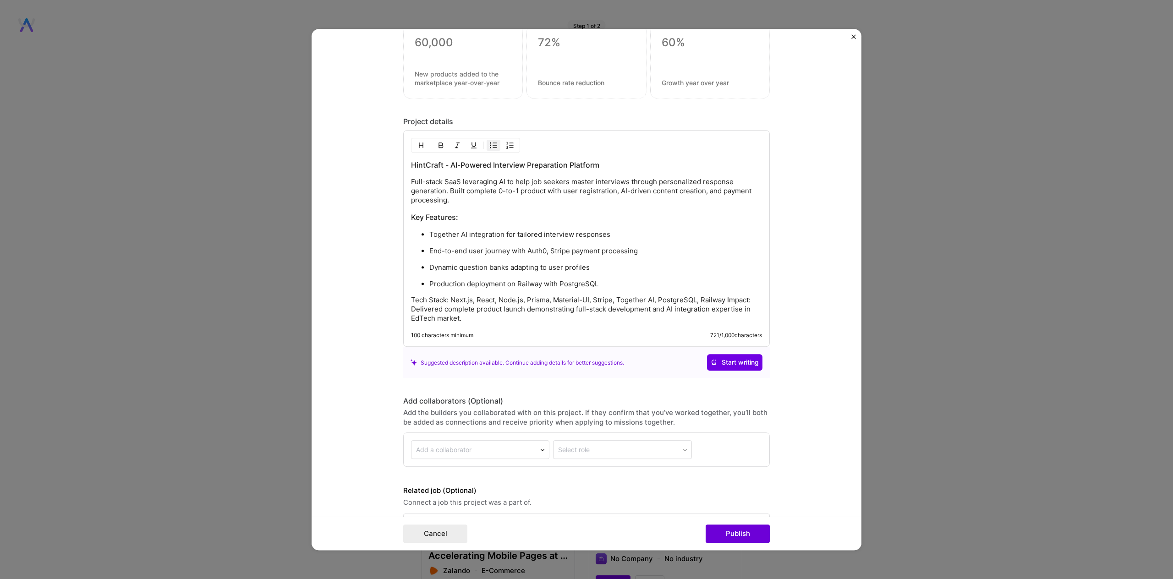
click at [414, 301] on p "Tech Stack: Next.js, React, Node.js, Prisma, Material-UI, Stripe, Together AI, …" at bounding box center [586, 309] width 351 height 27
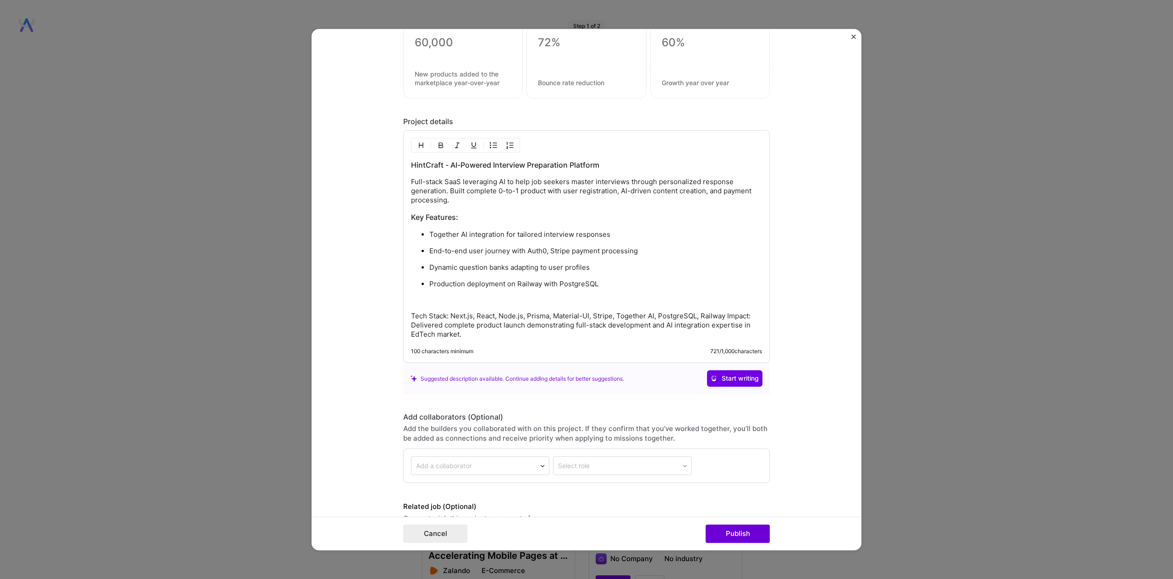
click at [451, 318] on p "Tech Stack: Next.js, React, Node.js, Prisma, Material-UI, Stripe, Together AI, …" at bounding box center [586, 325] width 351 height 27
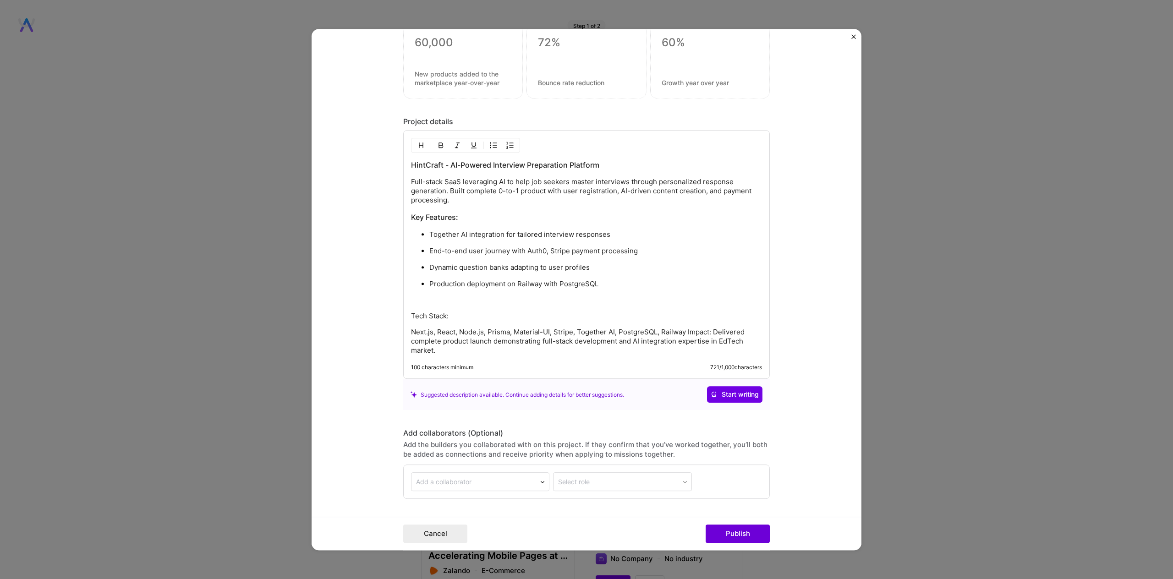
drag, startPoint x: 467, startPoint y: 315, endPoint x: 345, endPoint y: 315, distance: 121.9
click at [345, 315] on form "Project title HintCraft Company Hintcraft Project industry Industry 2 Project L…" at bounding box center [587, 289] width 550 height 521
click at [417, 144] on button "button" at bounding box center [421, 145] width 14 height 11
click at [473, 315] on h3 "Tech Stack:" at bounding box center [586, 317] width 351 height 10
click at [668, 336] on p "Next.js, React, Node.js, Prisma, Material-UI, Stripe, Together AI, PostgreSQL, …" at bounding box center [586, 343] width 351 height 27
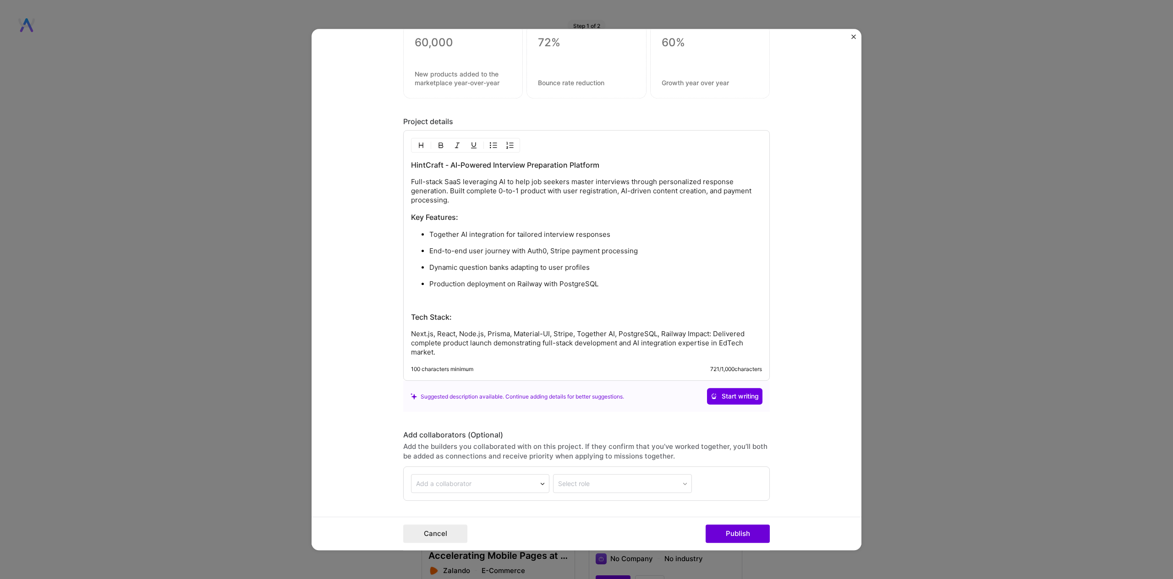
click at [696, 338] on p "Next.js, React, Node.js, Prisma, Material-UI, Stripe, Together AI, PostgreSQL, …" at bounding box center [586, 343] width 351 height 27
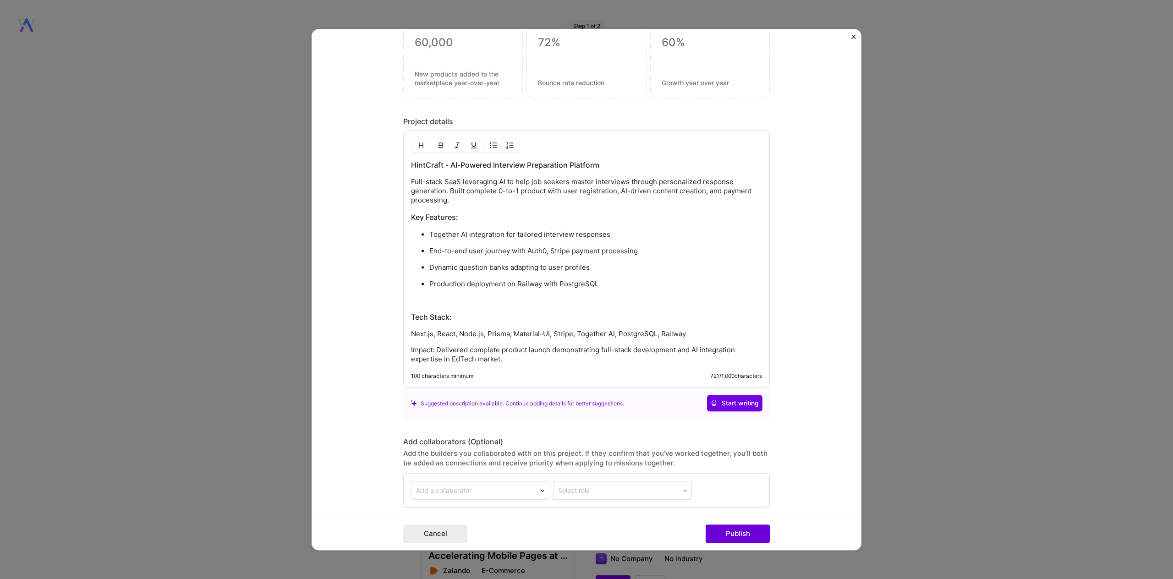
click at [437, 351] on p "Impact: Delivered complete product launch demonstrating full-stack development …" at bounding box center [586, 355] width 351 height 18
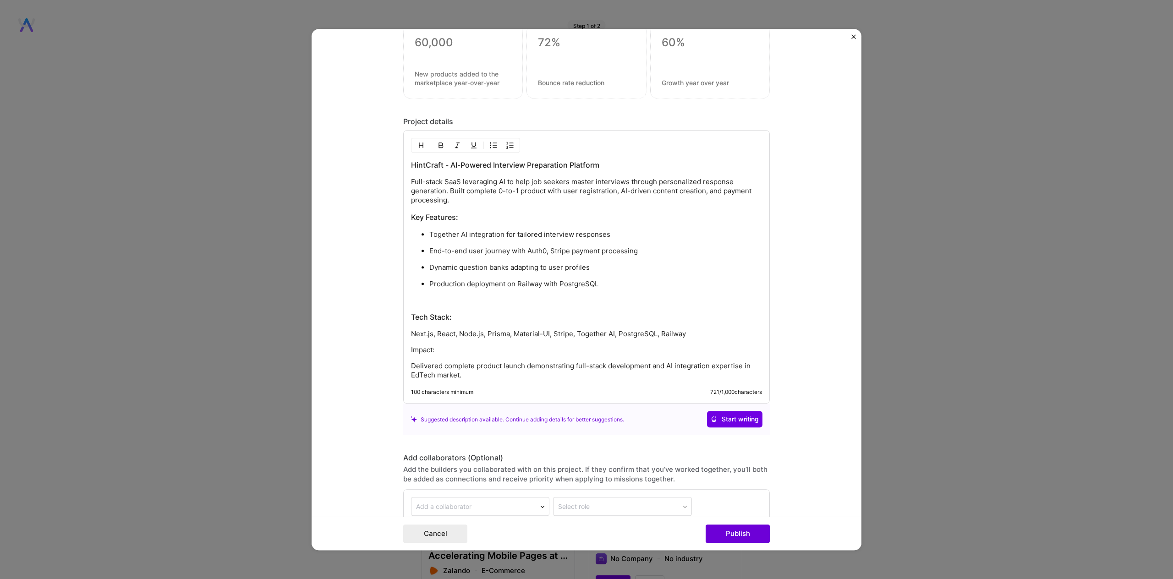
drag, startPoint x: 445, startPoint y: 349, endPoint x: 363, endPoint y: 349, distance: 82.0
click at [363, 349] on form "Project title HintCraft Company Hintcraft Project industry Industry 2 Project L…" at bounding box center [587, 289] width 550 height 521
click at [419, 143] on img "button" at bounding box center [420, 145] width 7 height 7
click at [510, 330] on p "Next.js, React, Node.js, Prisma, Material-UI, Stripe, Together AI, PostgreSQL, …" at bounding box center [586, 334] width 351 height 9
click at [559, 316] on h3 "Tech Stack:" at bounding box center [586, 317] width 351 height 10
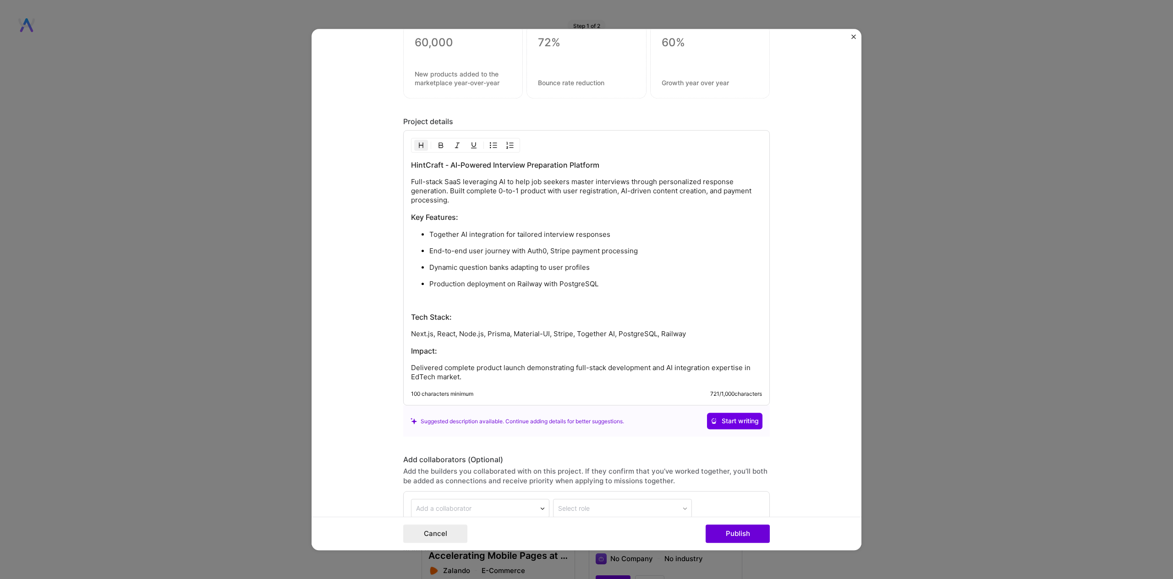
scroll to position [1044, 0]
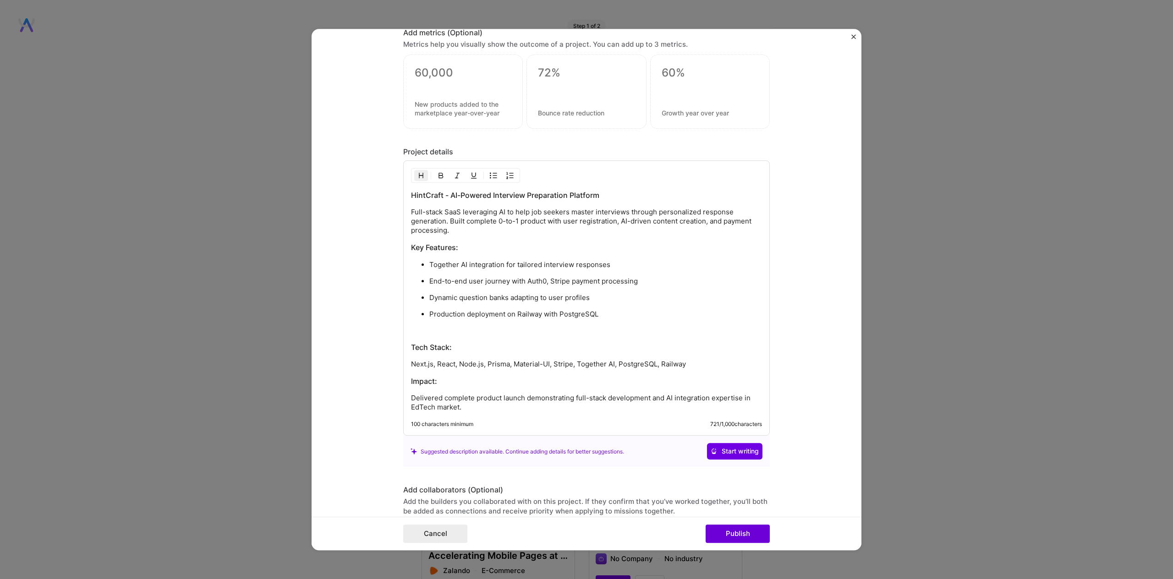
click at [509, 324] on div "HintCraft - AI-Powered Interview Preparation Platform Full-stack SaaS leveragin…" at bounding box center [586, 302] width 351 height 222
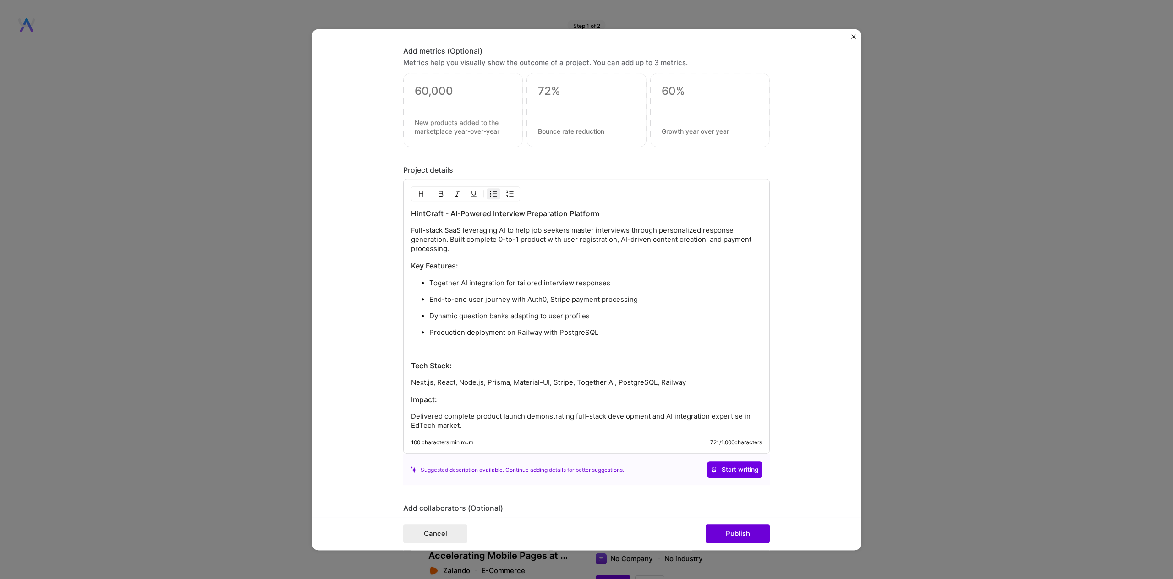
scroll to position [1099, 0]
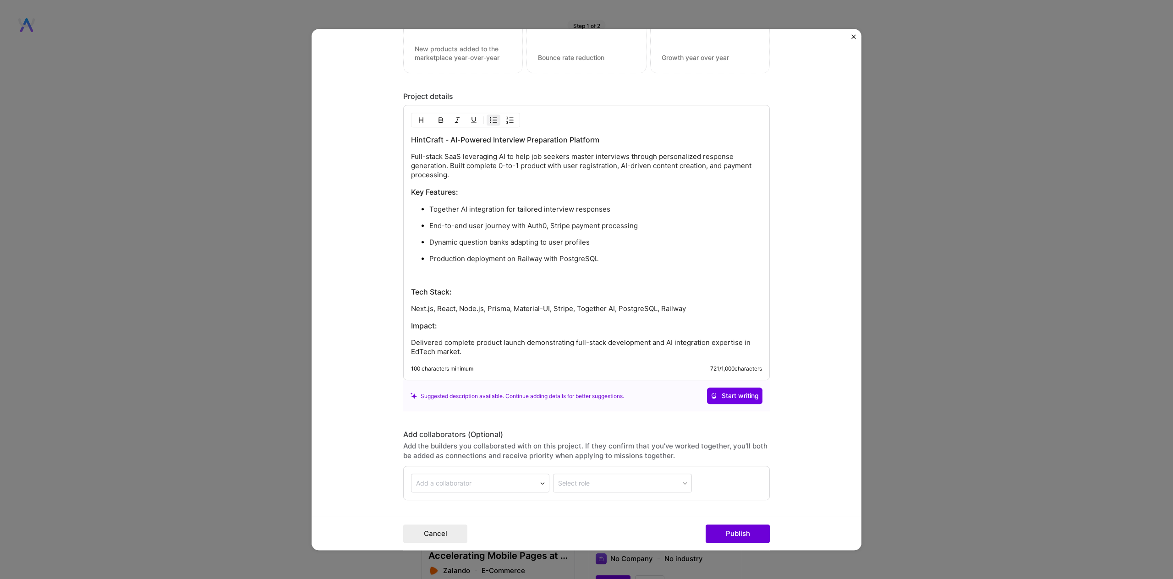
click at [516, 309] on p "Next.js, React, Node.js, Prisma, Material-UI, Stripe, Together AI, PostgreSQL, …" at bounding box center [586, 309] width 351 height 9
click at [555, 310] on p "Next.js, React, Node.js, Prisma, Material-UI, Stripe, Together AI, PostgreSQL, …" at bounding box center [586, 309] width 351 height 9
click at [718, 307] on p "Next.js, React, Node.js, Prisma, Material-UI, Auth0, Stripe, Together AI, Postg…" at bounding box center [586, 309] width 351 height 9
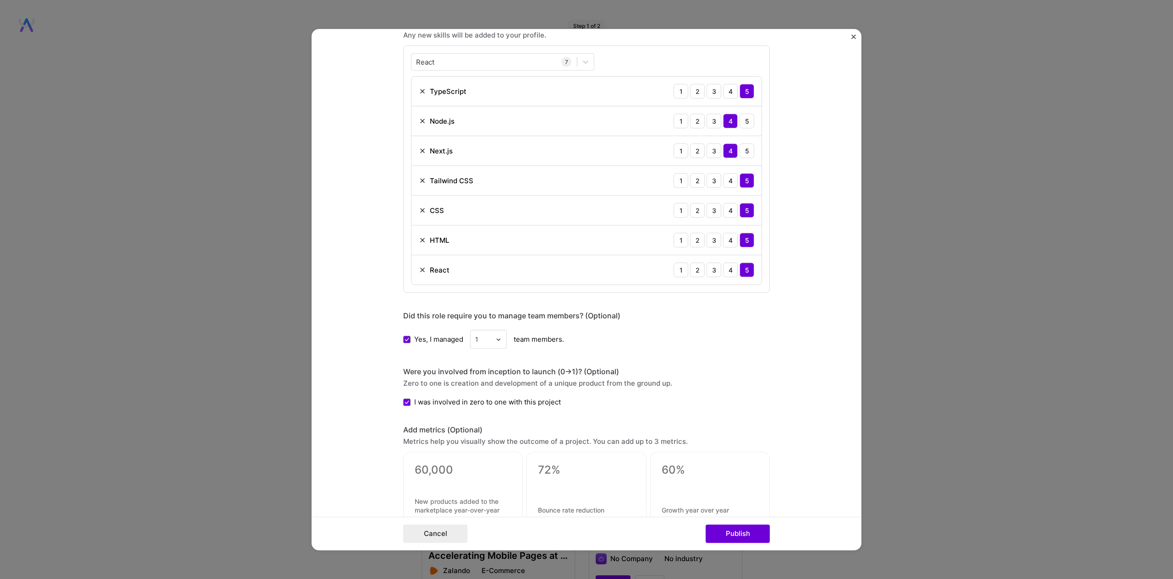
scroll to position [1165, 0]
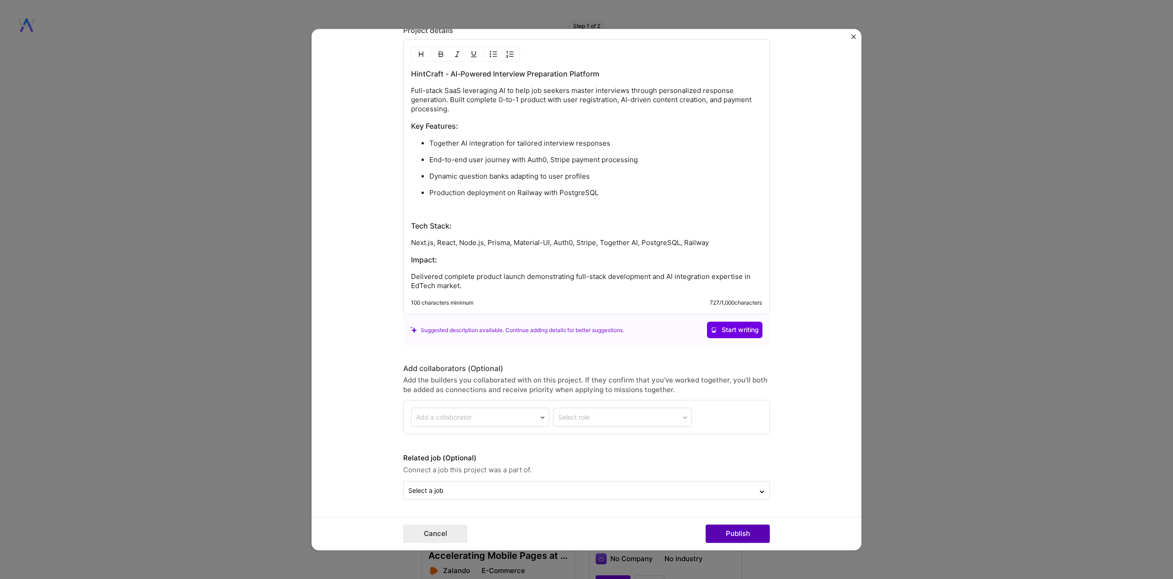
click at [738, 541] on button "Publish" at bounding box center [738, 534] width 64 height 18
click at [748, 531] on button "Publish" at bounding box center [738, 534] width 64 height 18
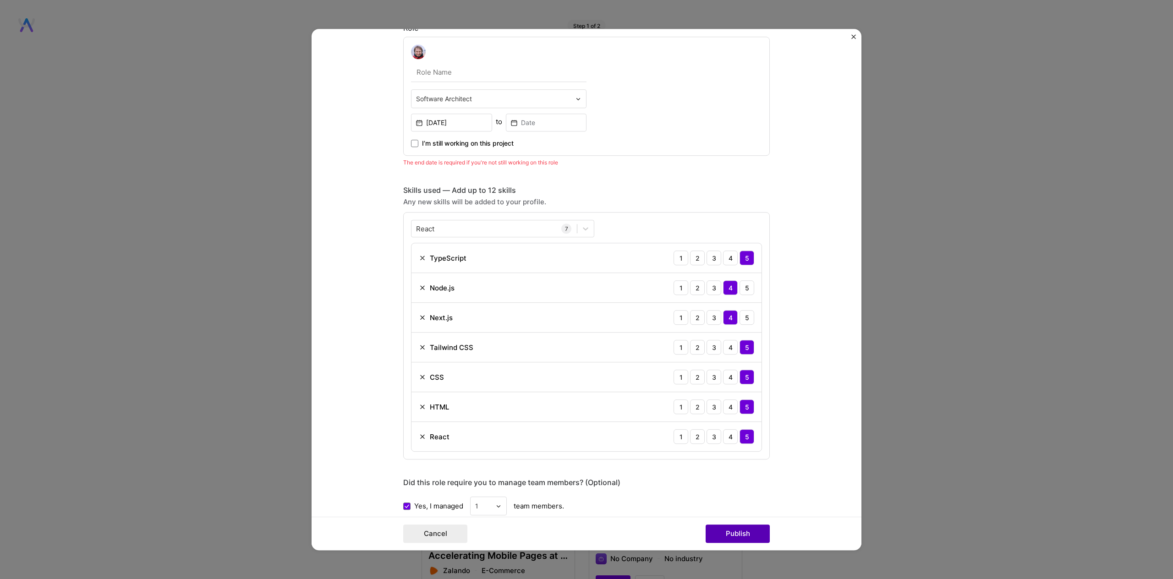
scroll to position [486, 0]
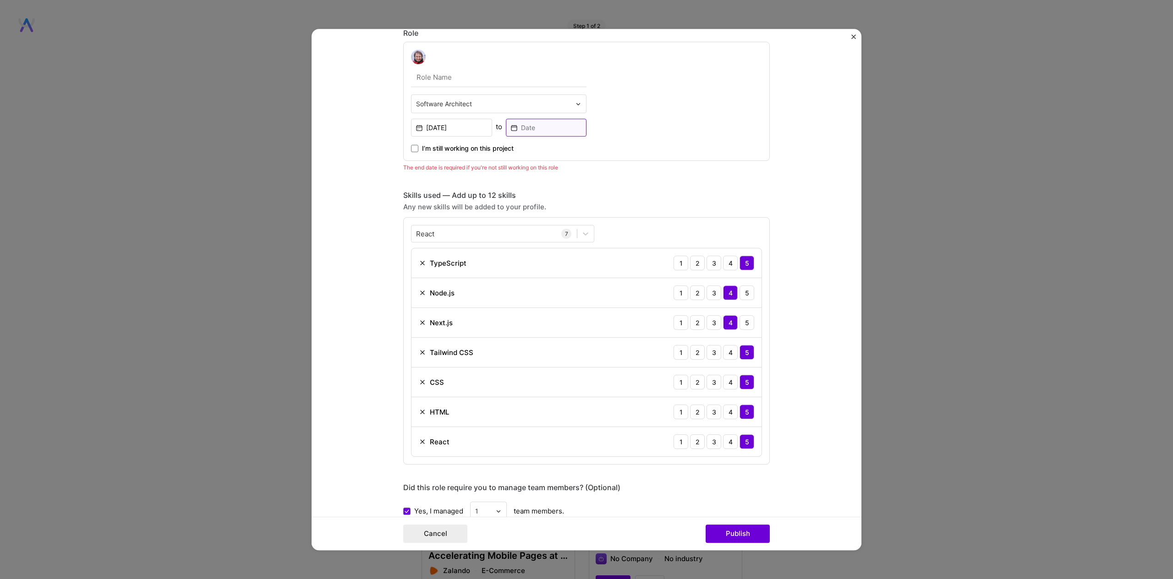
click at [537, 129] on input at bounding box center [546, 128] width 81 height 18
click at [417, 142] on div "I’m still working on this project" at bounding box center [498, 145] width 175 height 16
click at [404, 153] on div "Software Architect [DATE] to I’m still working on this project" at bounding box center [586, 101] width 367 height 119
click at [416, 150] on span at bounding box center [414, 148] width 7 height 7
click at [0, 0] on input "I’m still working on this project" at bounding box center [0, 0] width 0 height 0
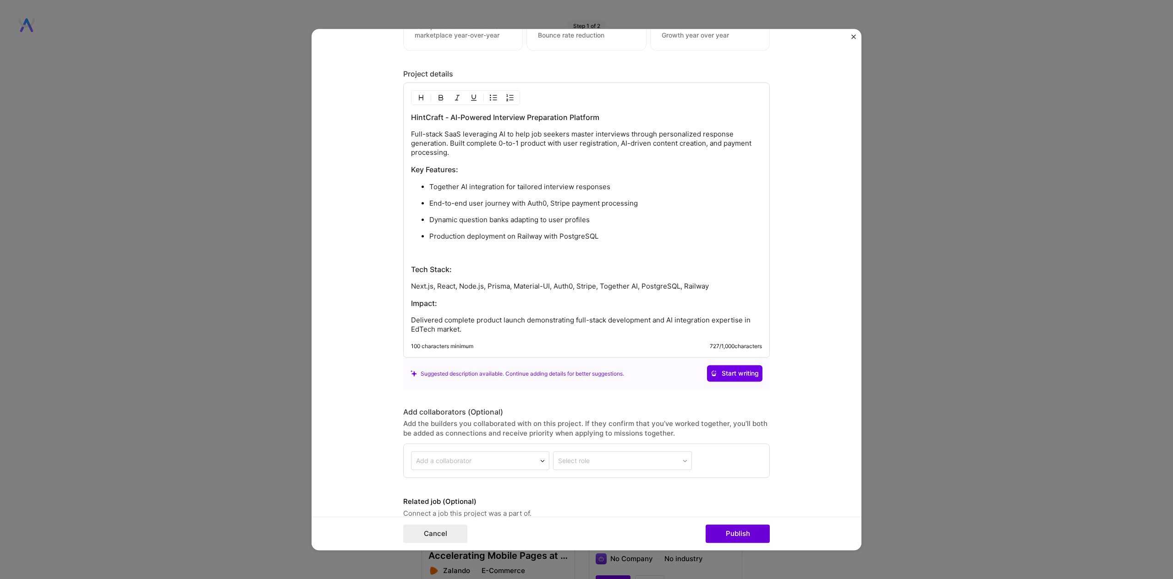
scroll to position [1177, 0]
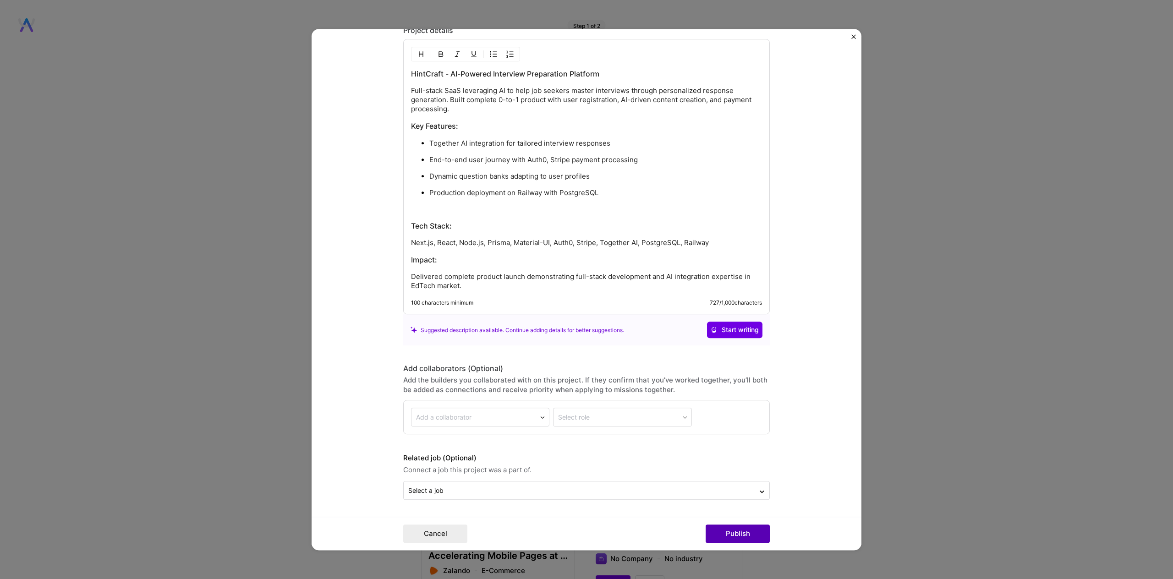
click at [734, 537] on button "Publish" at bounding box center [738, 534] width 64 height 18
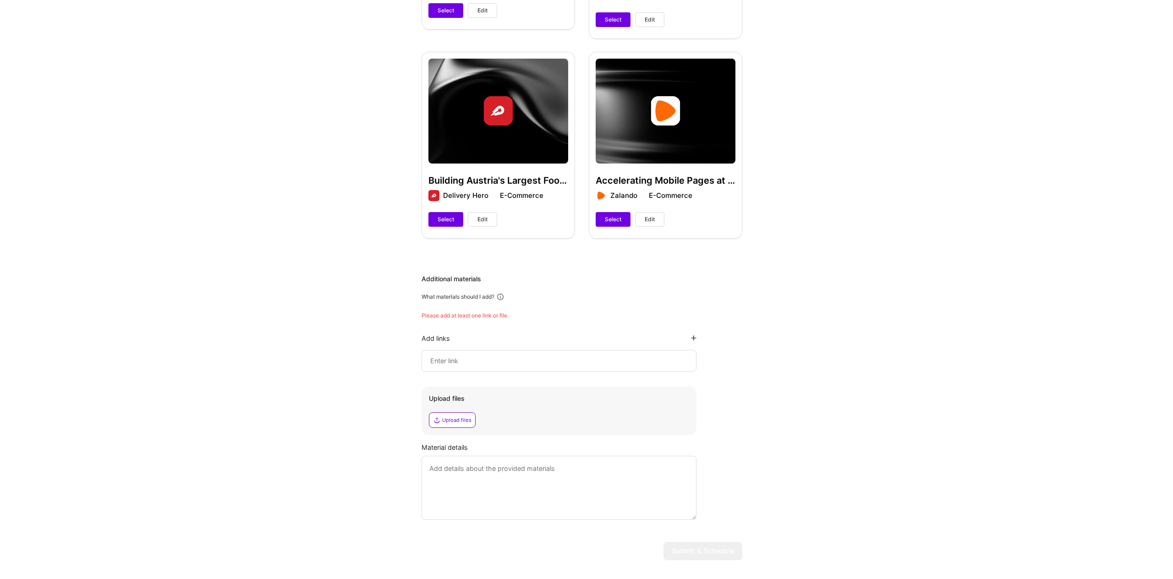
scroll to position [394, 0]
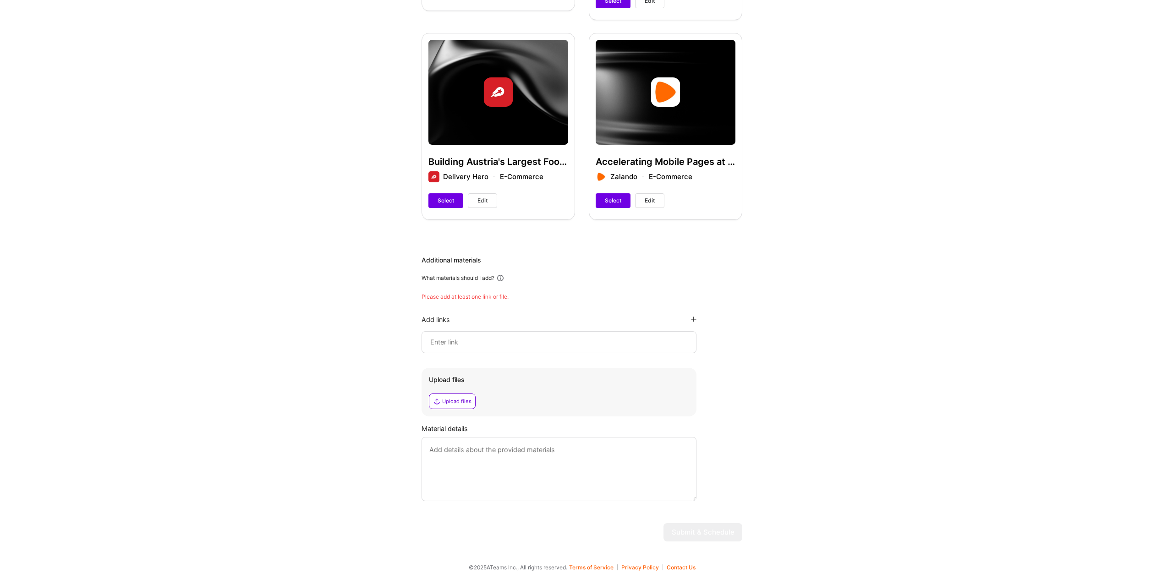
click at [582, 341] on input at bounding box center [558, 342] width 259 height 11
click at [465, 342] on input at bounding box center [558, 342] width 259 height 11
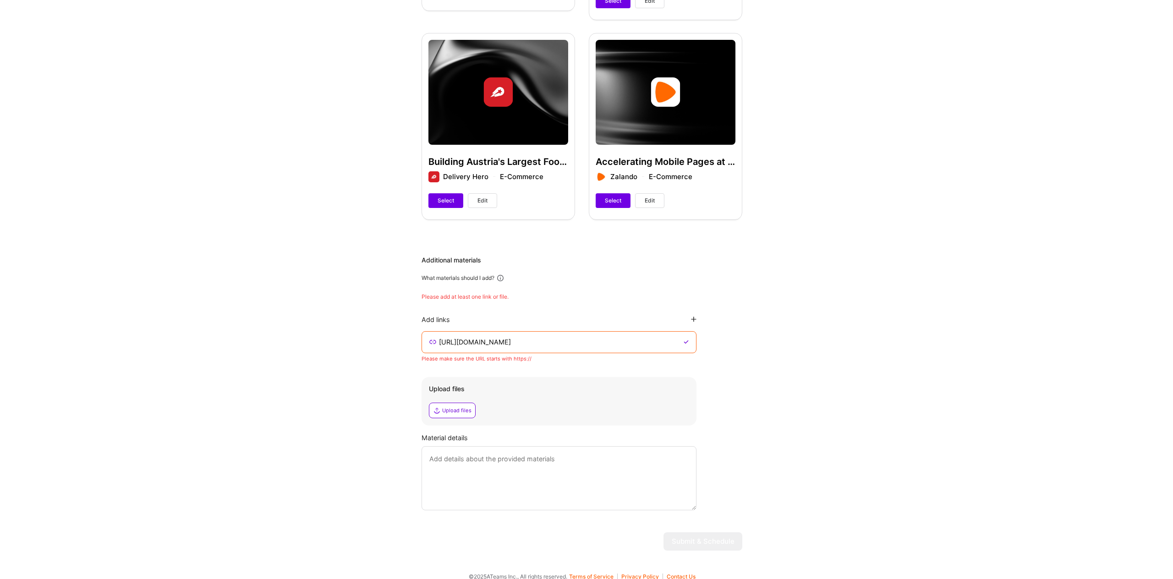
scroll to position [376, 0]
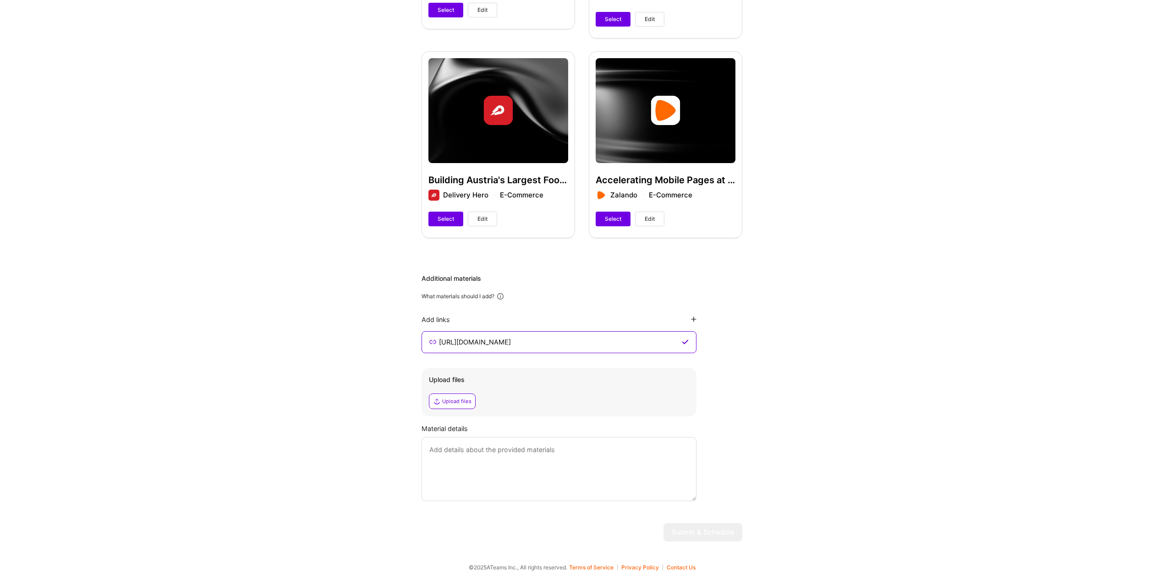
type input "[URL][DOMAIN_NAME]"
click at [709, 354] on div "Additional materials What materials should I add? Add links [URL][DOMAIN_NAME] …" at bounding box center [582, 387] width 321 height 227
click at [600, 493] on textarea at bounding box center [559, 469] width 275 height 64
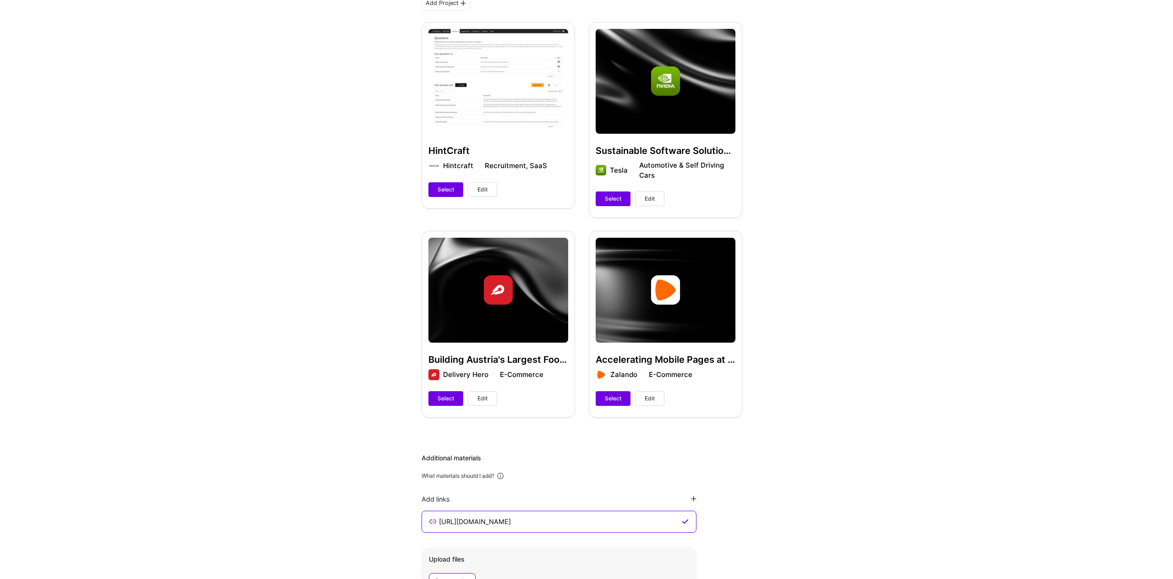
scroll to position [0, 0]
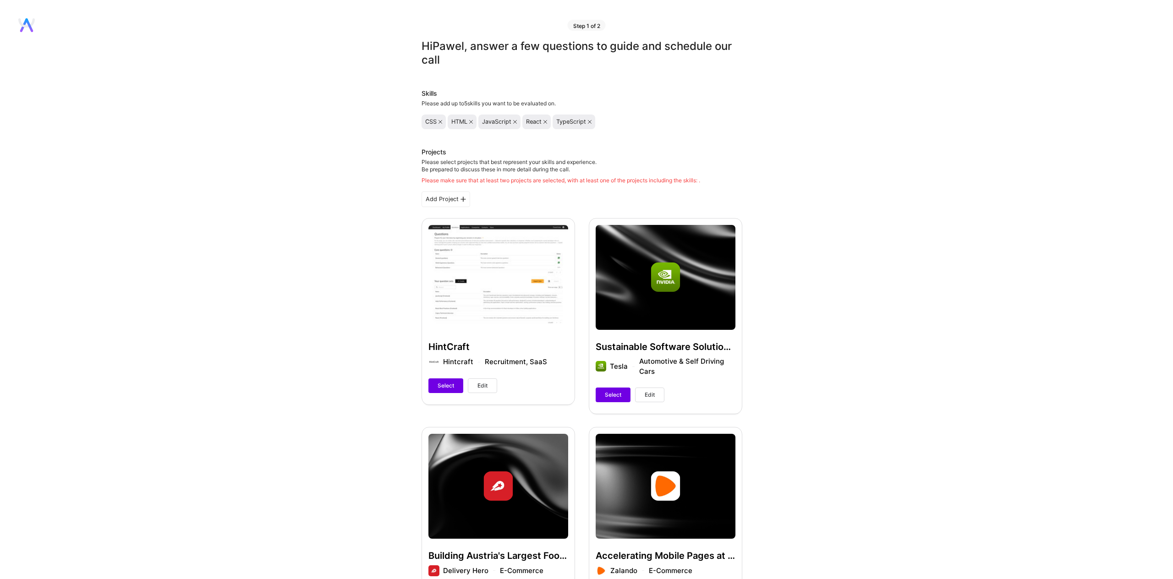
click at [558, 192] on div "Add Project" at bounding box center [582, 200] width 321 height 16
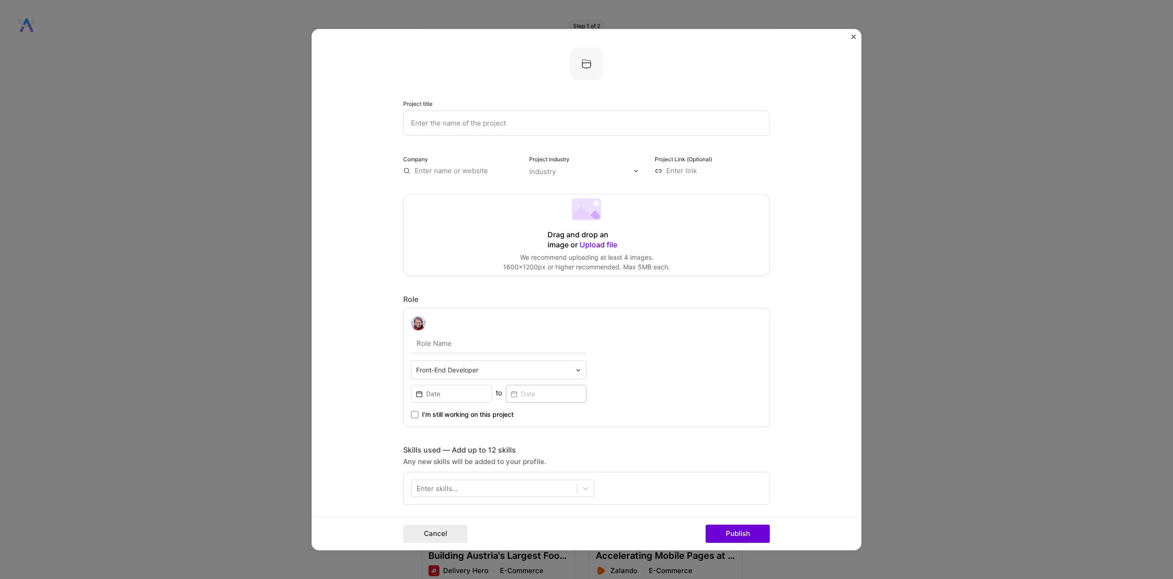
click at [854, 35] on img "Close" at bounding box center [853, 36] width 5 height 5
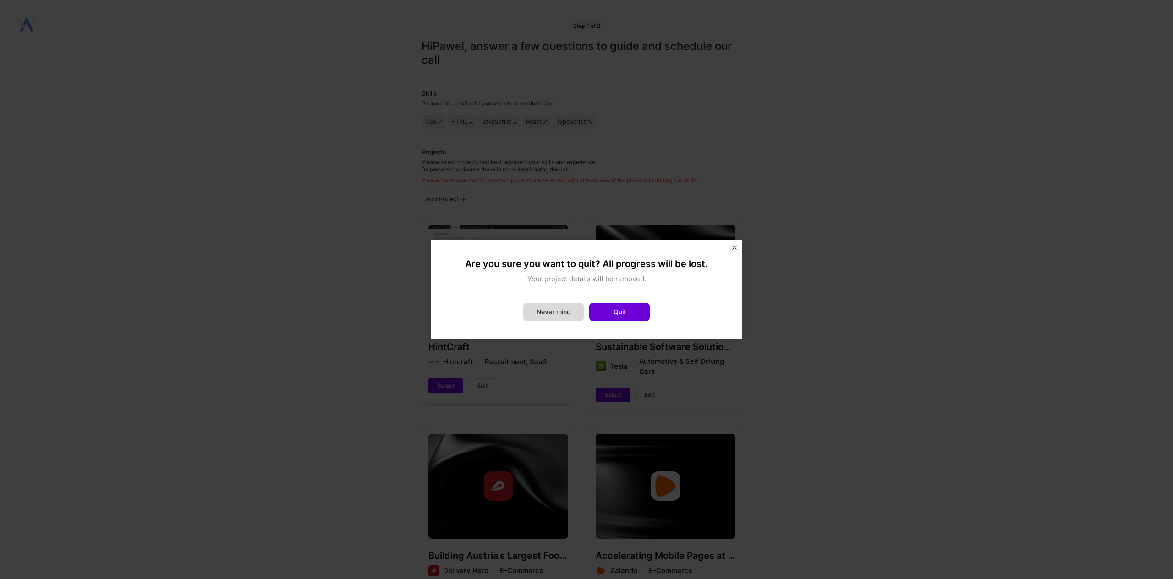
click at [567, 314] on button "Never mind" at bounding box center [553, 312] width 60 height 18
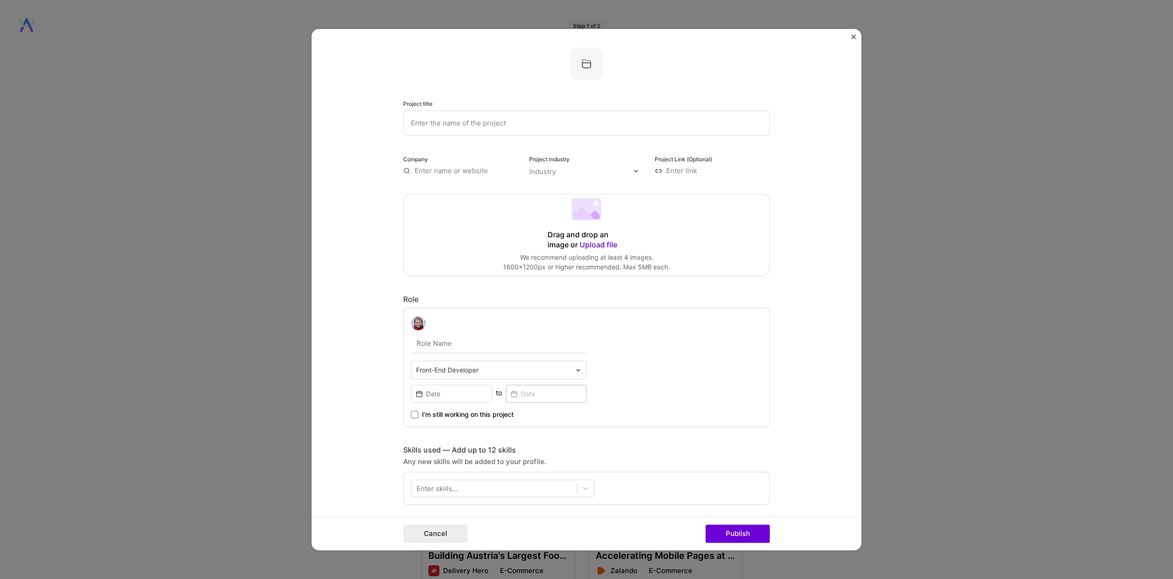
click at [854, 33] on form "Project title Company Project industry Industry Project Link (Optional) Drag an…" at bounding box center [587, 289] width 550 height 521
click at [854, 36] on img "Close" at bounding box center [853, 36] width 5 height 5
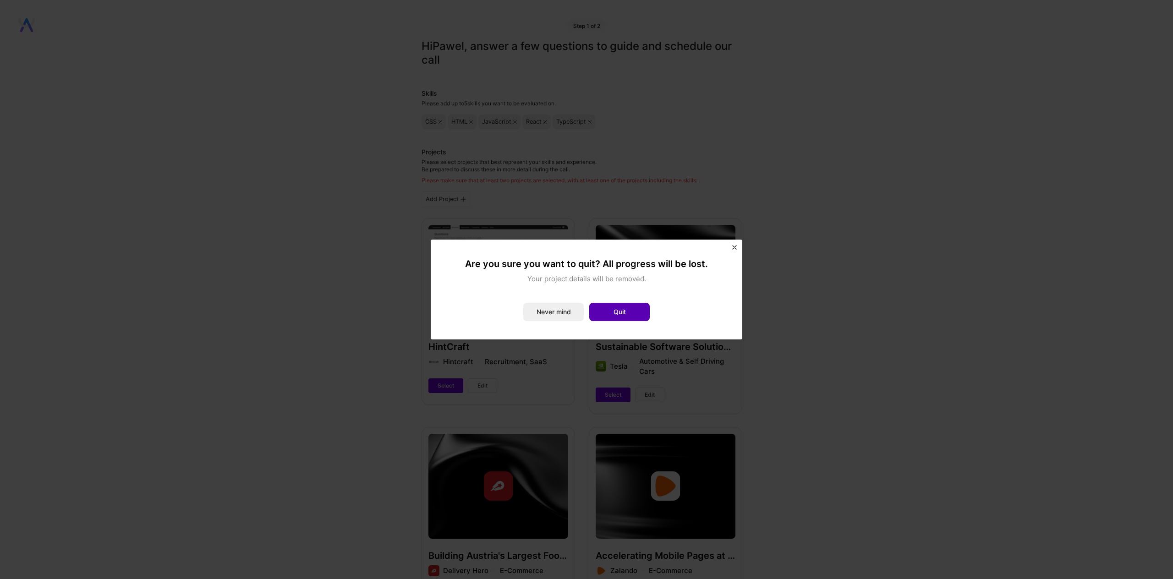
click at [628, 312] on button "Quit" at bounding box center [619, 312] width 60 height 18
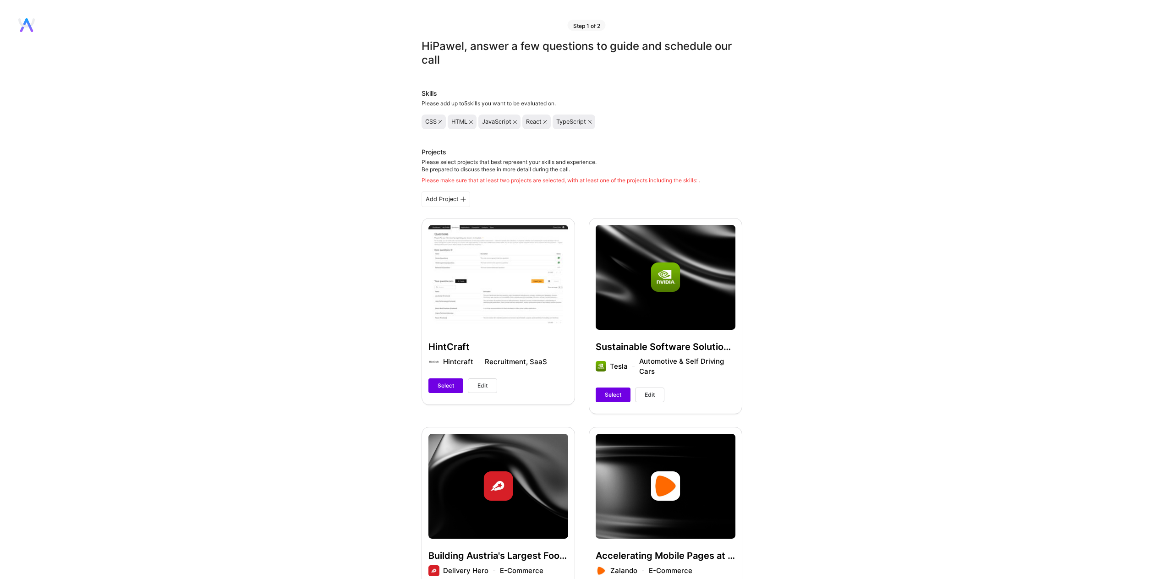
click at [514, 345] on div "HintCraft Hintcraft Recruitment, SaaS Select Edit" at bounding box center [498, 311] width 153 height 186
click at [520, 327] on div "HintCraft Hintcraft Recruitment, SaaS Select Edit" at bounding box center [498, 311] width 153 height 186
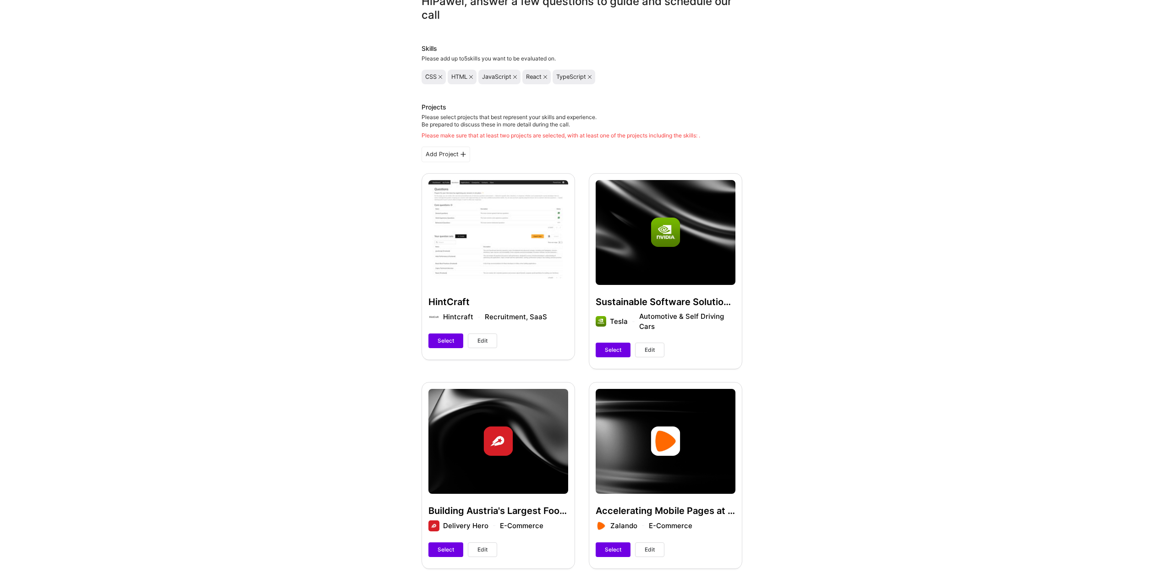
scroll to position [80, 0]
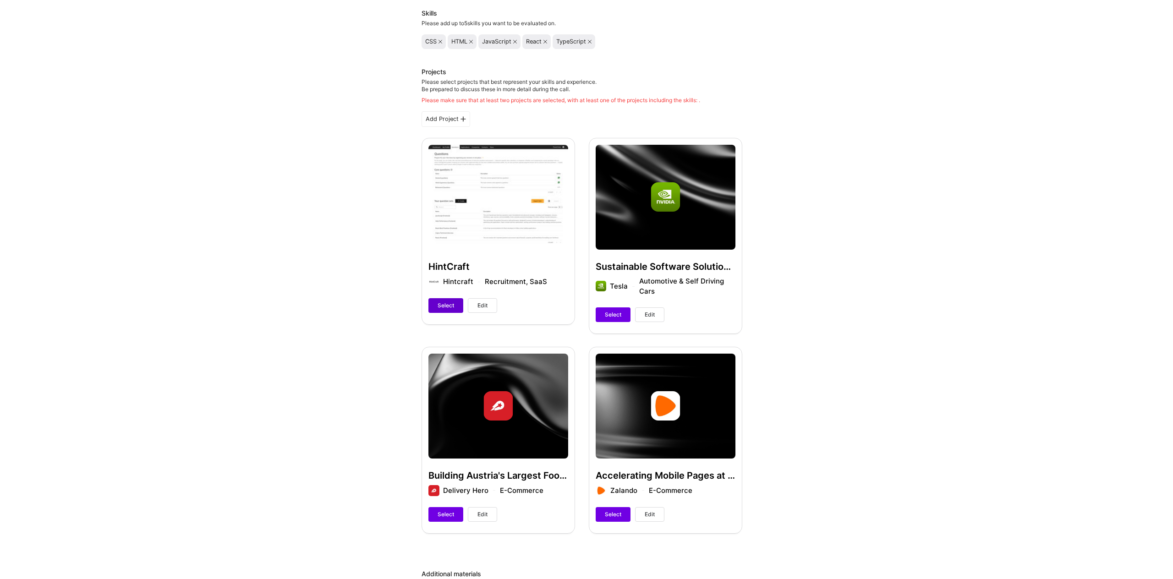
click at [444, 307] on span "Select" at bounding box center [446, 305] width 16 height 8
click at [607, 315] on span "Select" at bounding box center [613, 315] width 16 height 8
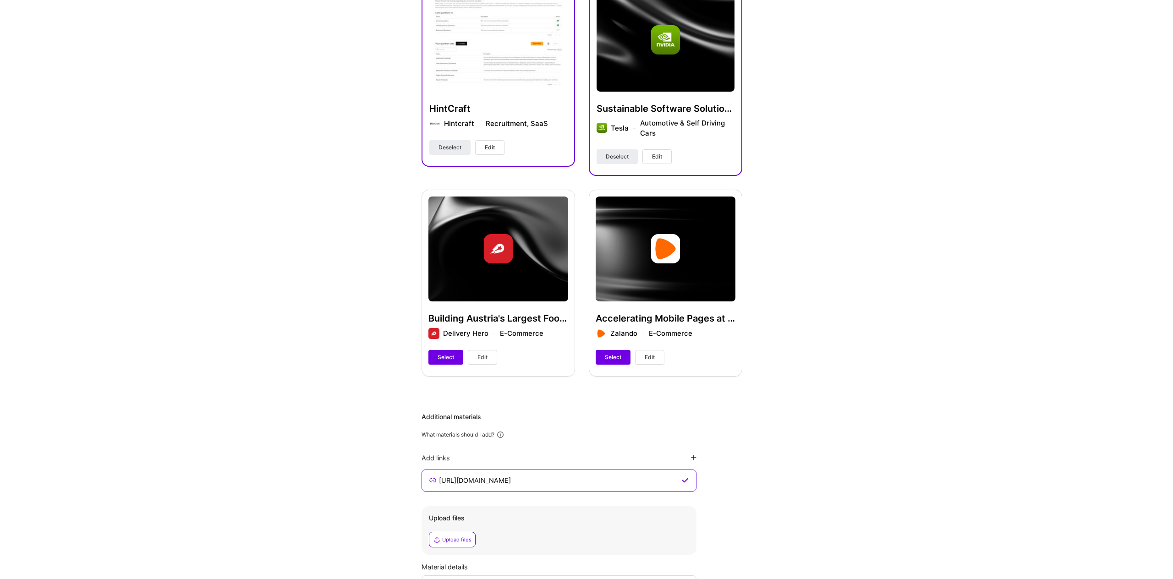
scroll to position [365, 0]
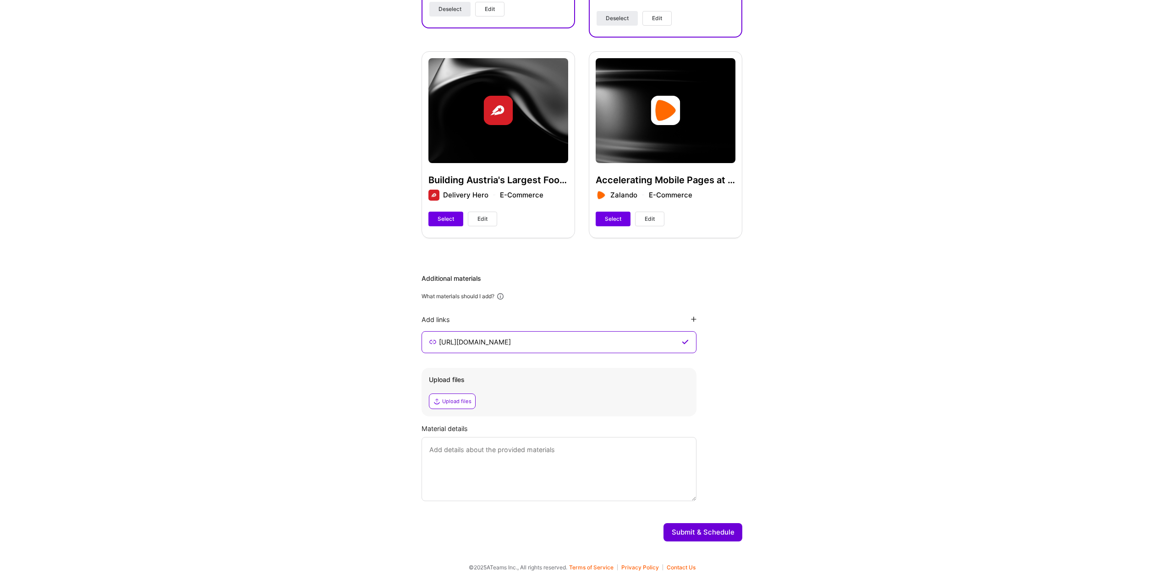
click at [713, 524] on button "Submit & Schedule" at bounding box center [702, 532] width 79 height 18
click at [709, 531] on button "Submit & Schedule" at bounding box center [702, 532] width 79 height 18
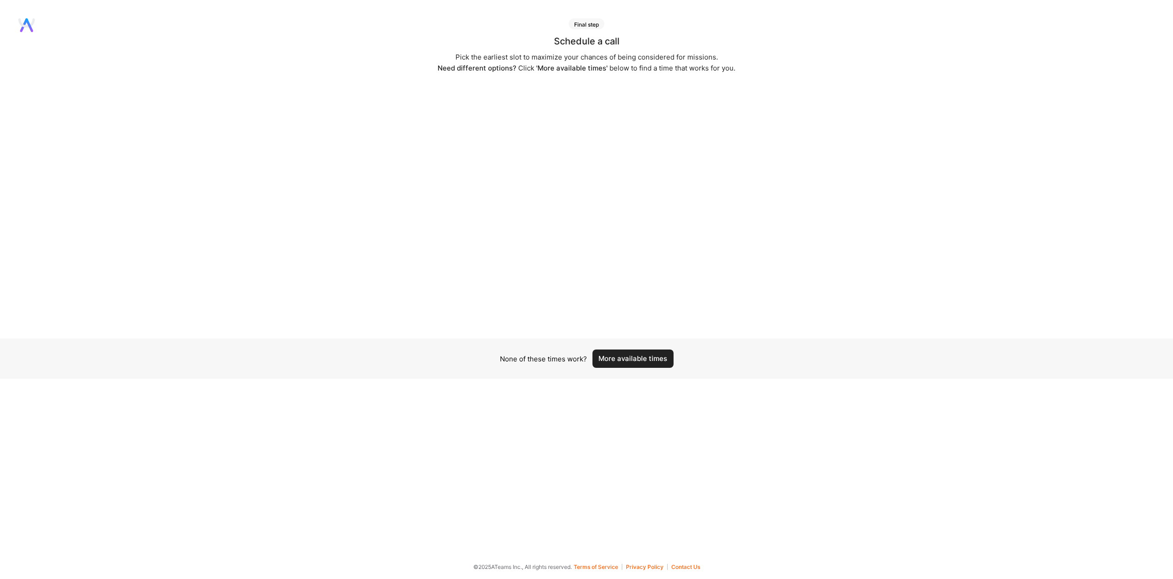
click at [621, 359] on button "More available times" at bounding box center [632, 359] width 81 height 18
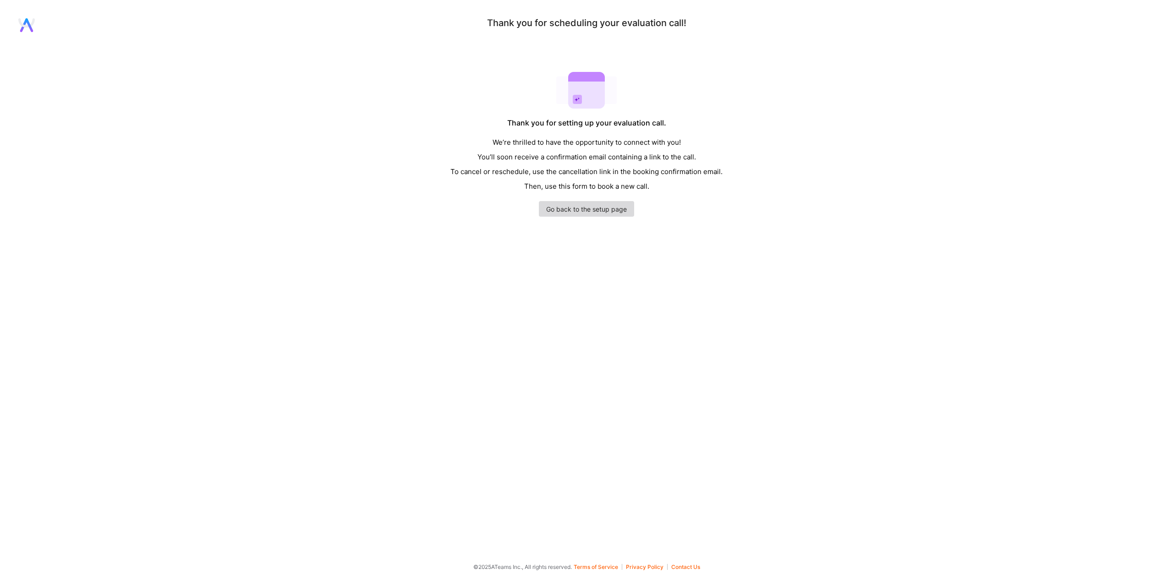
click at [608, 210] on link "Go back to the setup page" at bounding box center [586, 209] width 95 height 16
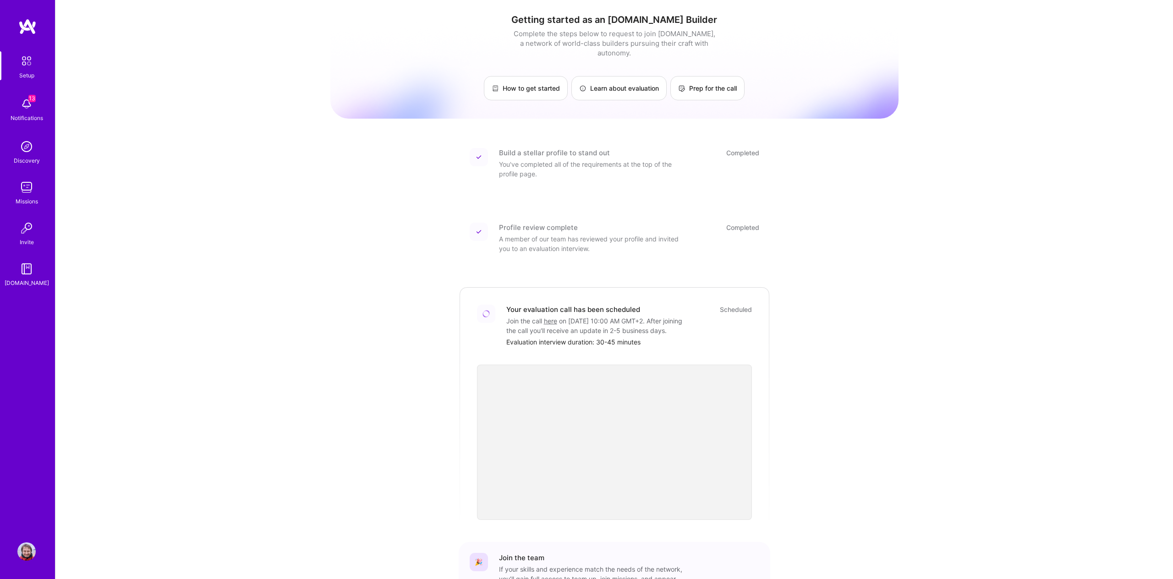
scroll to position [76, 0]
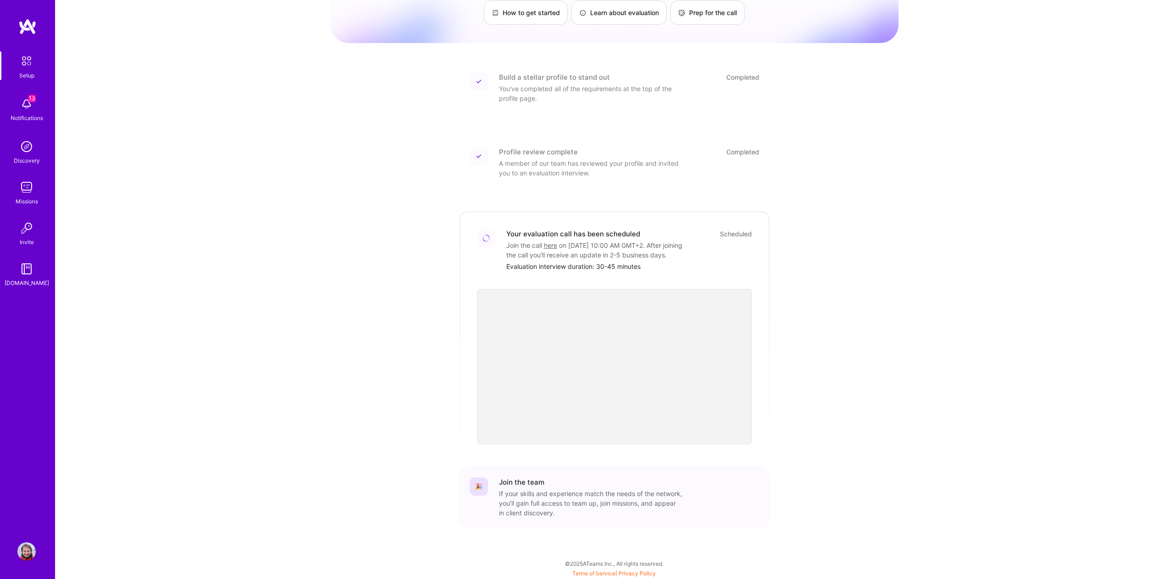
click at [30, 106] on img at bounding box center [26, 104] width 18 height 18
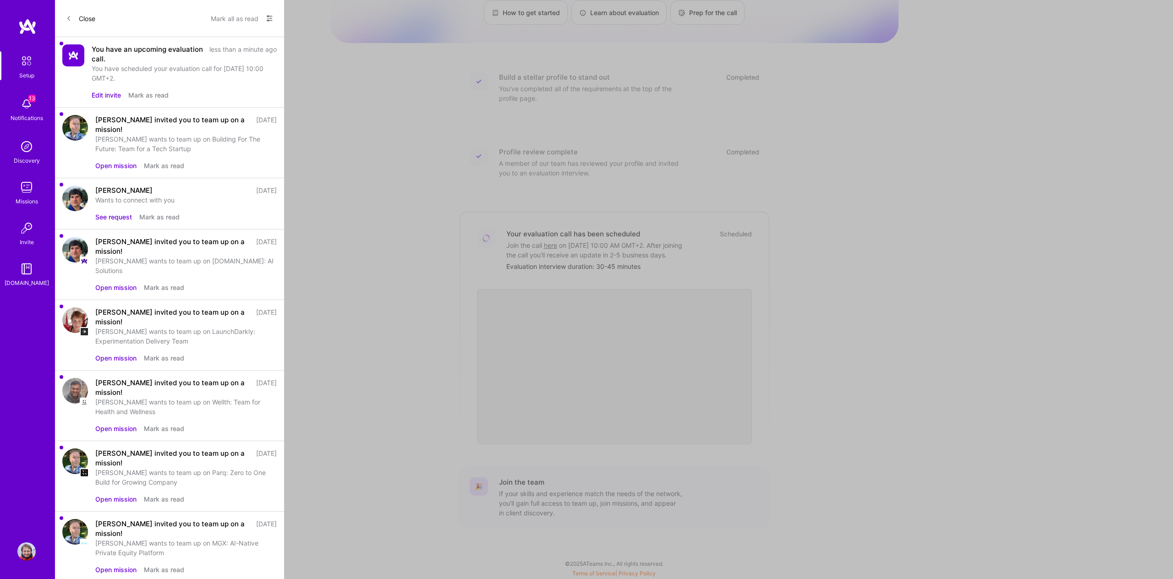
click at [153, 134] on div "[PERSON_NAME] wants to team up on Building For The Future: Team for a Tech Star…" at bounding box center [185, 143] width 181 height 19
click at [148, 134] on div "[PERSON_NAME] wants to team up on Building For The Future: Team for a Tech Star…" at bounding box center [185, 143] width 181 height 19
